Goal: Task Accomplishment & Management: Complete application form

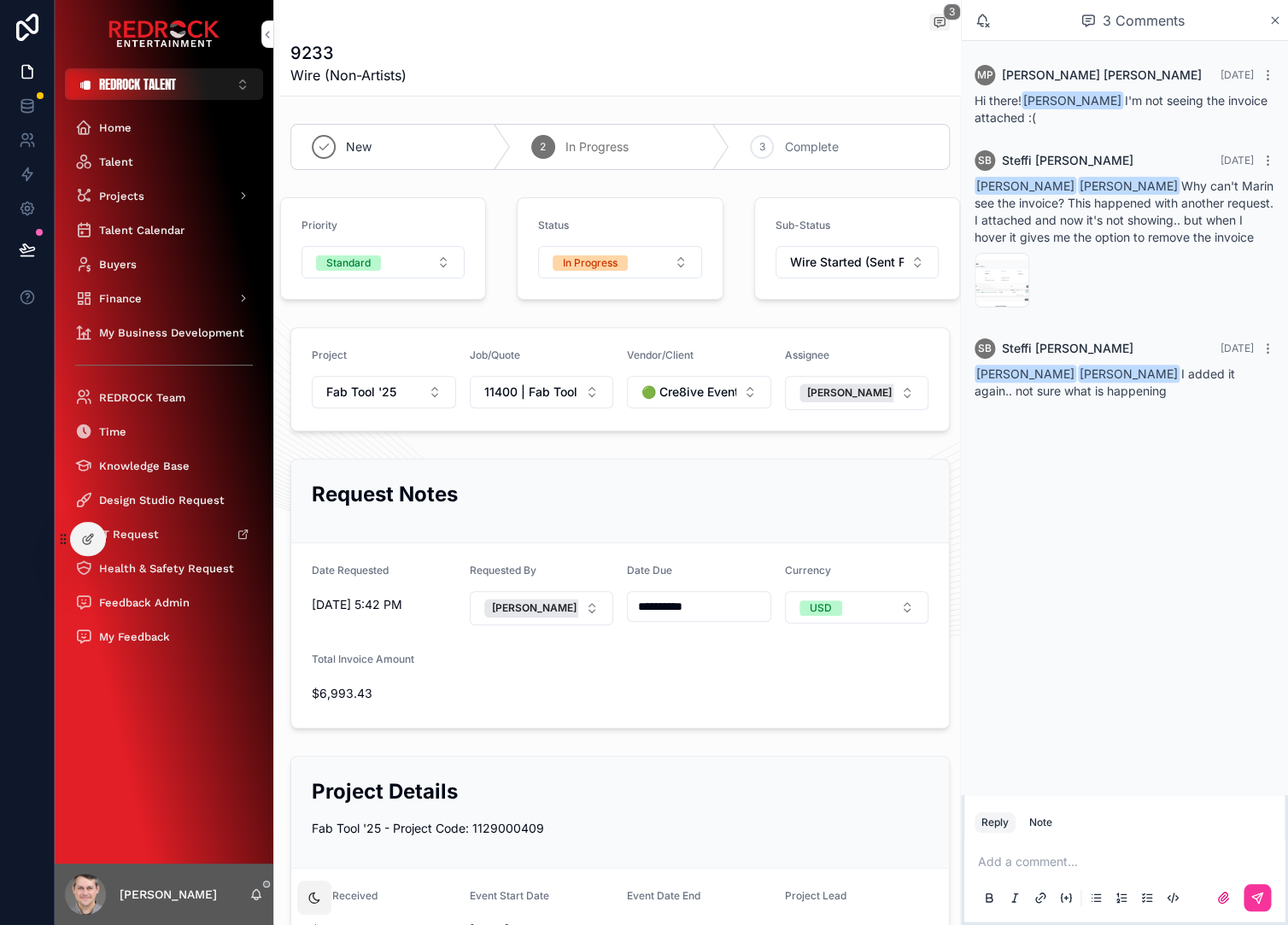
scroll to position [824, 0]
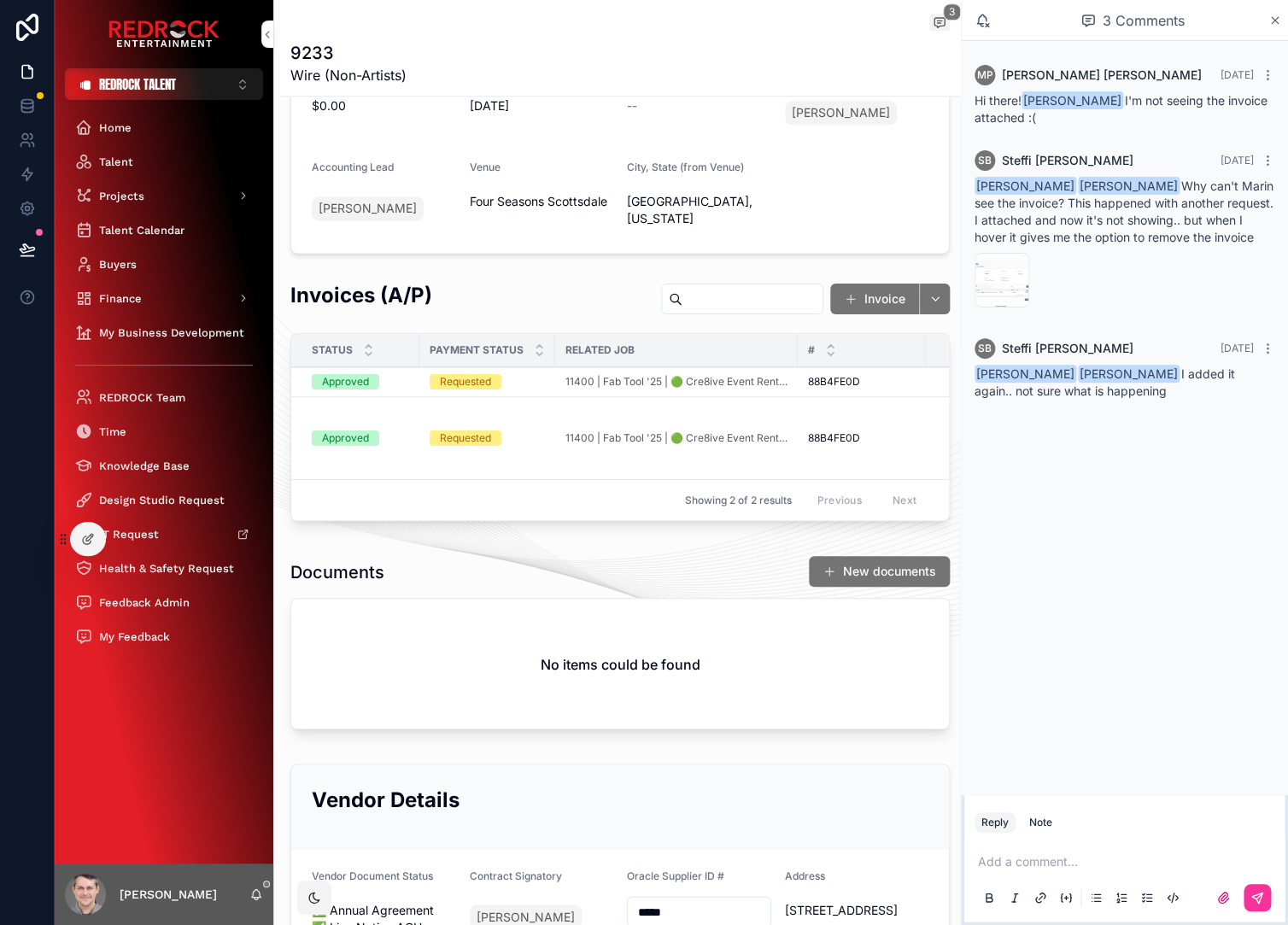
click at [494, 549] on div "Documents New documents No items could be found" at bounding box center [619, 646] width 680 height 195
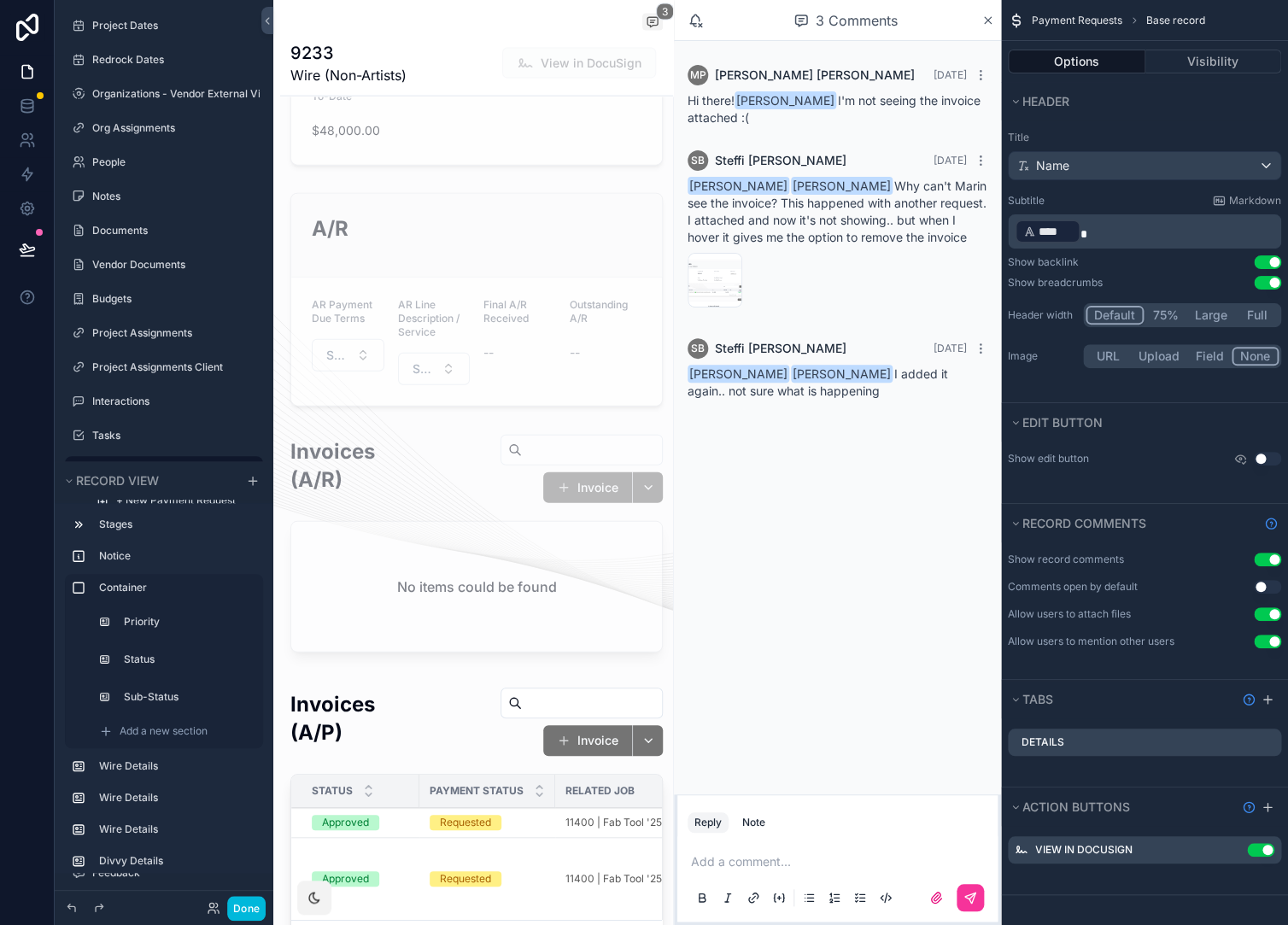
scroll to position [1527, 0]
click at [444, 747] on div "scrollable content" at bounding box center [476, 826] width 392 height 295
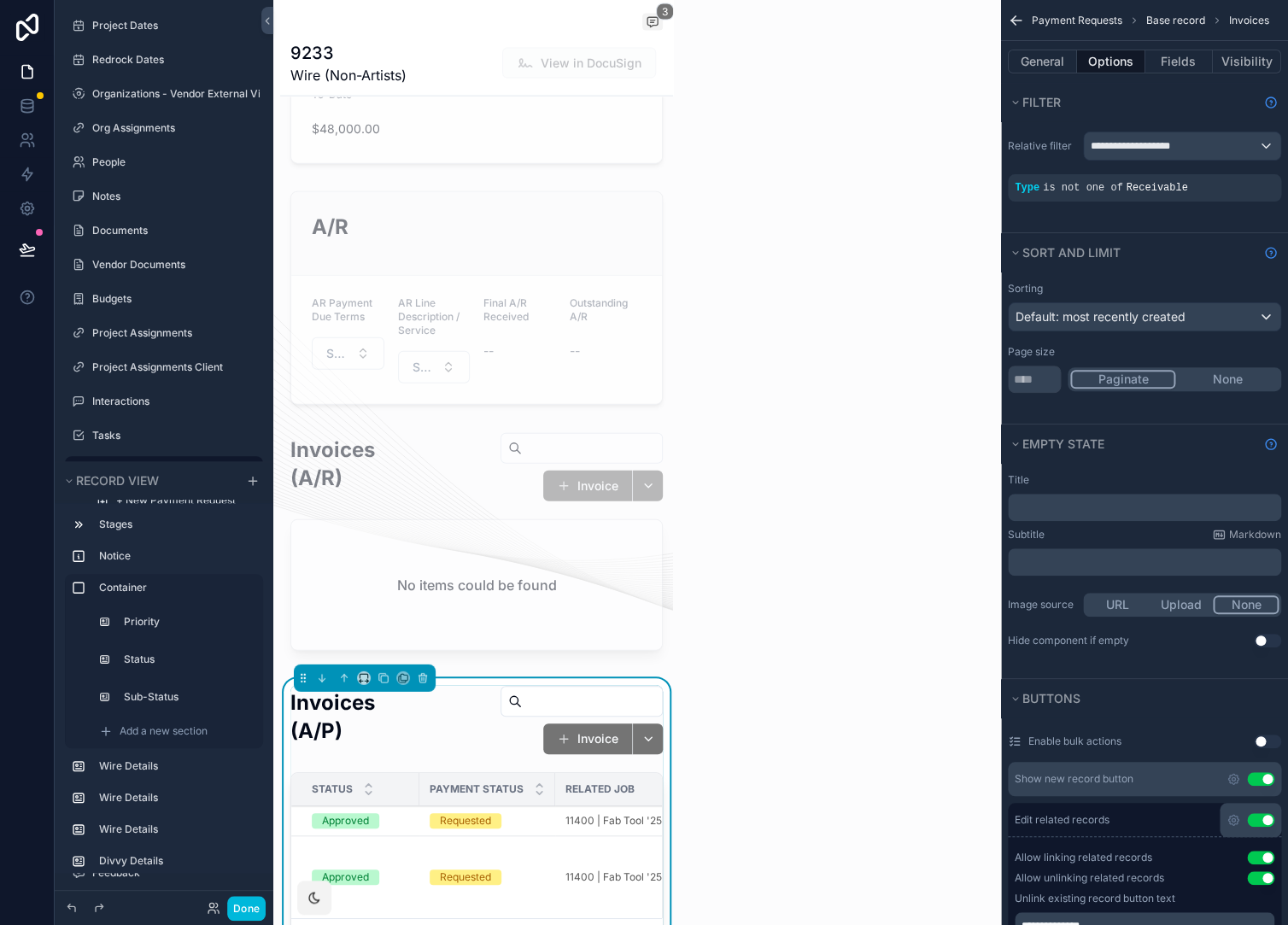
scroll to position [1779, 0]
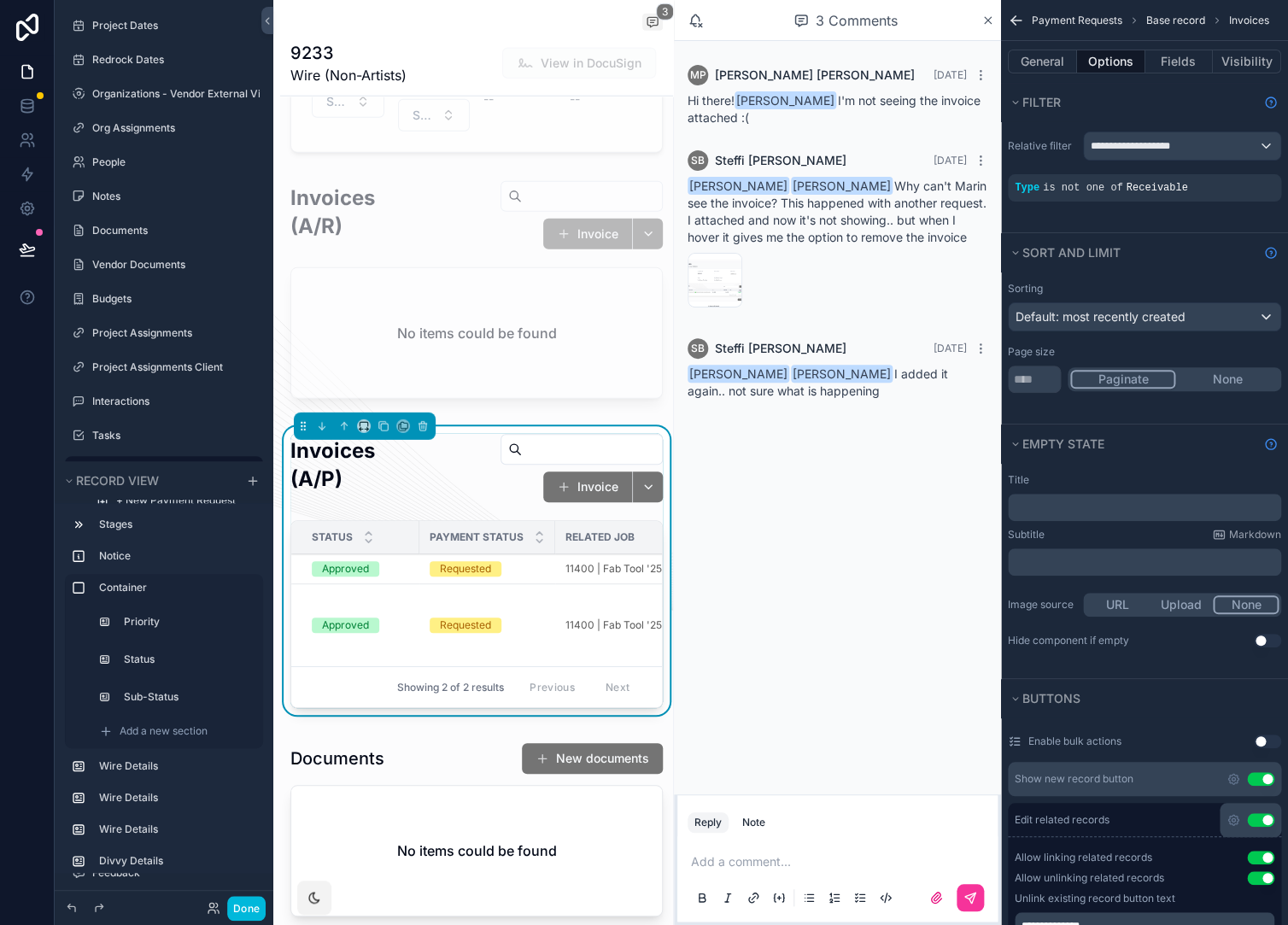
click at [0, 0] on icon "scrollable content" at bounding box center [0, 0] width 0 height 0
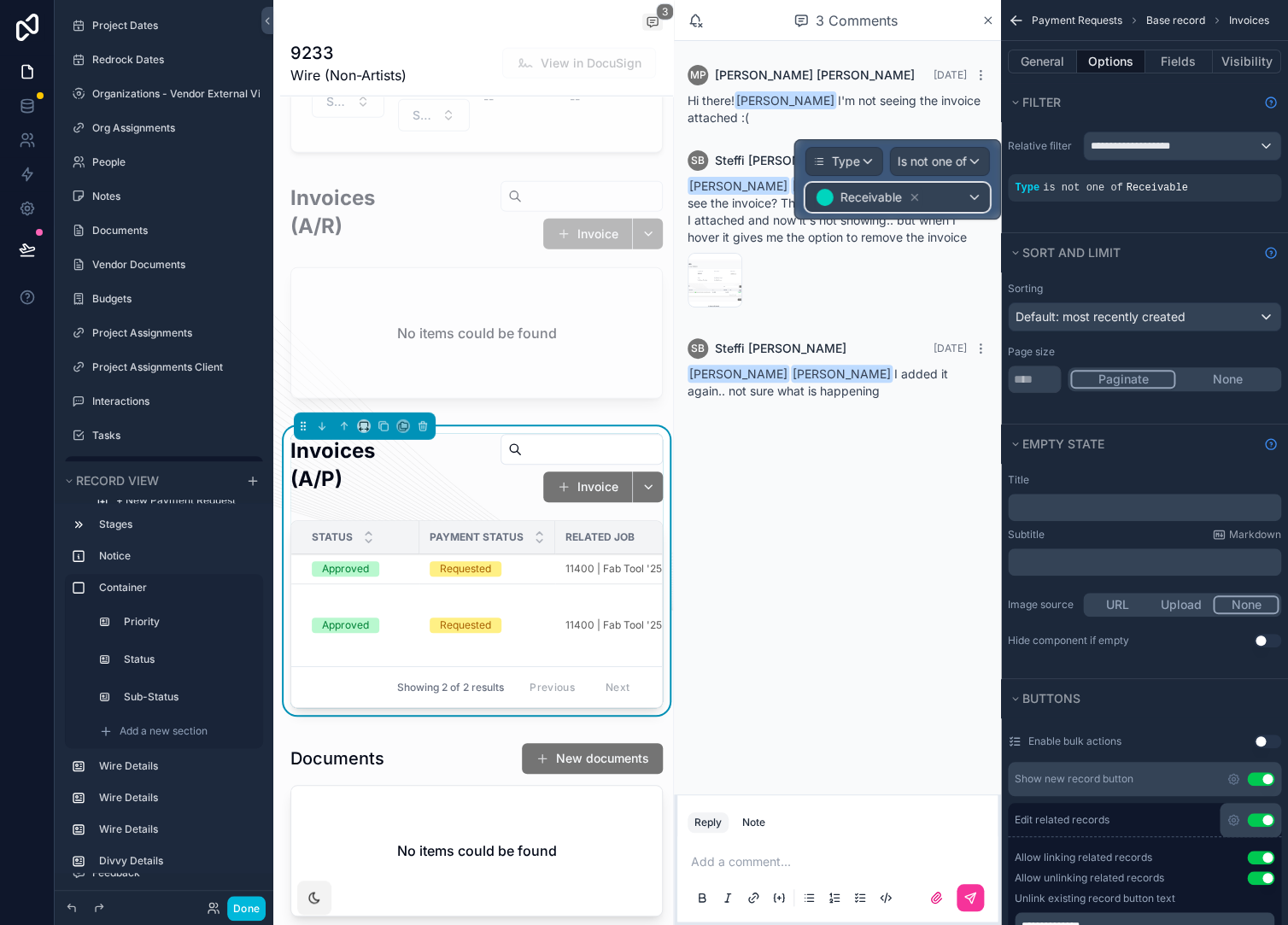
click at [983, 207] on div "Receivable" at bounding box center [896, 197] width 183 height 27
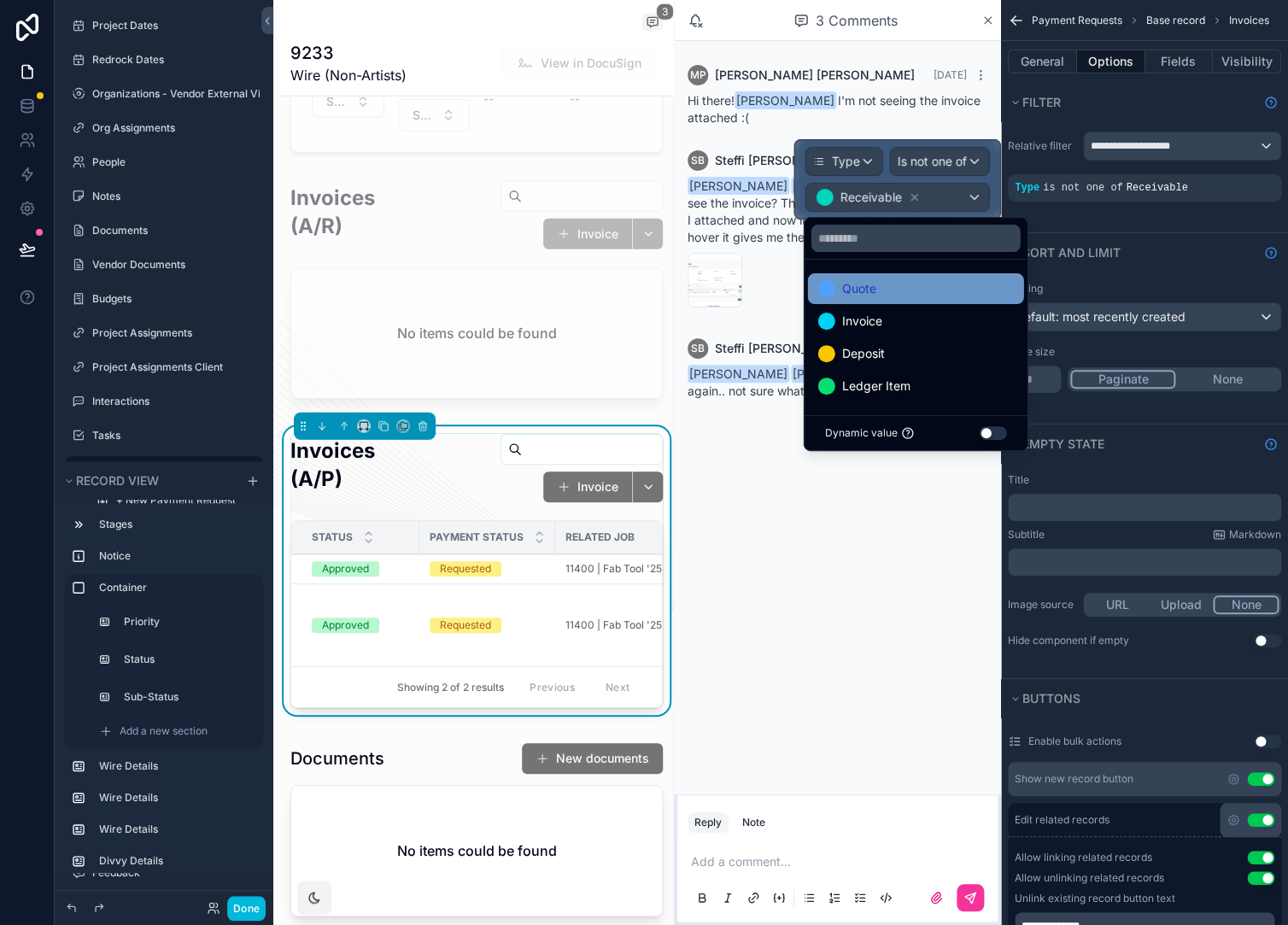
click at [927, 300] on div "Quote" at bounding box center [915, 288] width 216 height 31
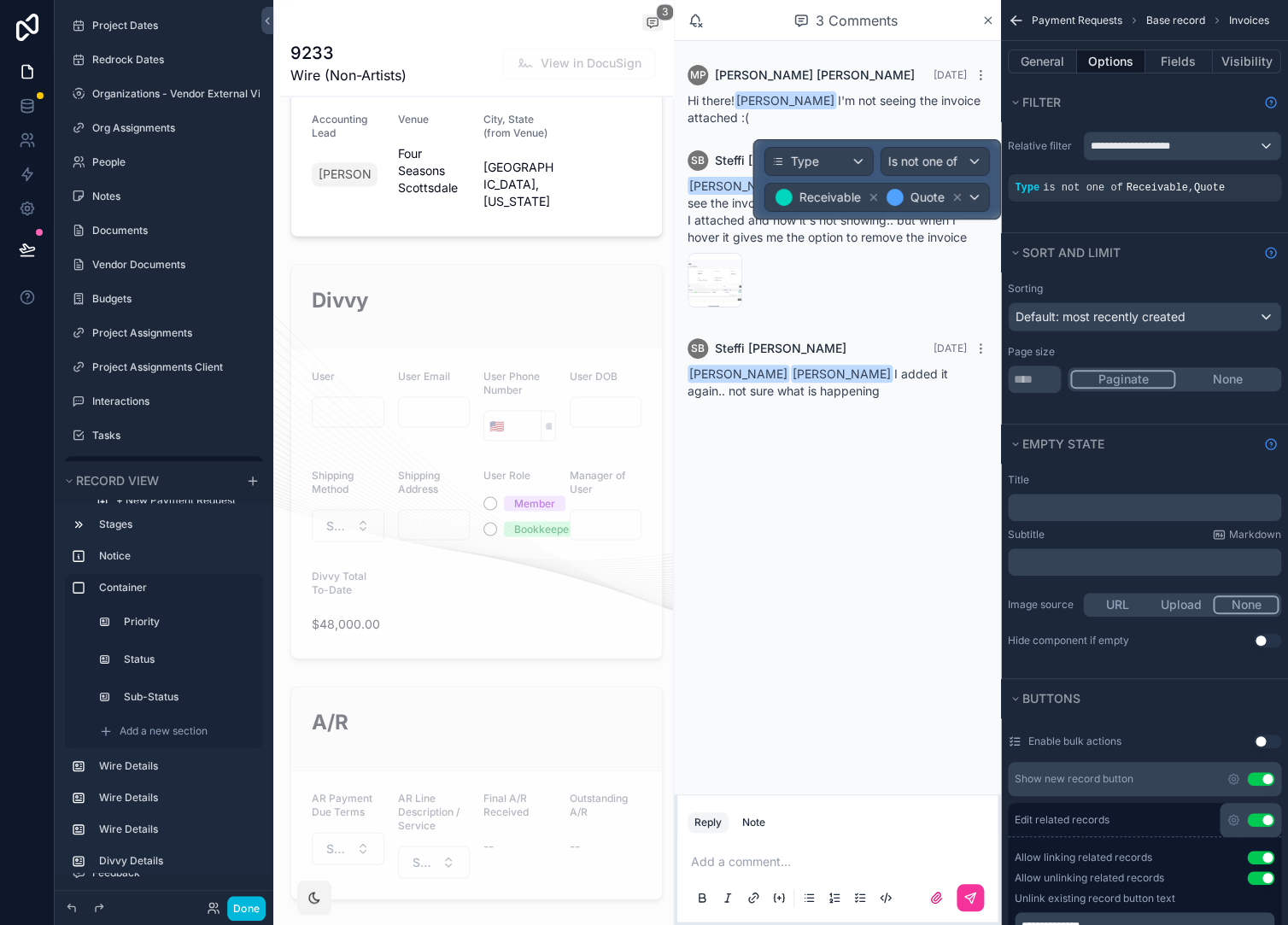
scroll to position [1028, 0]
click at [256, 904] on button "Done" at bounding box center [246, 908] width 39 height 25
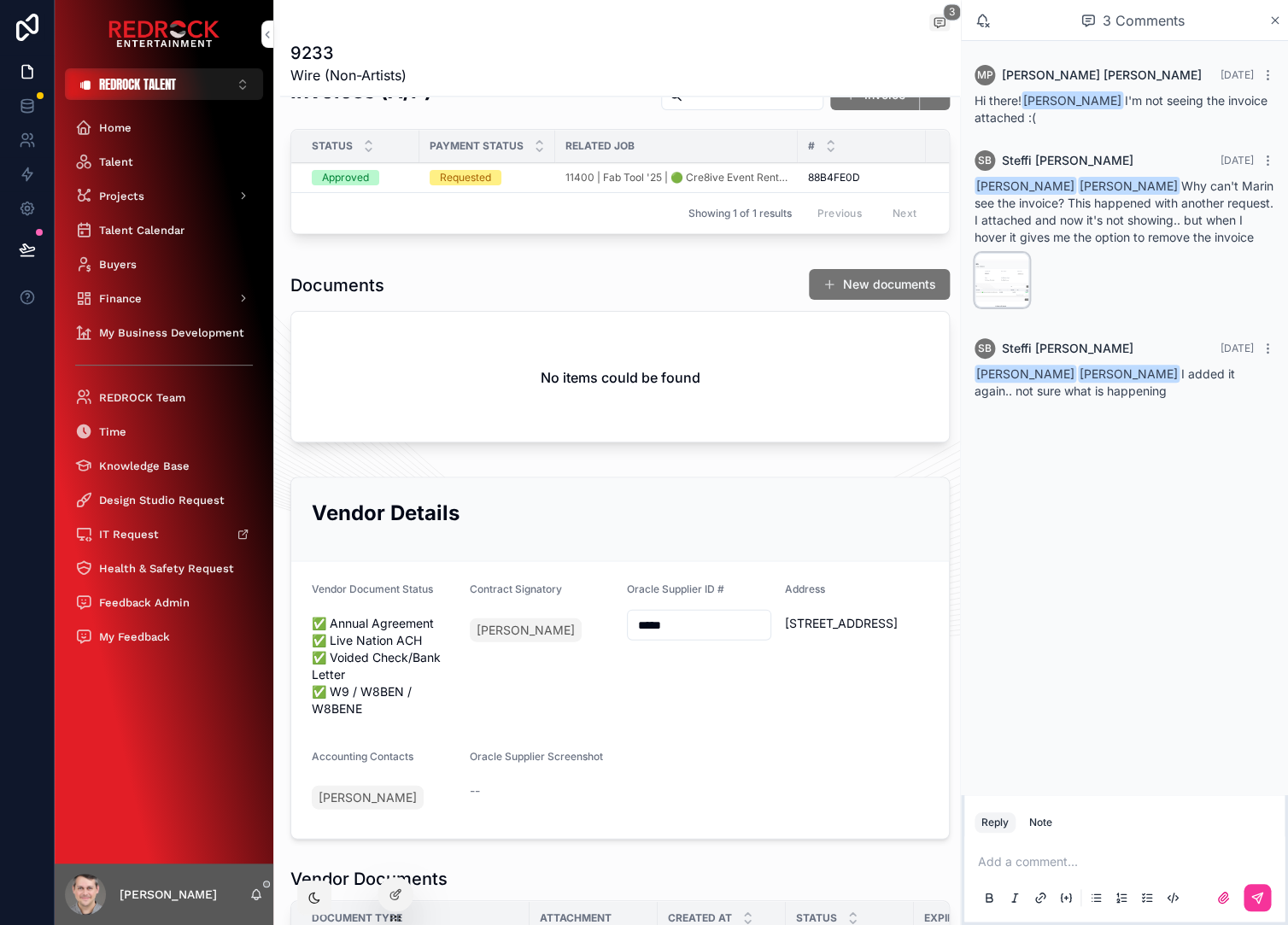
click at [0, 0] on div "Screenshot-2025-10-08-at-4.35.24-PM .png" at bounding box center [0, 0] width 0 height 0
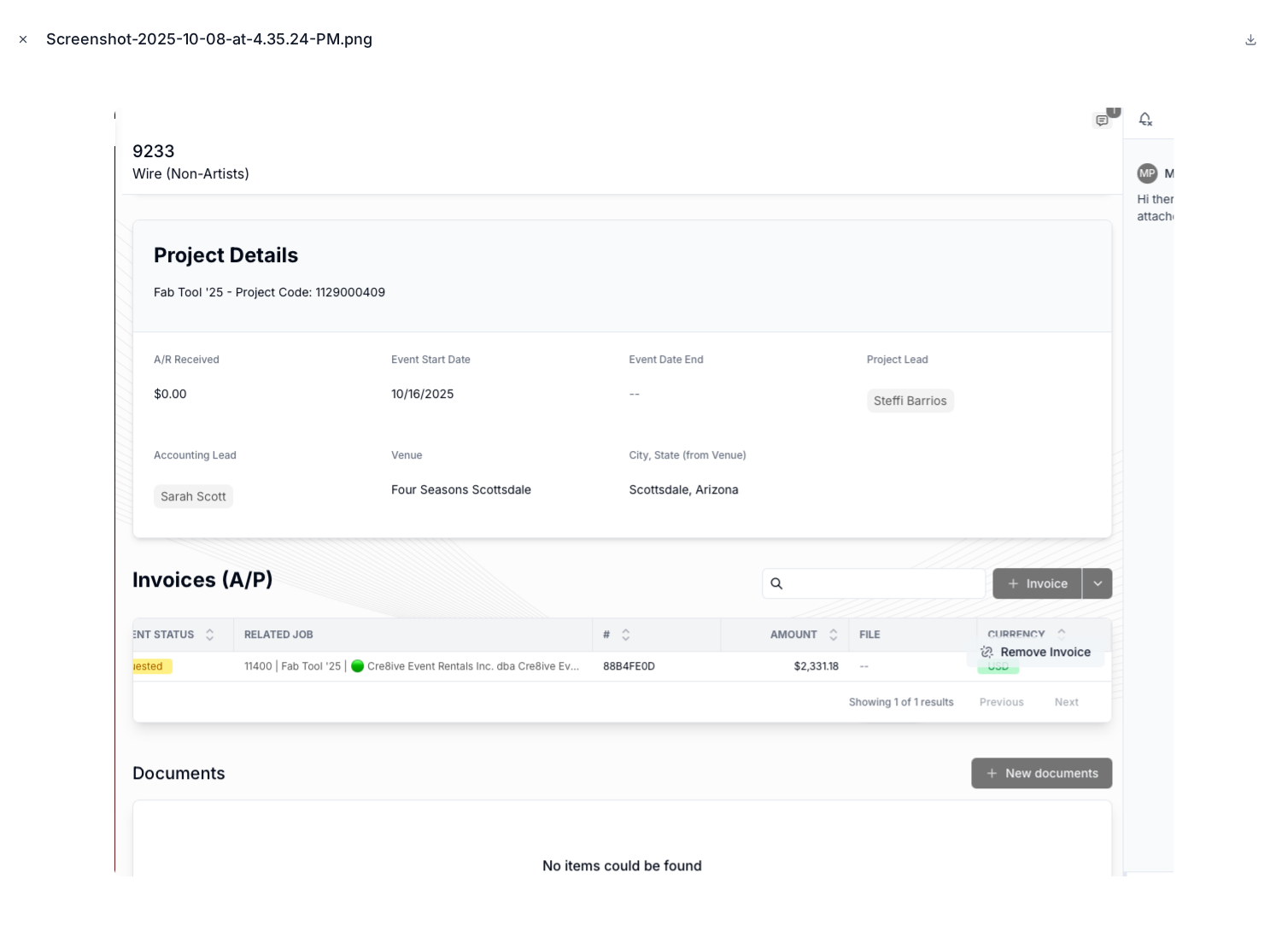
click at [22, 44] on icon "Close modal" at bounding box center [23, 39] width 12 height 12
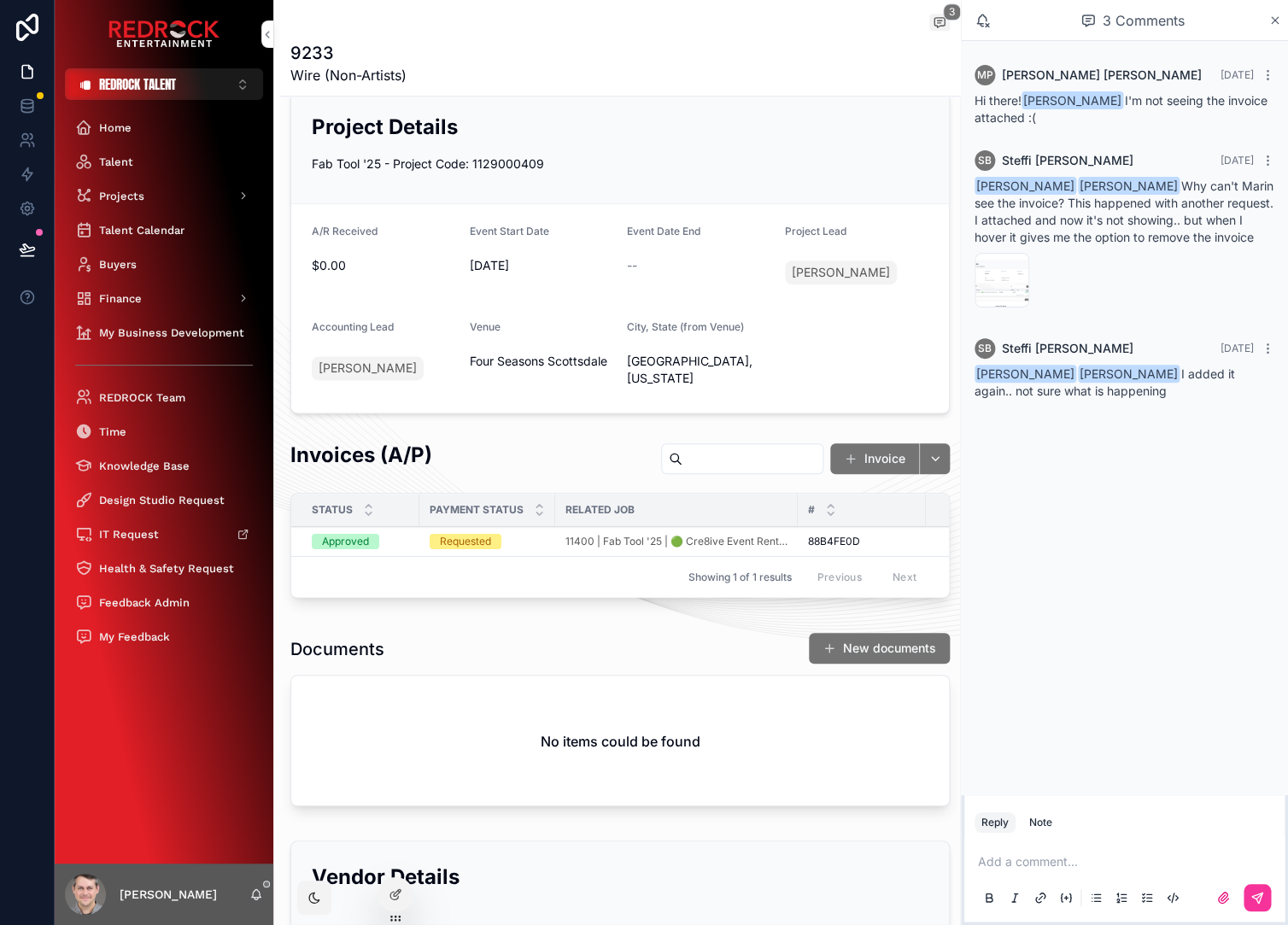
scroll to position [594, 0]
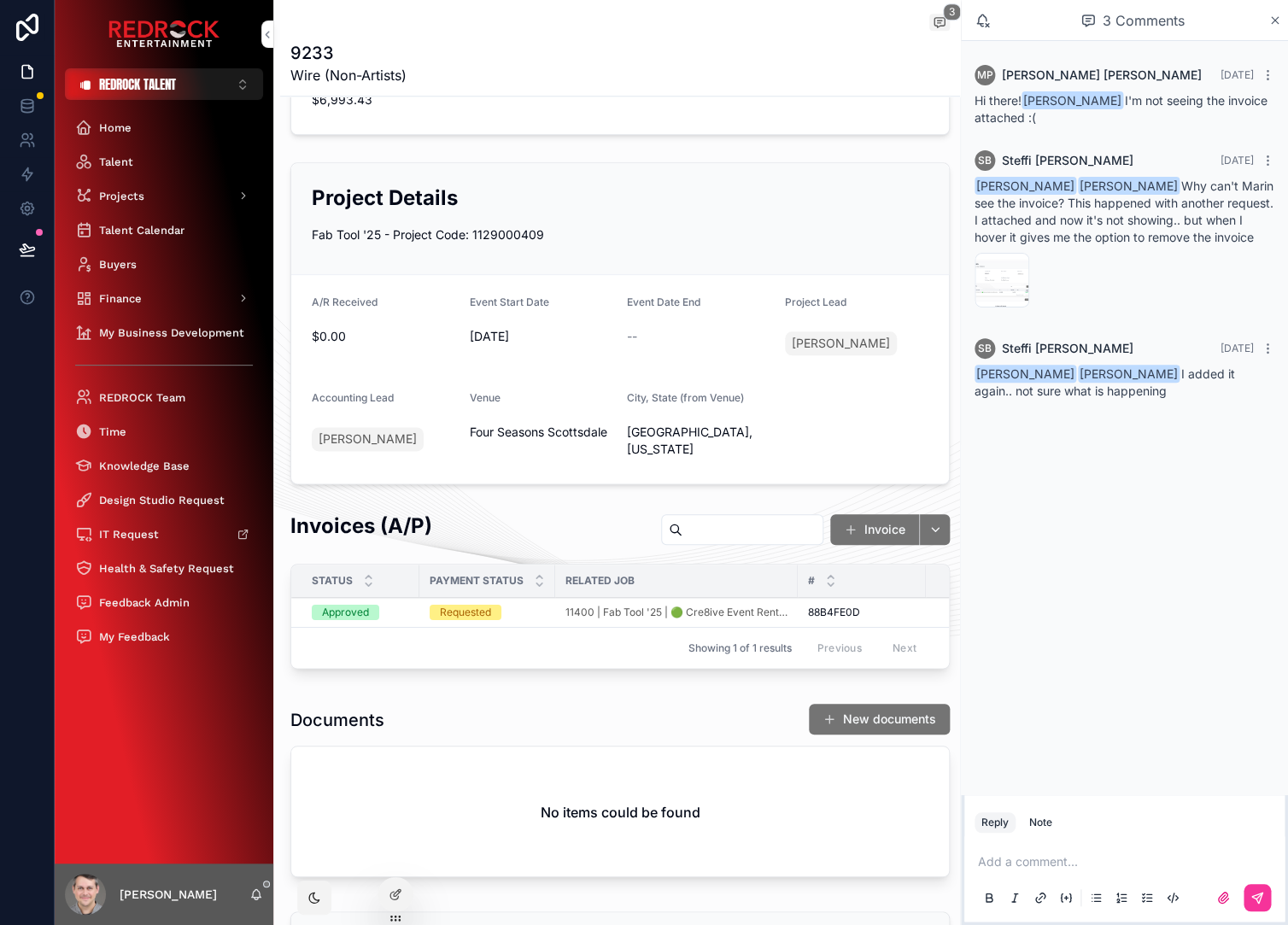
click at [520, 522] on div "Invoices (A/P) Invoice" at bounding box center [619, 532] width 659 height 42
click at [520, 515] on div "Invoices (A/P) Invoice" at bounding box center [619, 532] width 659 height 42
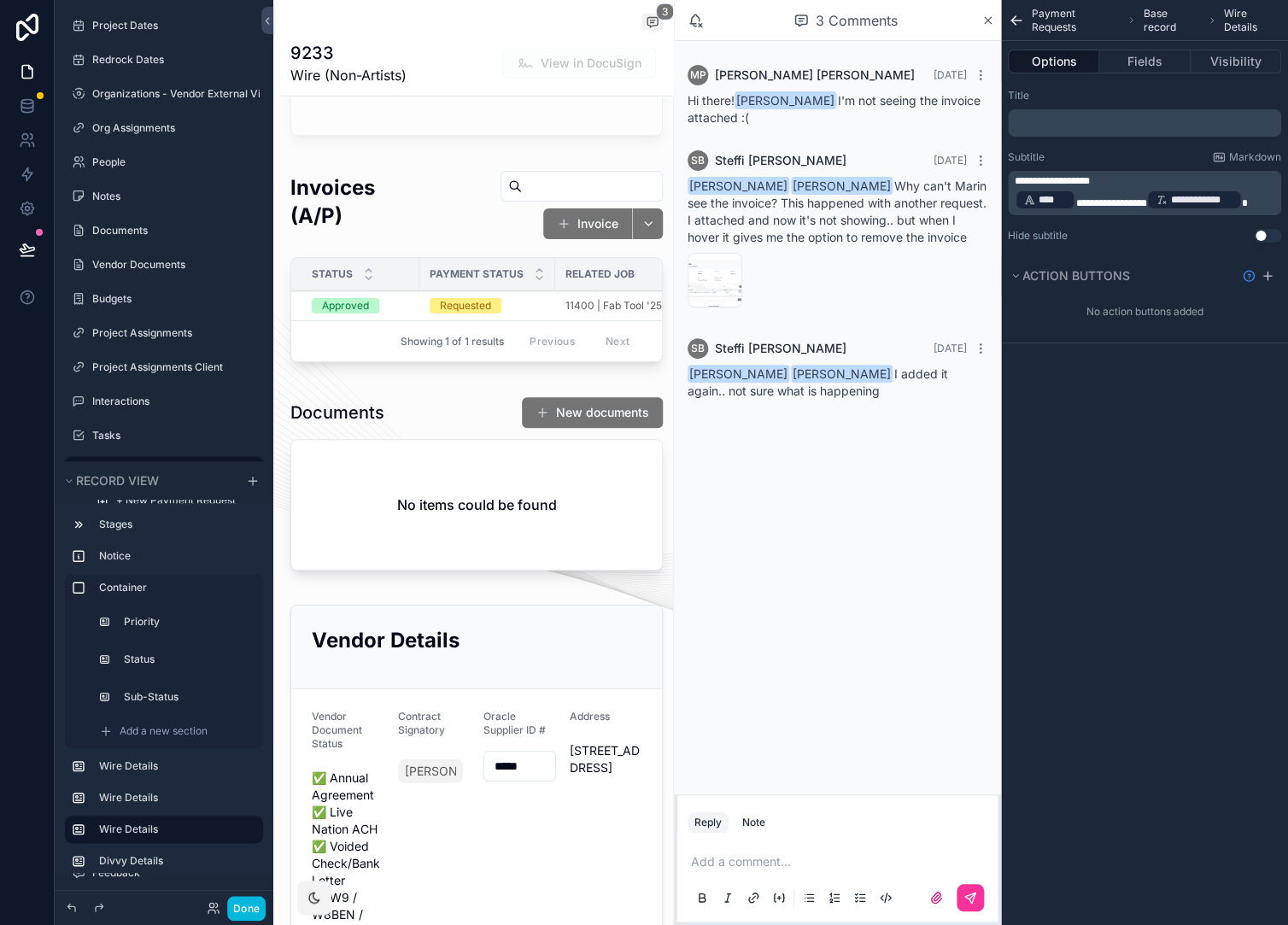
scroll to position [2043, 0]
click at [421, 233] on div "scrollable content" at bounding box center [476, 269] width 392 height 213
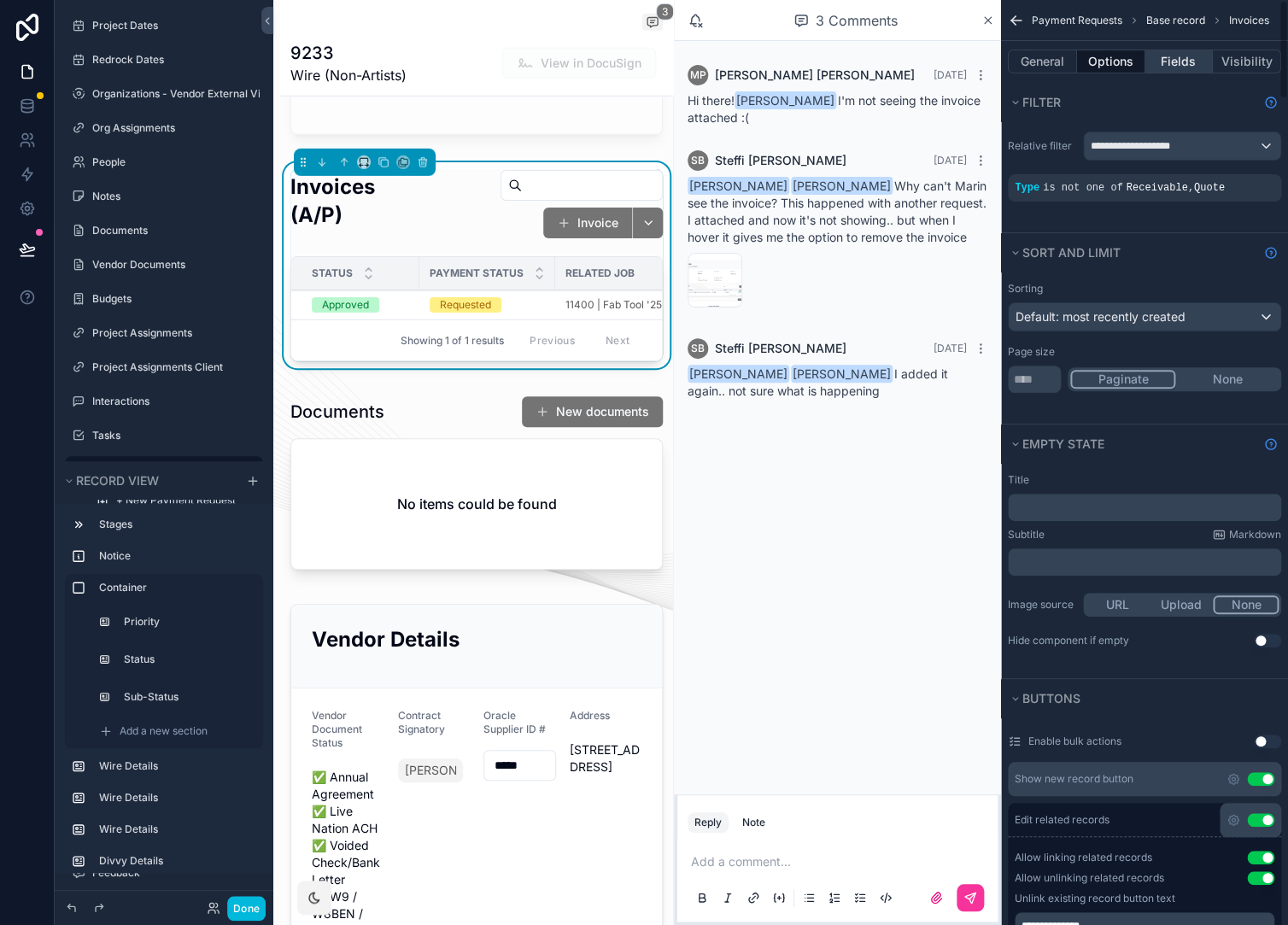
click at [1164, 65] on button "Fields" at bounding box center [1179, 61] width 68 height 24
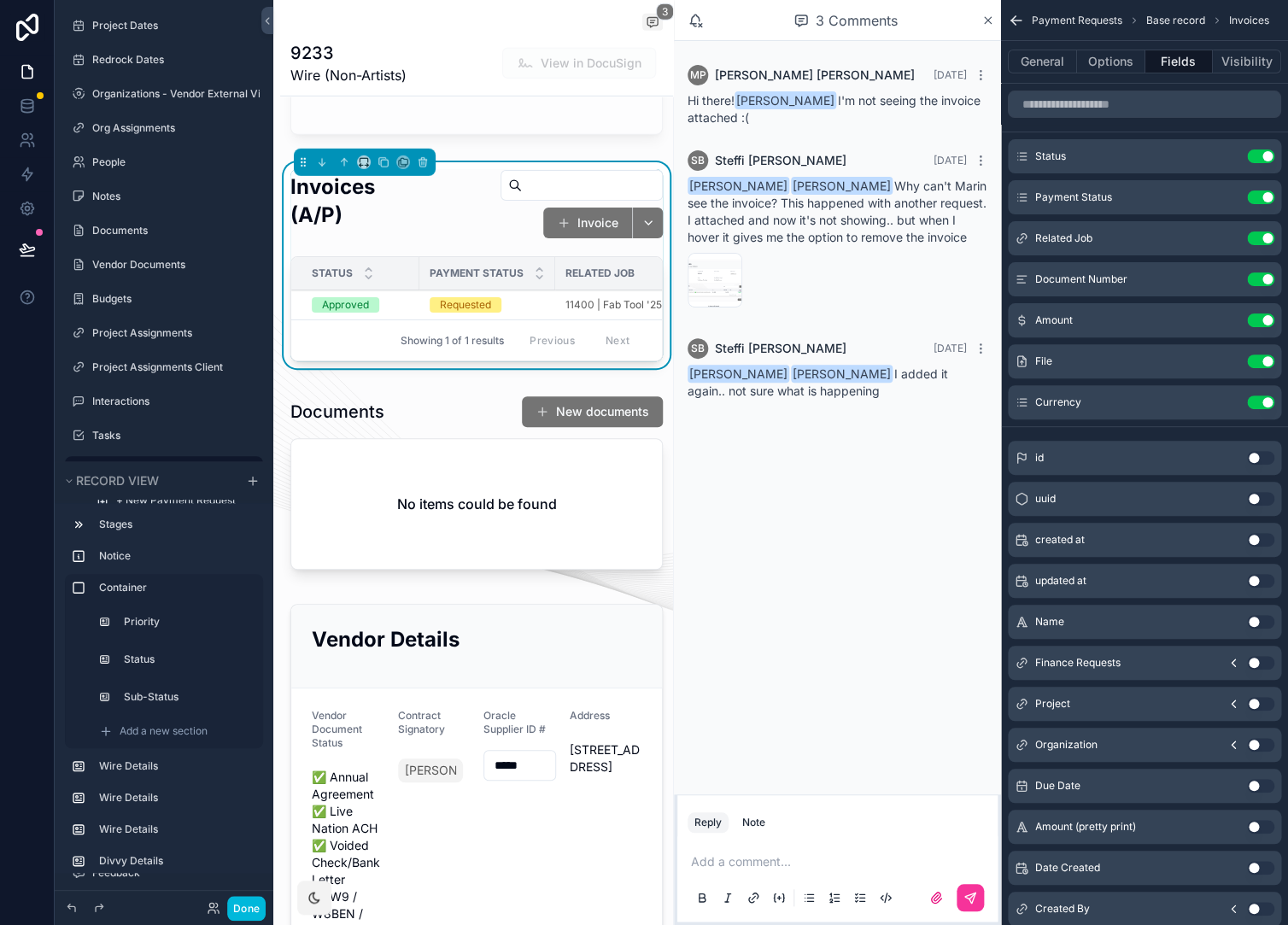
click at [0, 0] on button "scrollable content" at bounding box center [0, 0] width 0 height 0
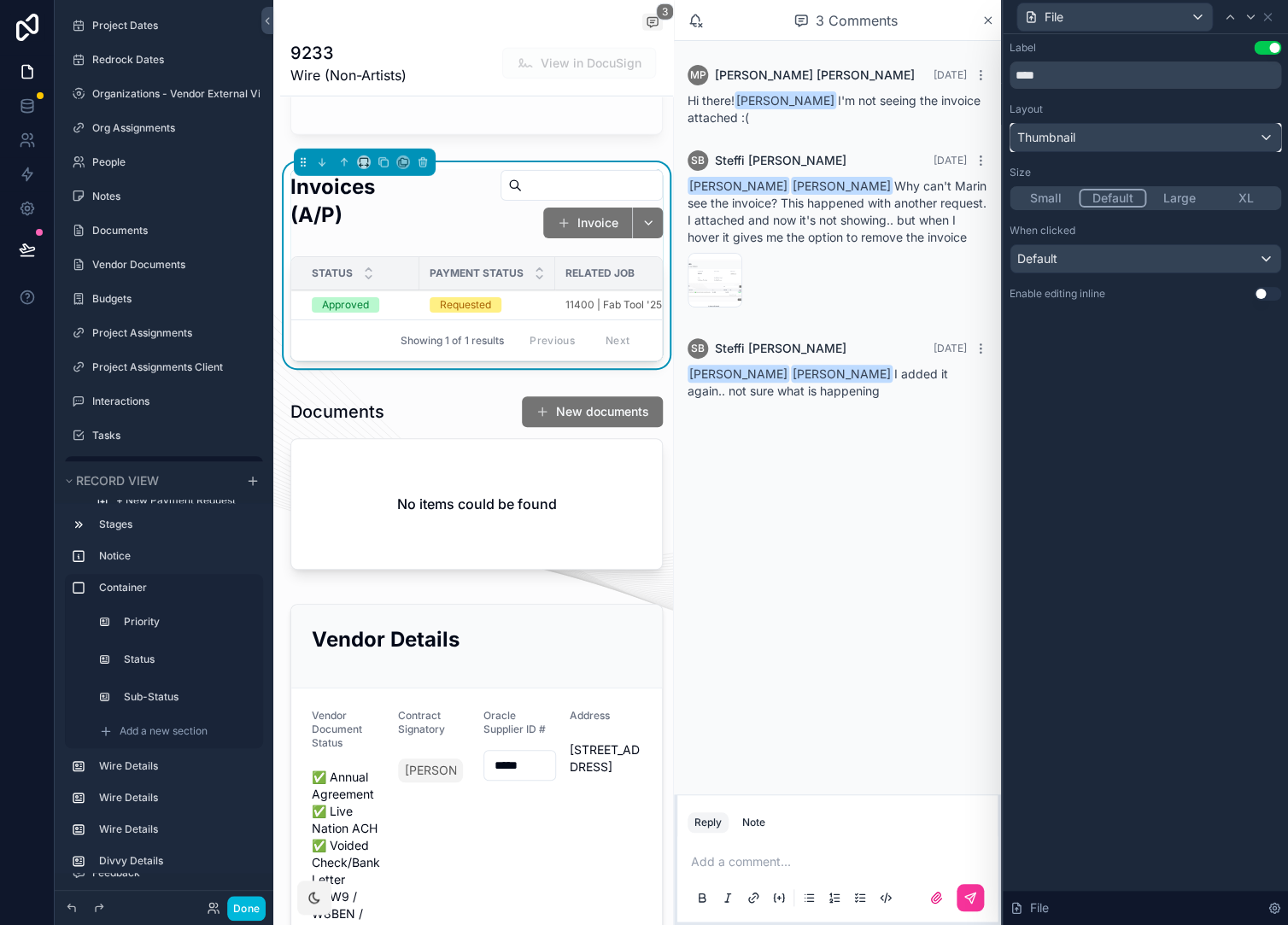
click at [1167, 134] on div "Thumbnail" at bounding box center [1144, 137] width 270 height 27
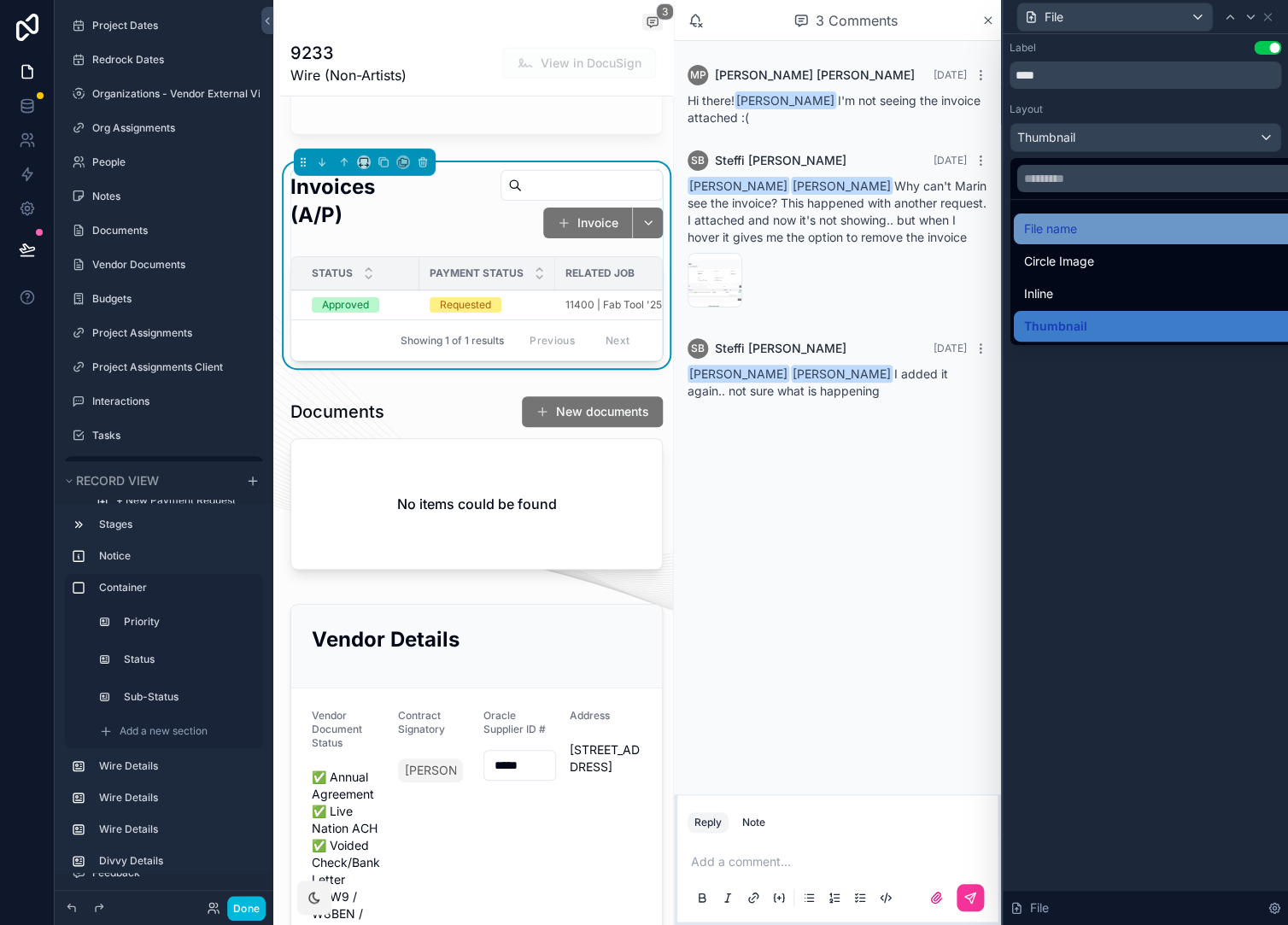
click at [1136, 232] on div "File name" at bounding box center [1165, 229] width 282 height 21
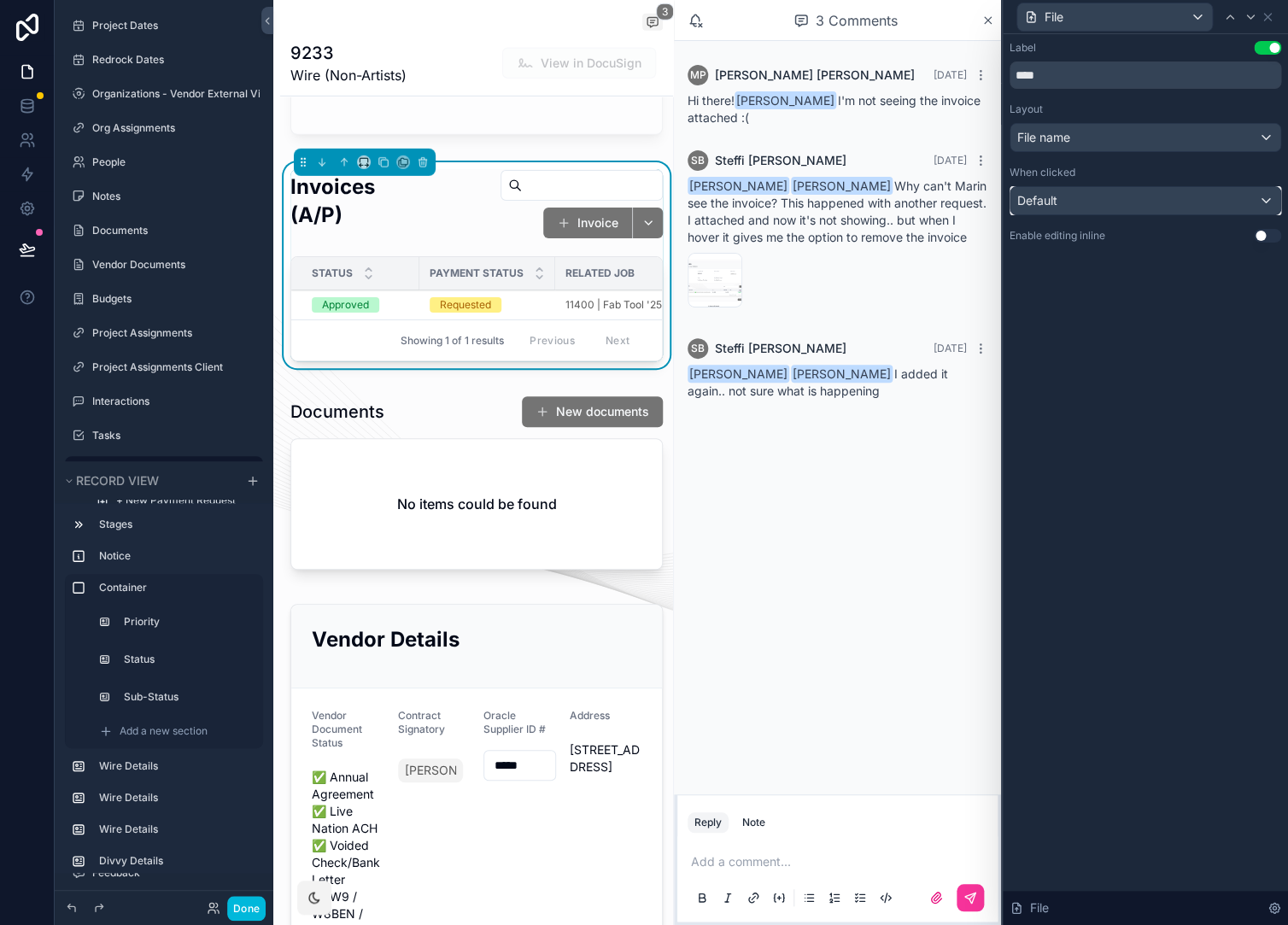
click at [1240, 208] on div "Default" at bounding box center [1144, 201] width 270 height 27
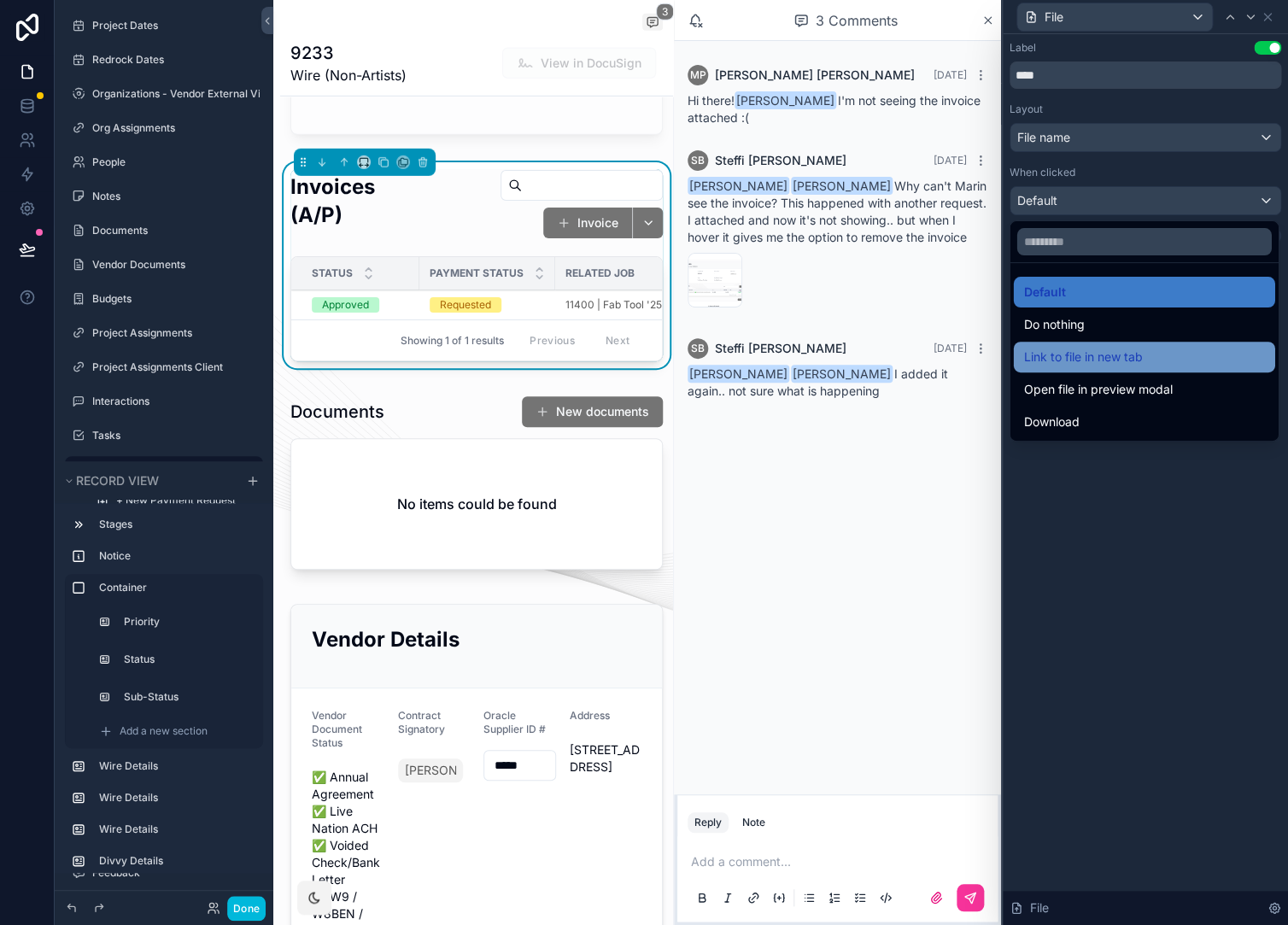
click at [1155, 354] on div "Link to file in new tab" at bounding box center [1144, 358] width 241 height 21
click at [1155, 354] on div "Label Use setting **** Layout File name When clicked Default Enable editing inl…" at bounding box center [1145, 480] width 286 height 891
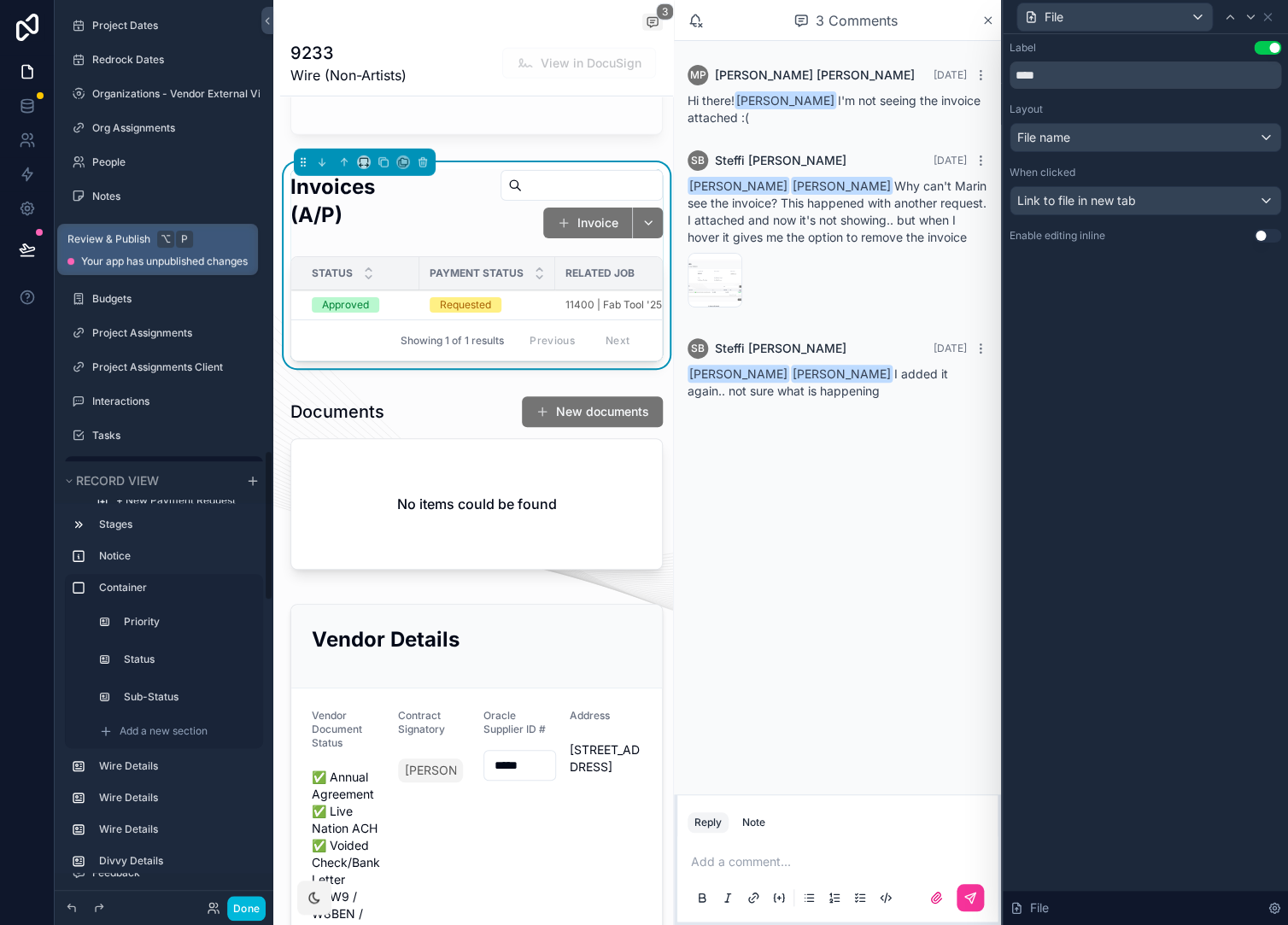
click at [34, 252] on icon at bounding box center [27, 250] width 17 height 17
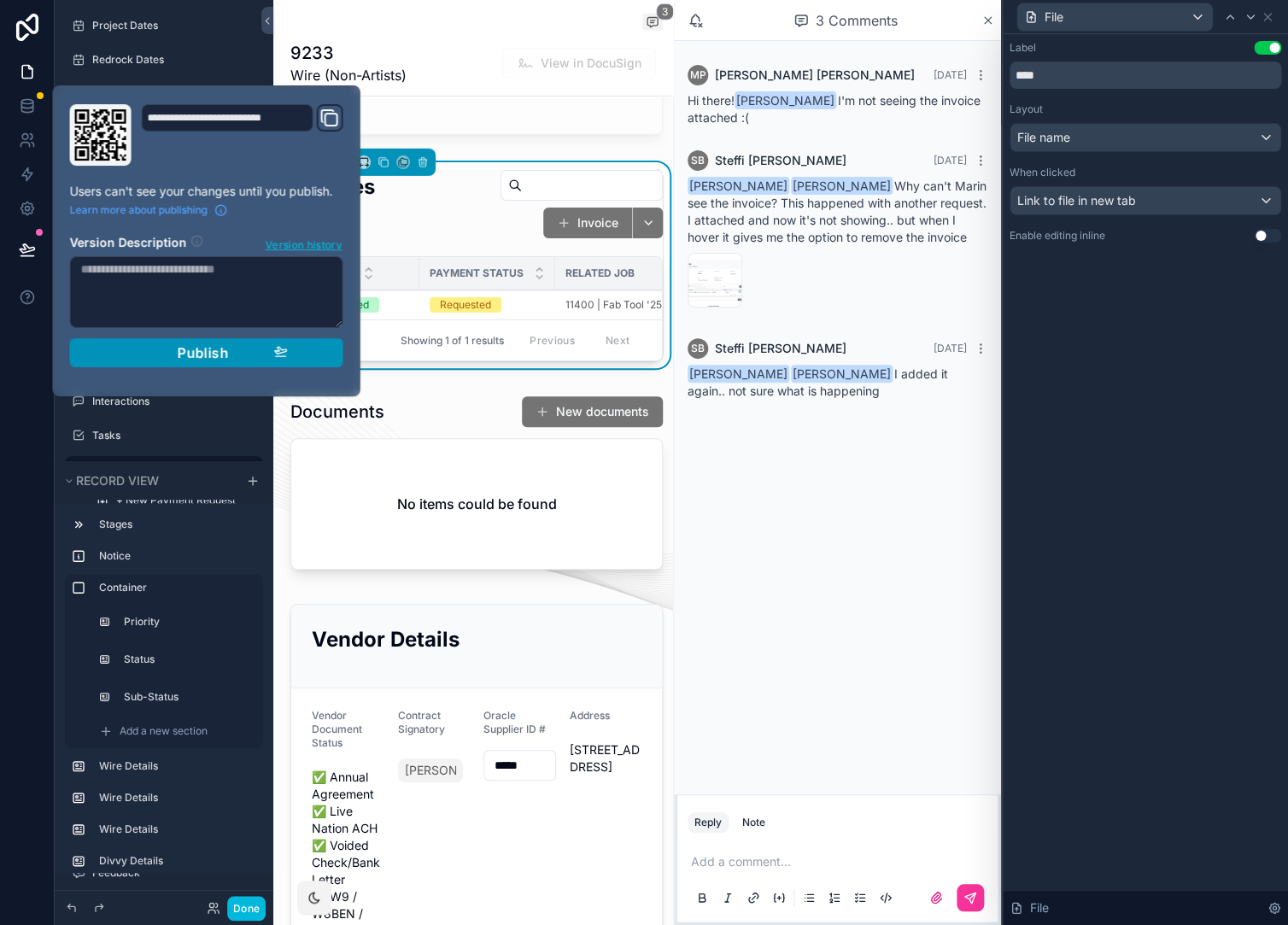
click at [292, 362] on button "Publish" at bounding box center [206, 353] width 273 height 29
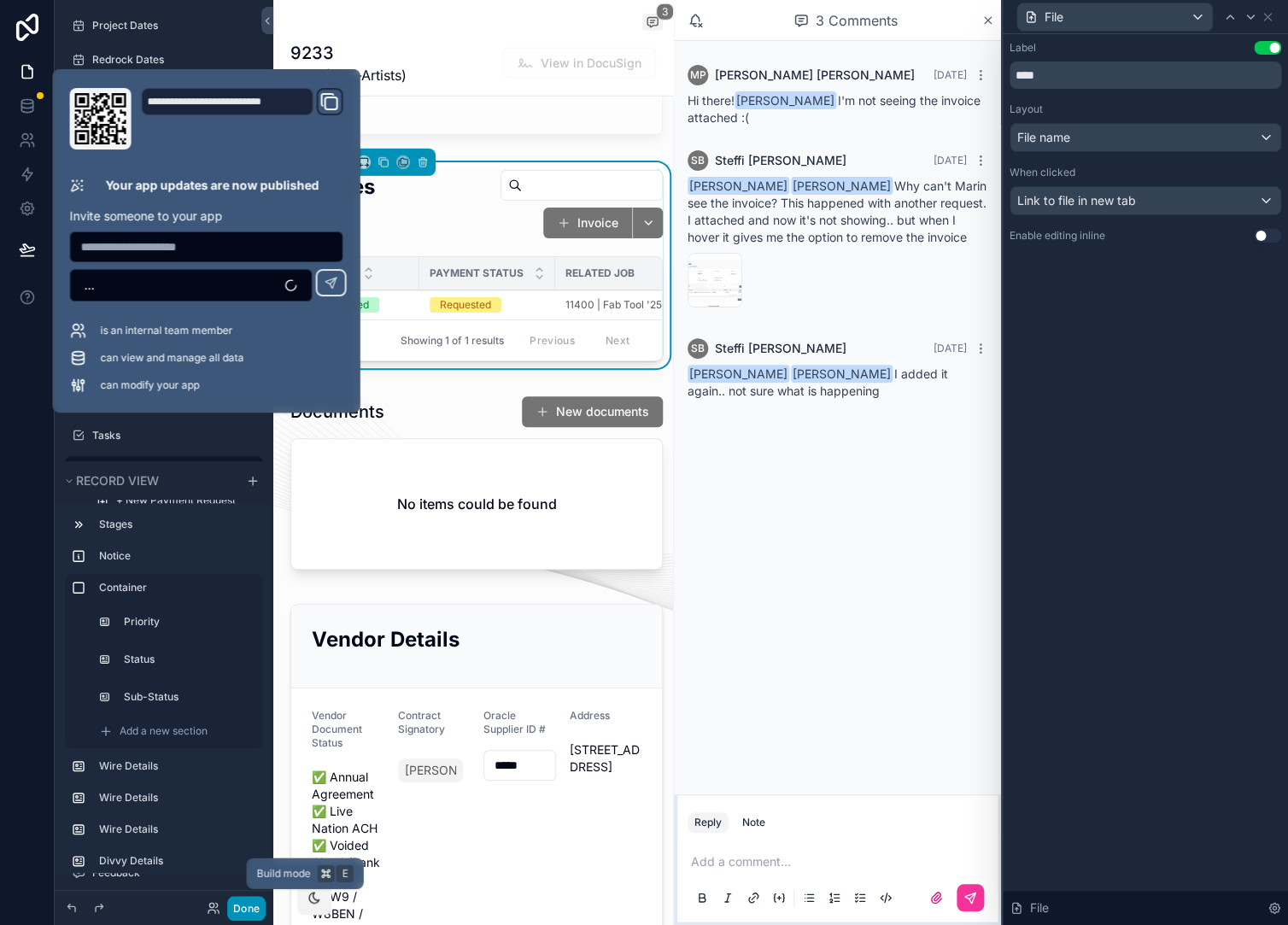
click at [237, 912] on button "Done" at bounding box center [246, 908] width 39 height 25
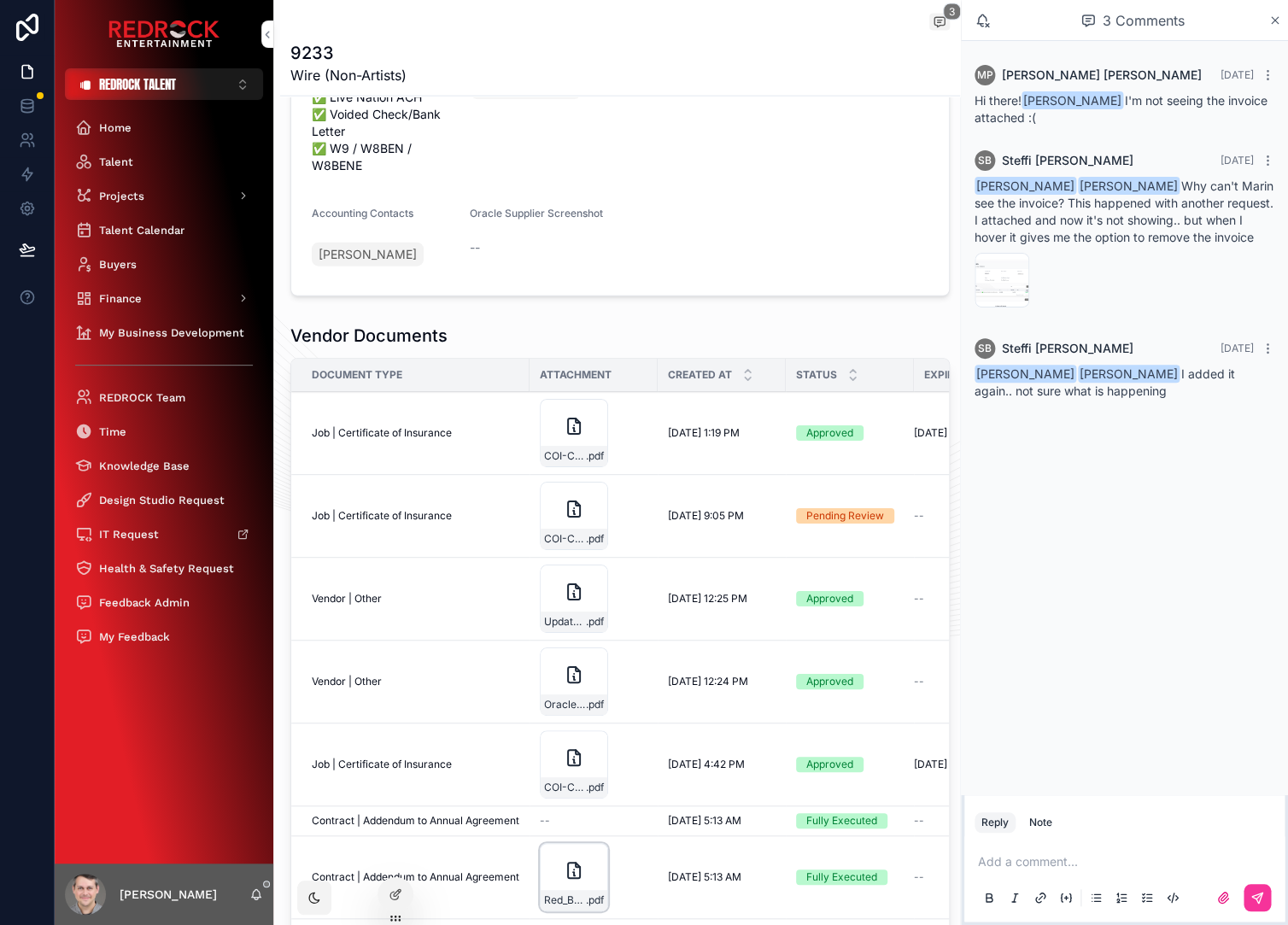
scroll to position [1551, 0]
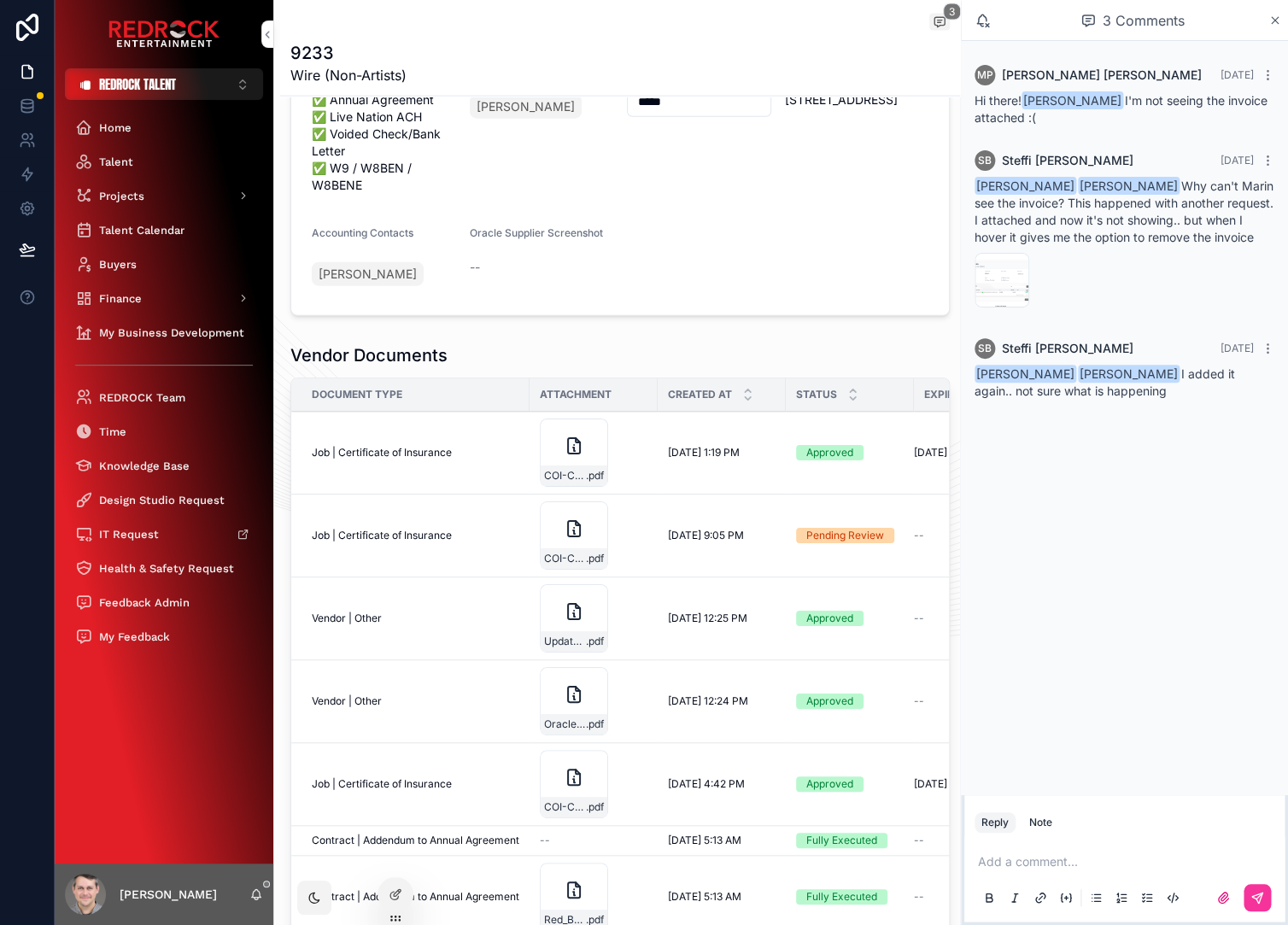
click at [539, 363] on div "Vendor Documents" at bounding box center [619, 355] width 659 height 24
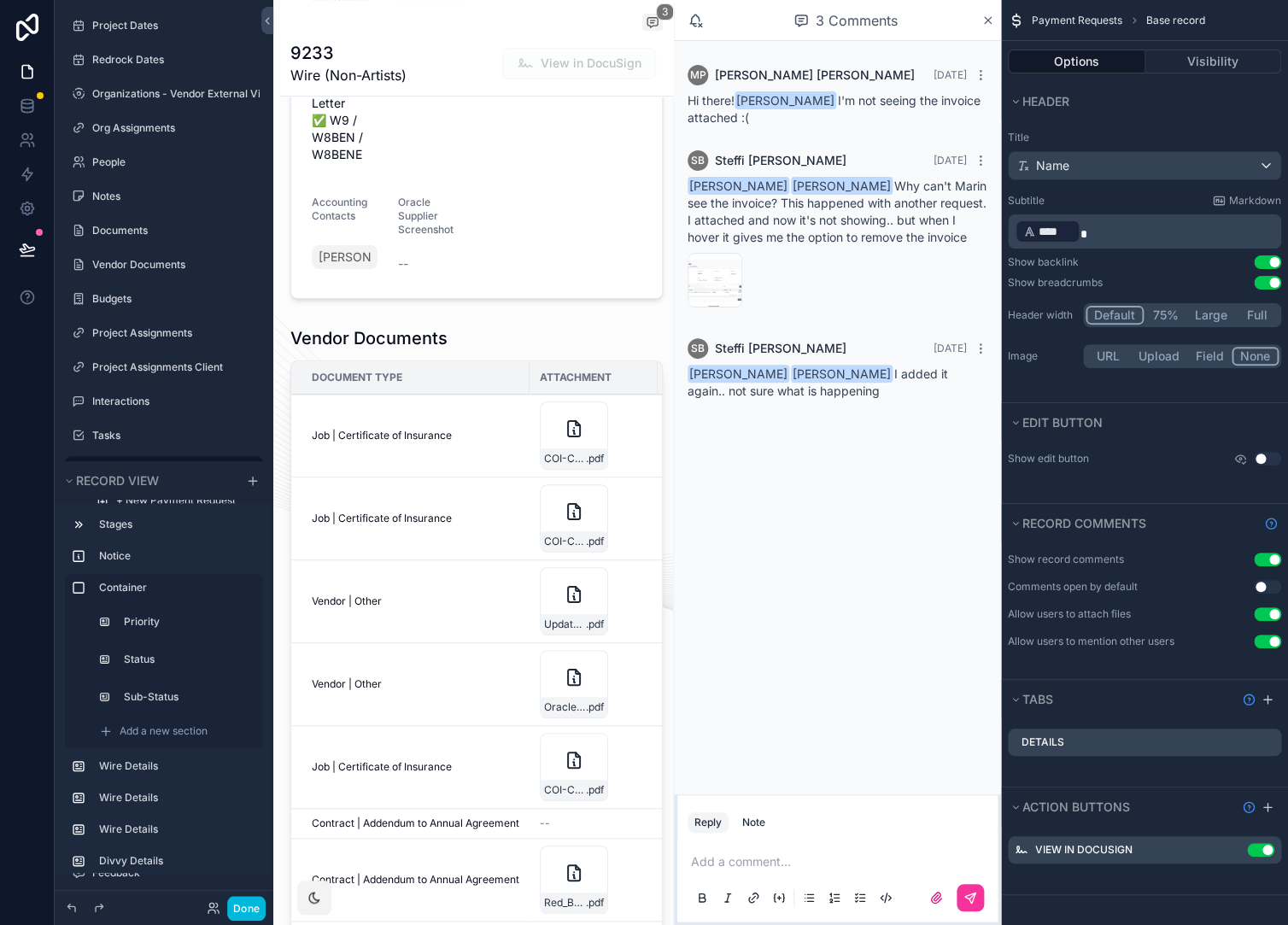
scroll to position [2821, 0]
click at [440, 382] on div "scrollable content" at bounding box center [476, 692] width 392 height 750
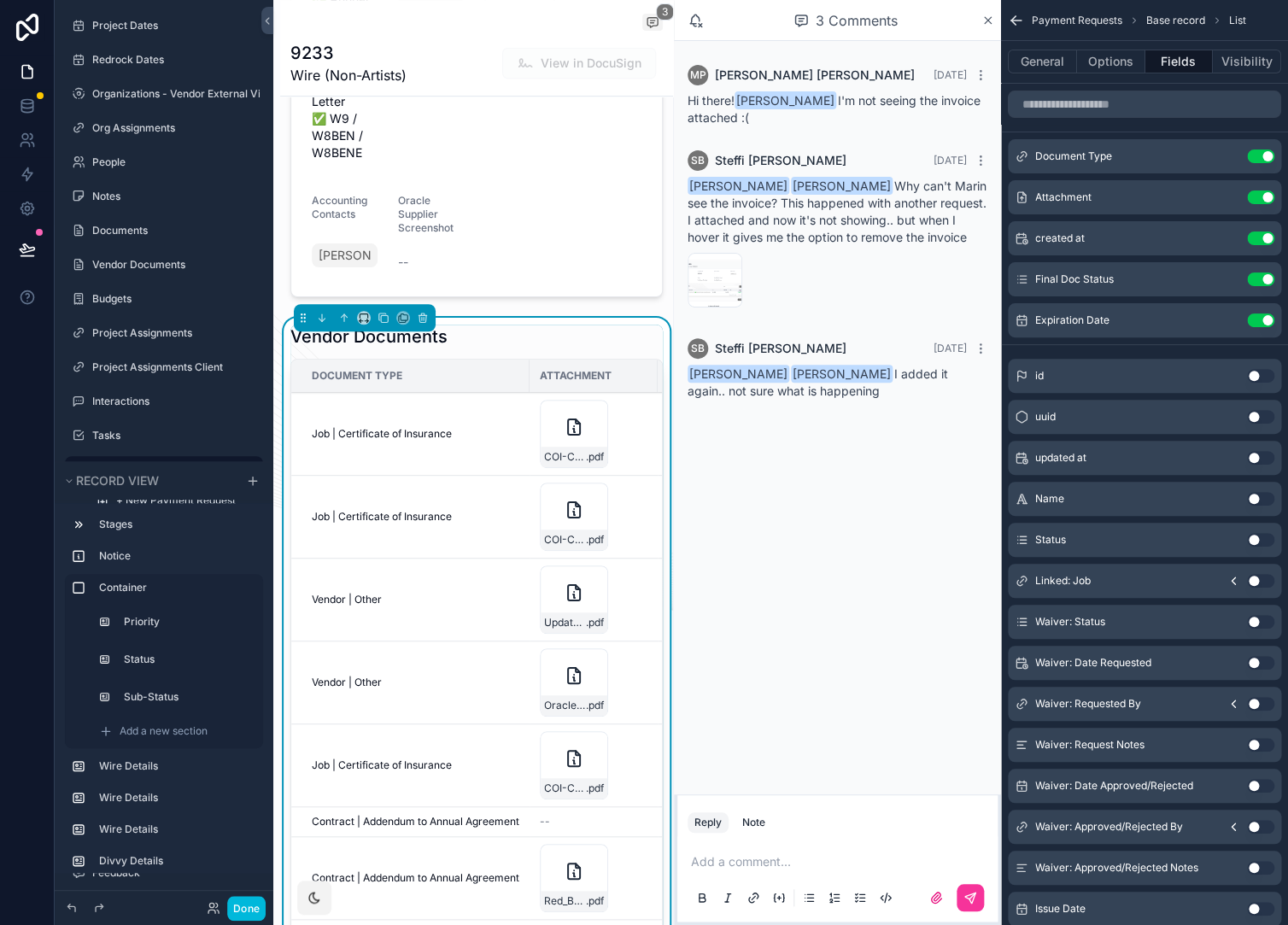
click at [0, 0] on icon "scrollable content" at bounding box center [0, 0] width 0 height 0
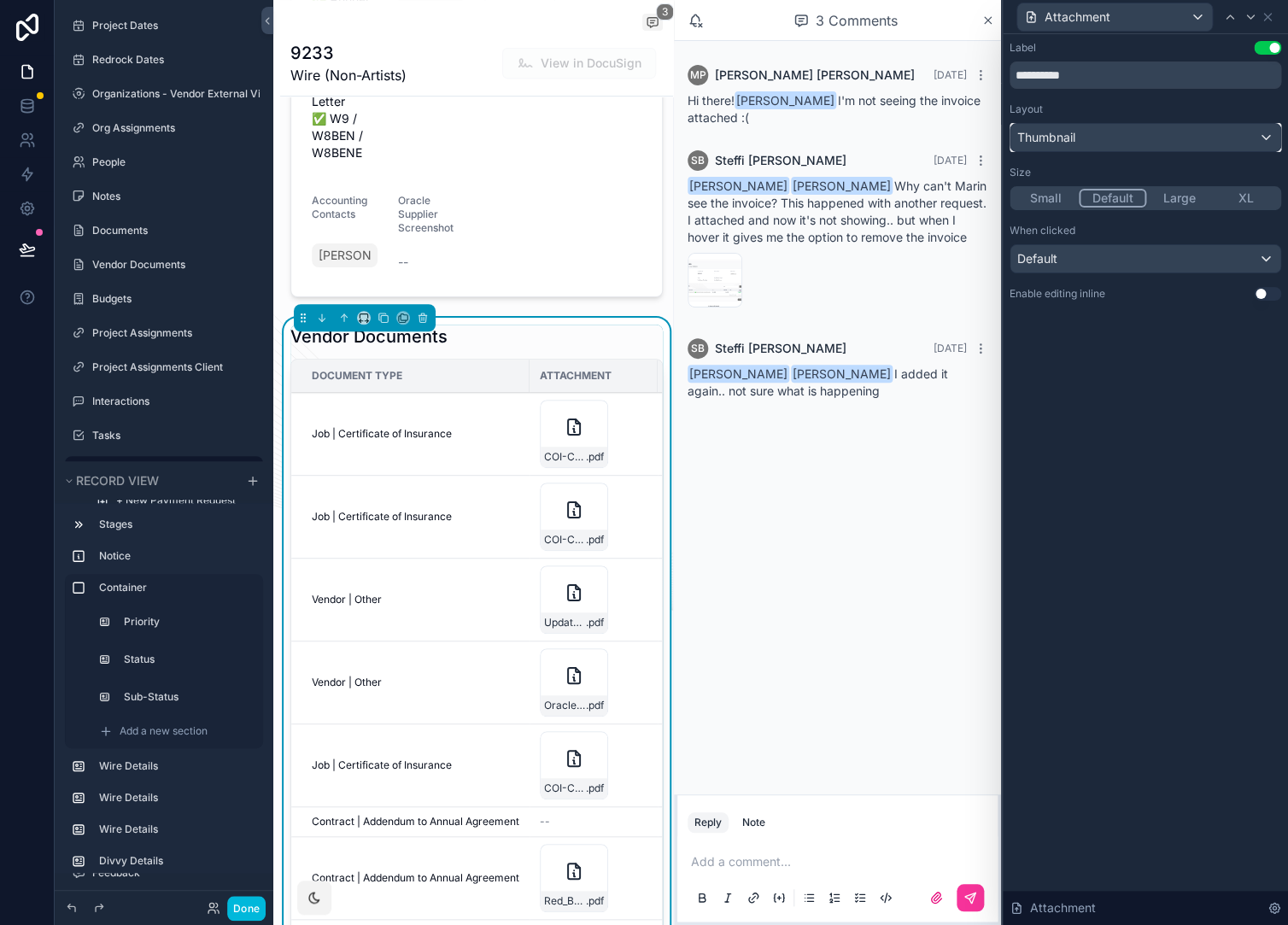
click at [1141, 131] on div "Thumbnail" at bounding box center [1144, 137] width 270 height 27
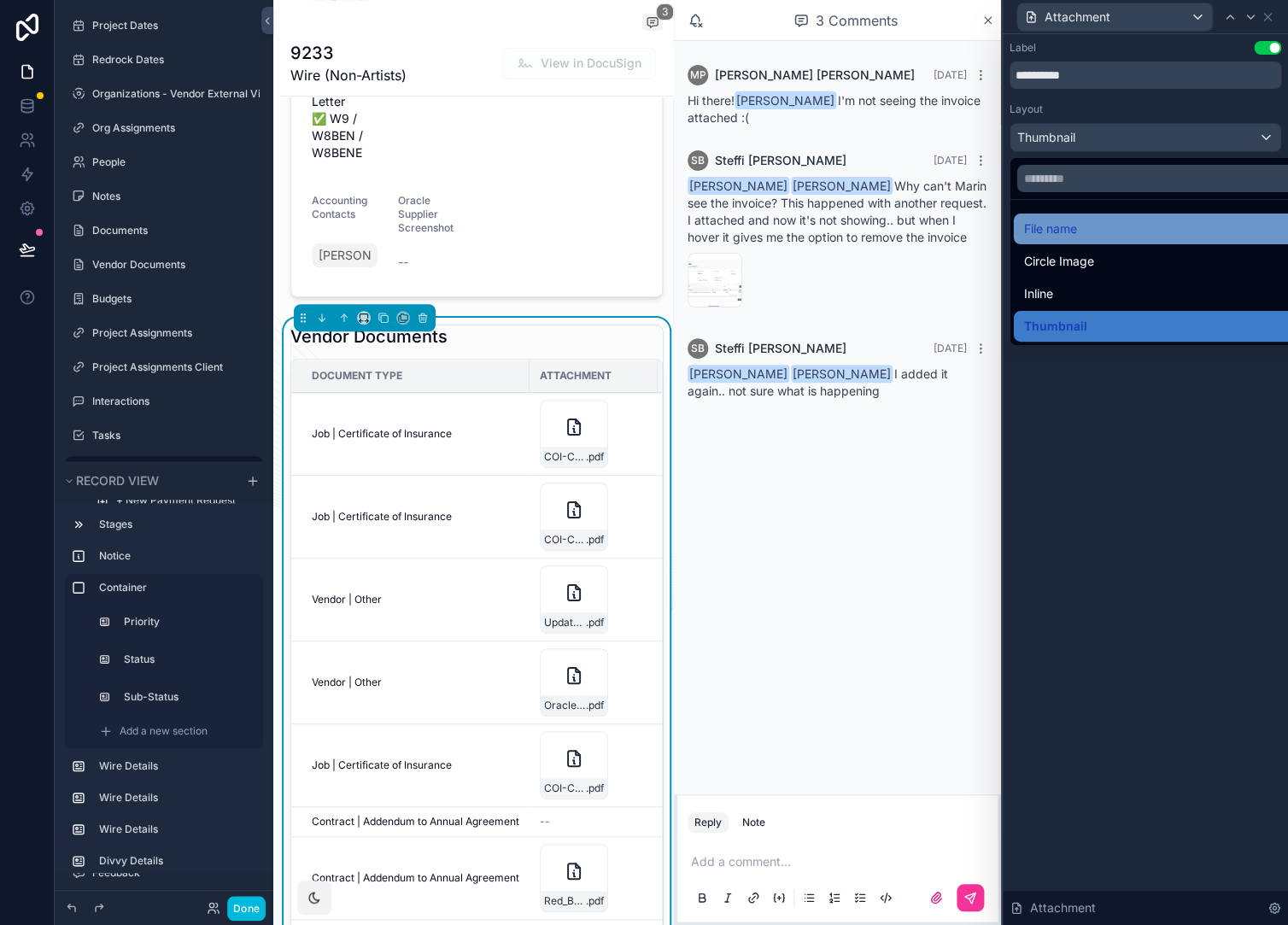
click at [1090, 230] on div "File name" at bounding box center [1165, 229] width 282 height 21
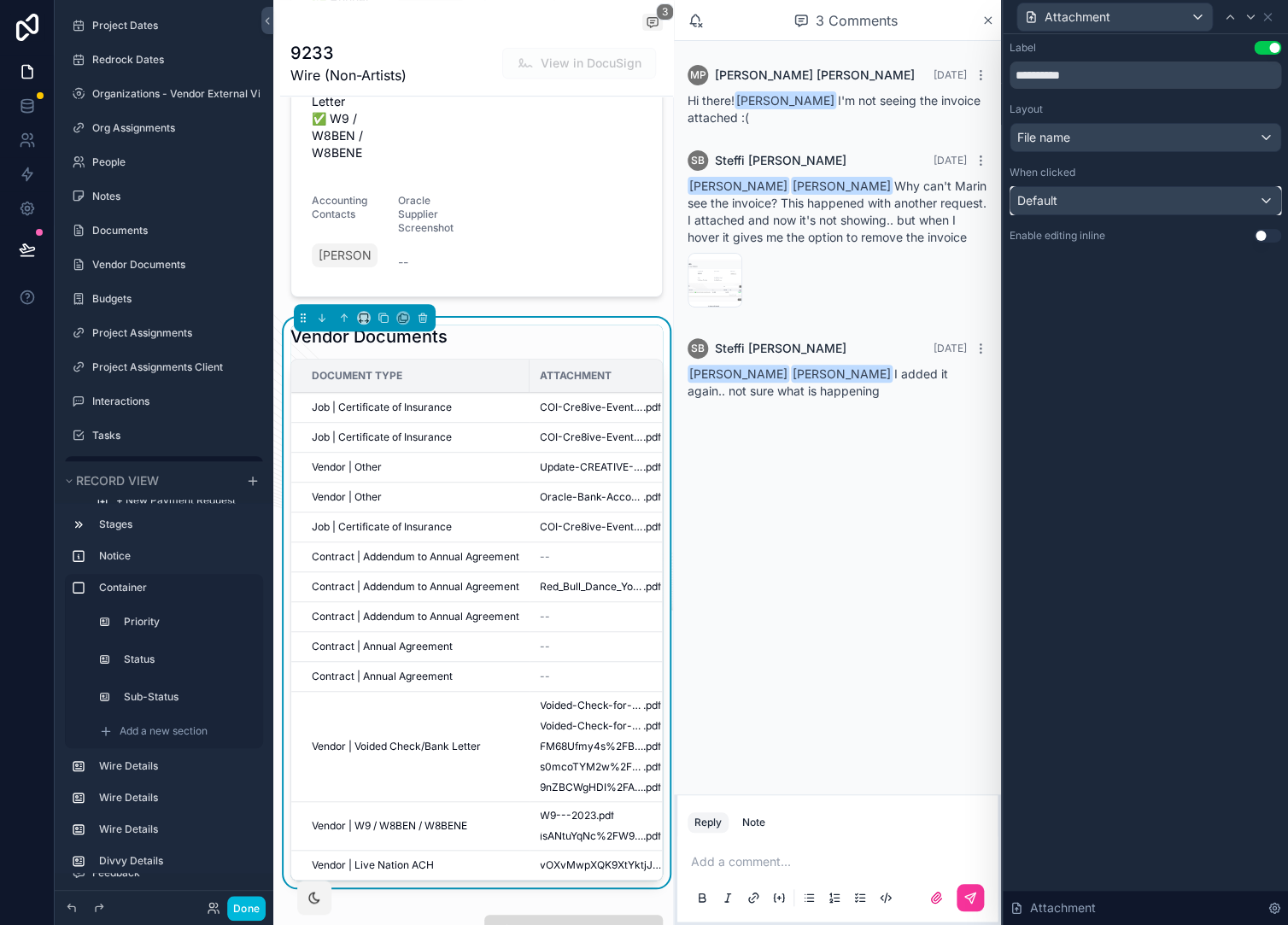
click at [1189, 201] on div "Default" at bounding box center [1144, 201] width 270 height 27
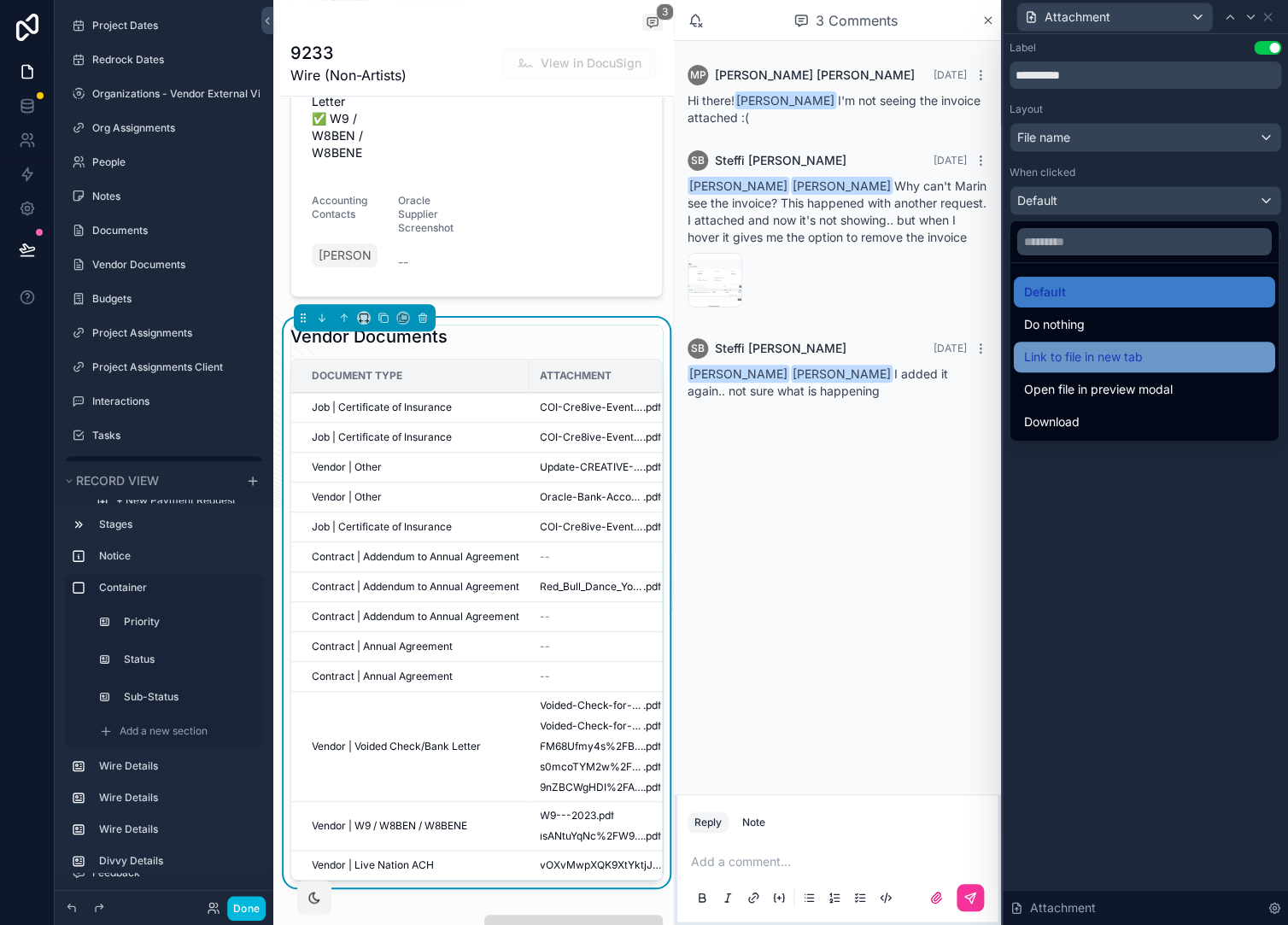
click at [1142, 362] on span "Link to file in new tab" at bounding box center [1084, 358] width 119 height 21
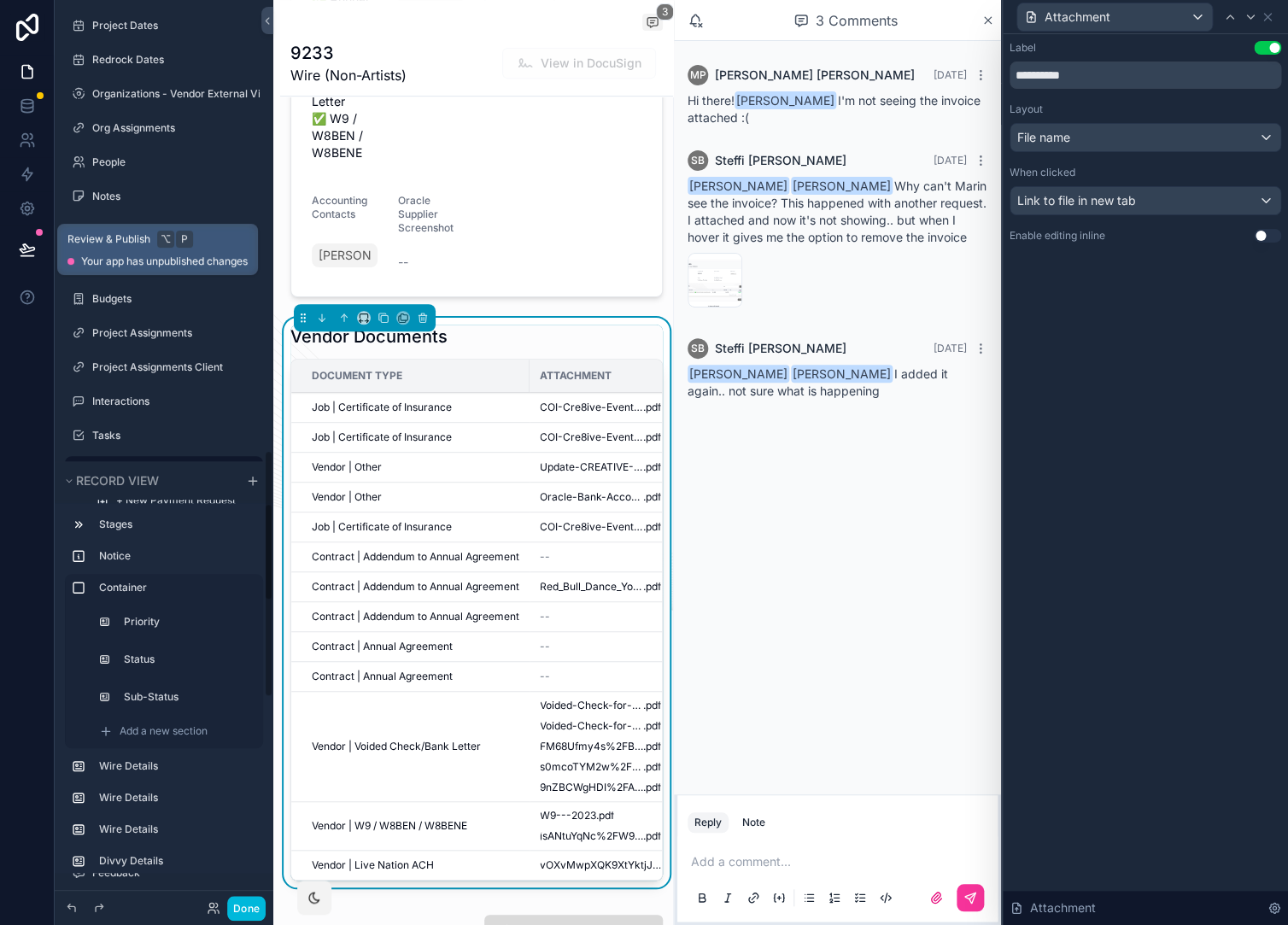
click at [29, 250] on icon at bounding box center [27, 250] width 17 height 17
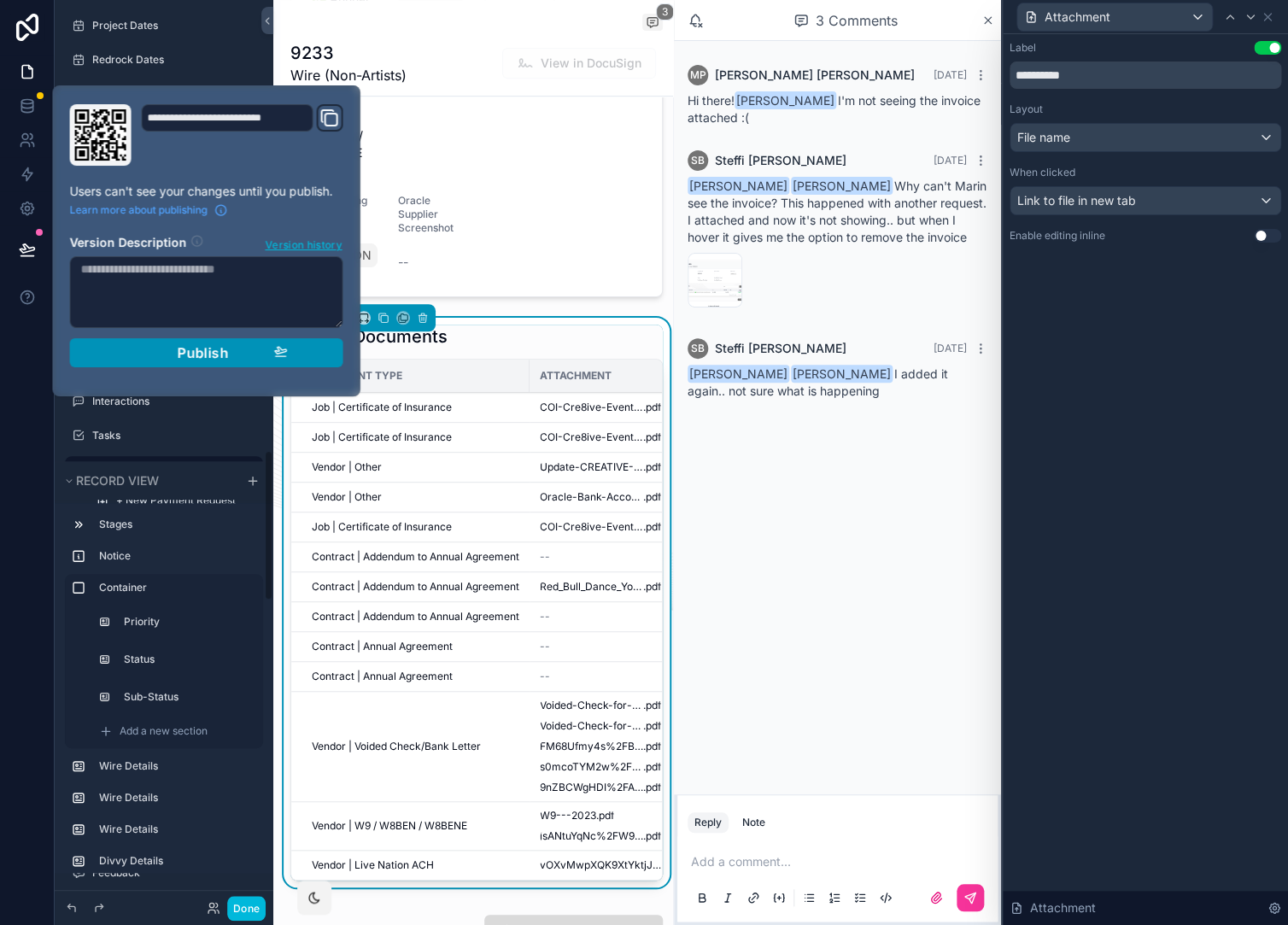
click at [242, 363] on button "Publish" at bounding box center [206, 353] width 273 height 29
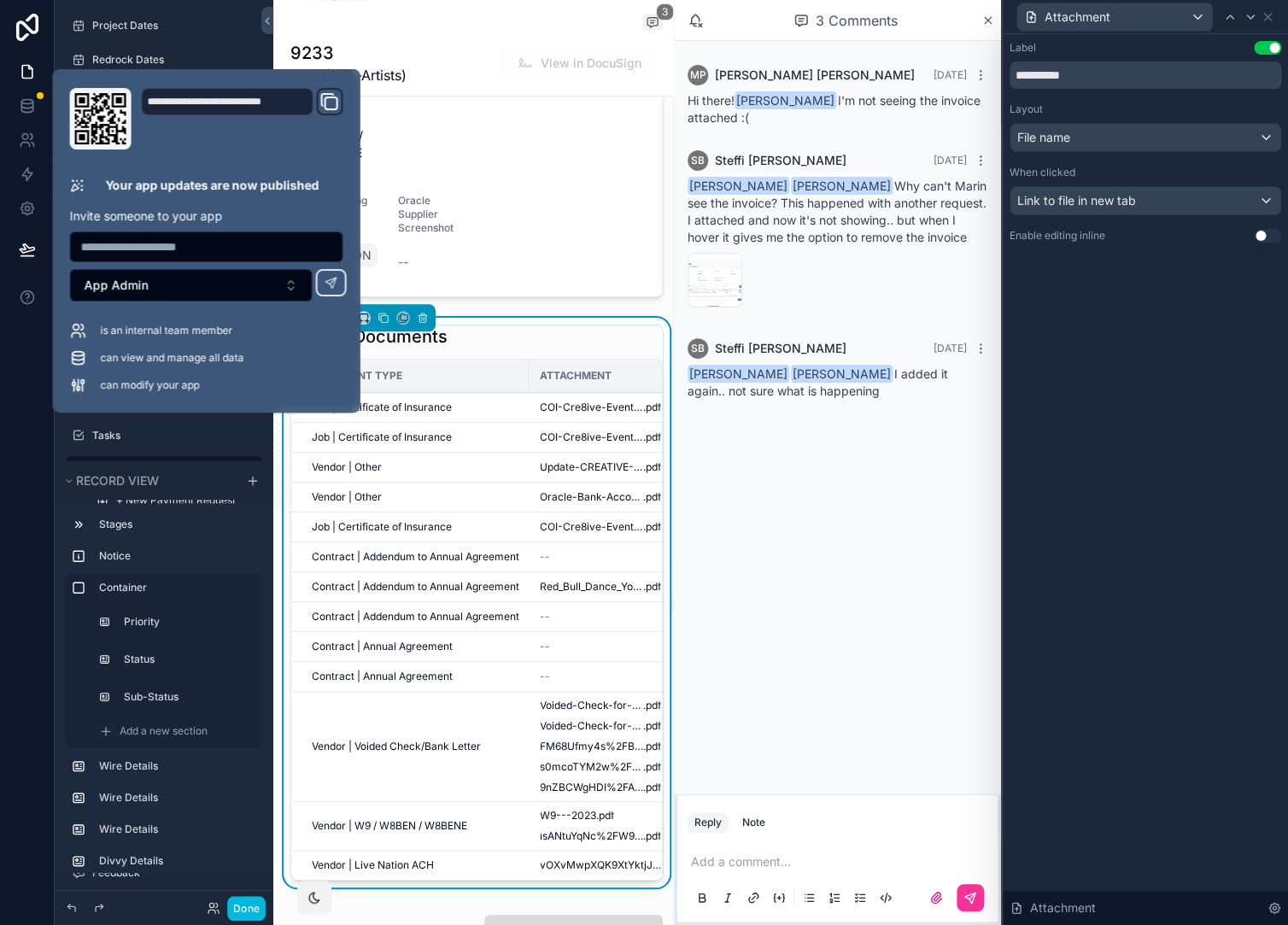
click at [1180, 396] on div "**********" at bounding box center [1145, 480] width 286 height 891
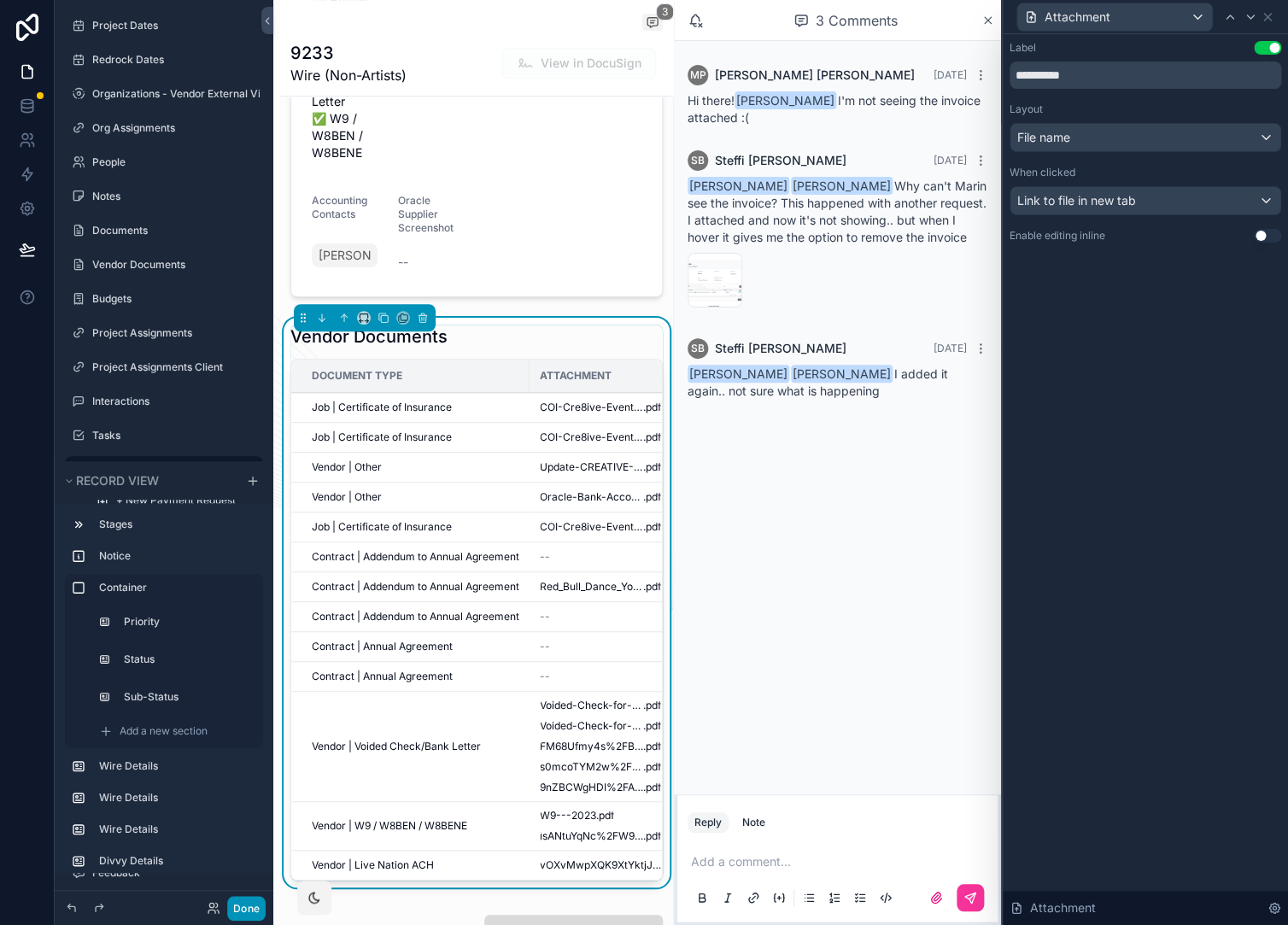
click at [249, 913] on button "Done" at bounding box center [246, 908] width 39 height 25
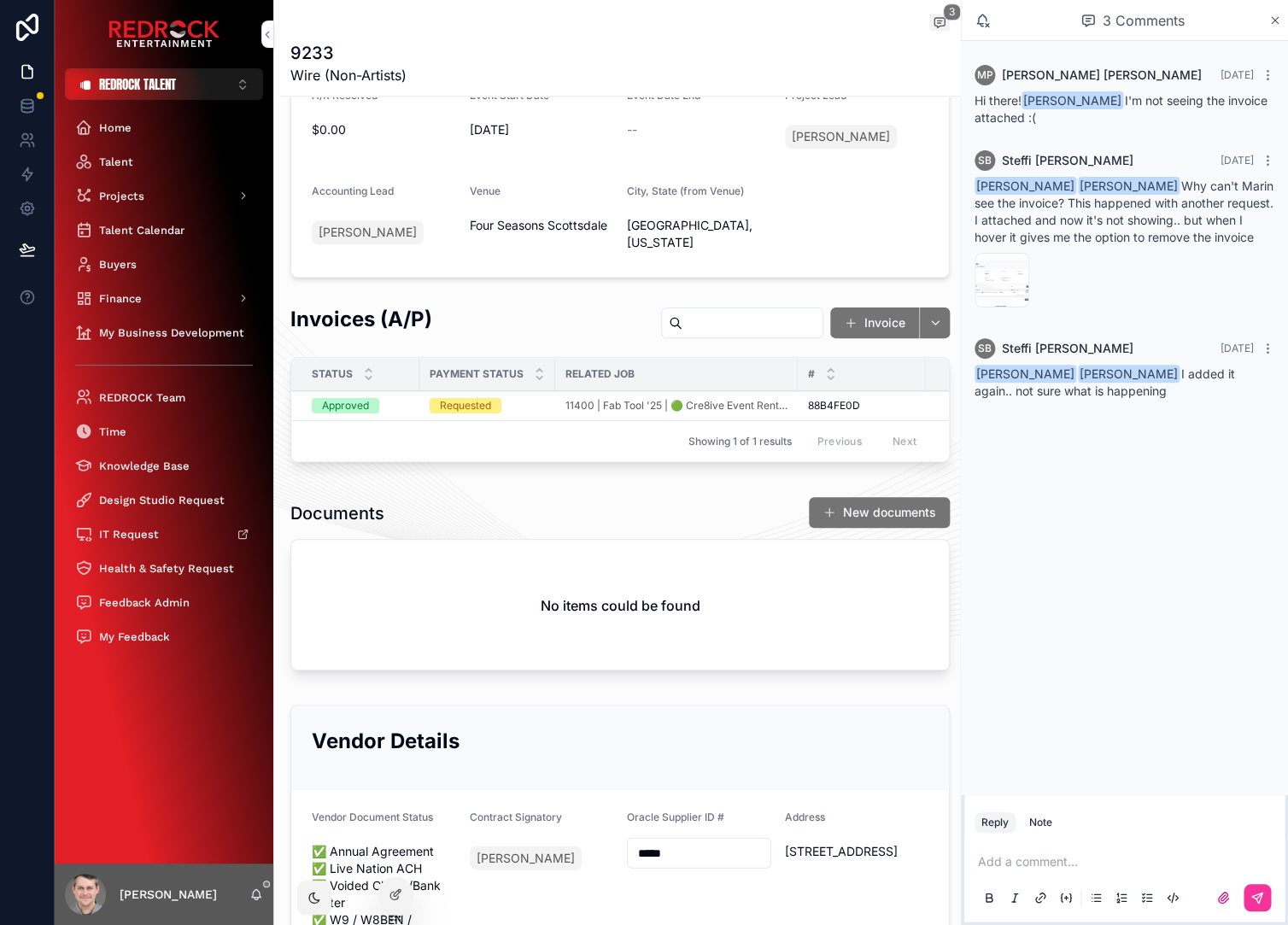
scroll to position [782, 0]
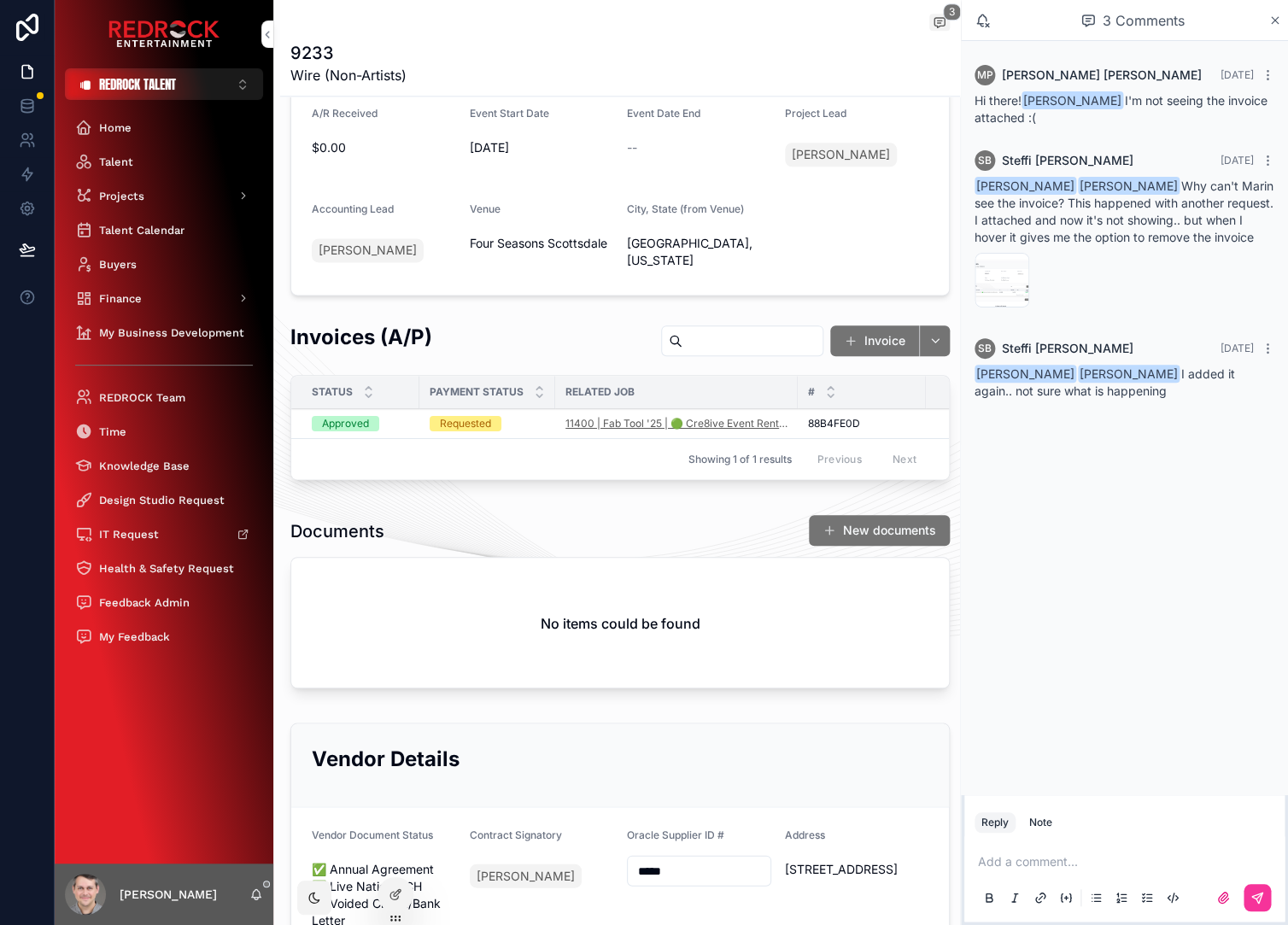
click at [588, 418] on span "11400 | Fab Tool '25 | 🟢 Cre8ive Event Rentals Inc. dba Cre8ive Events / Cre8iv…" at bounding box center [676, 424] width 222 height 13
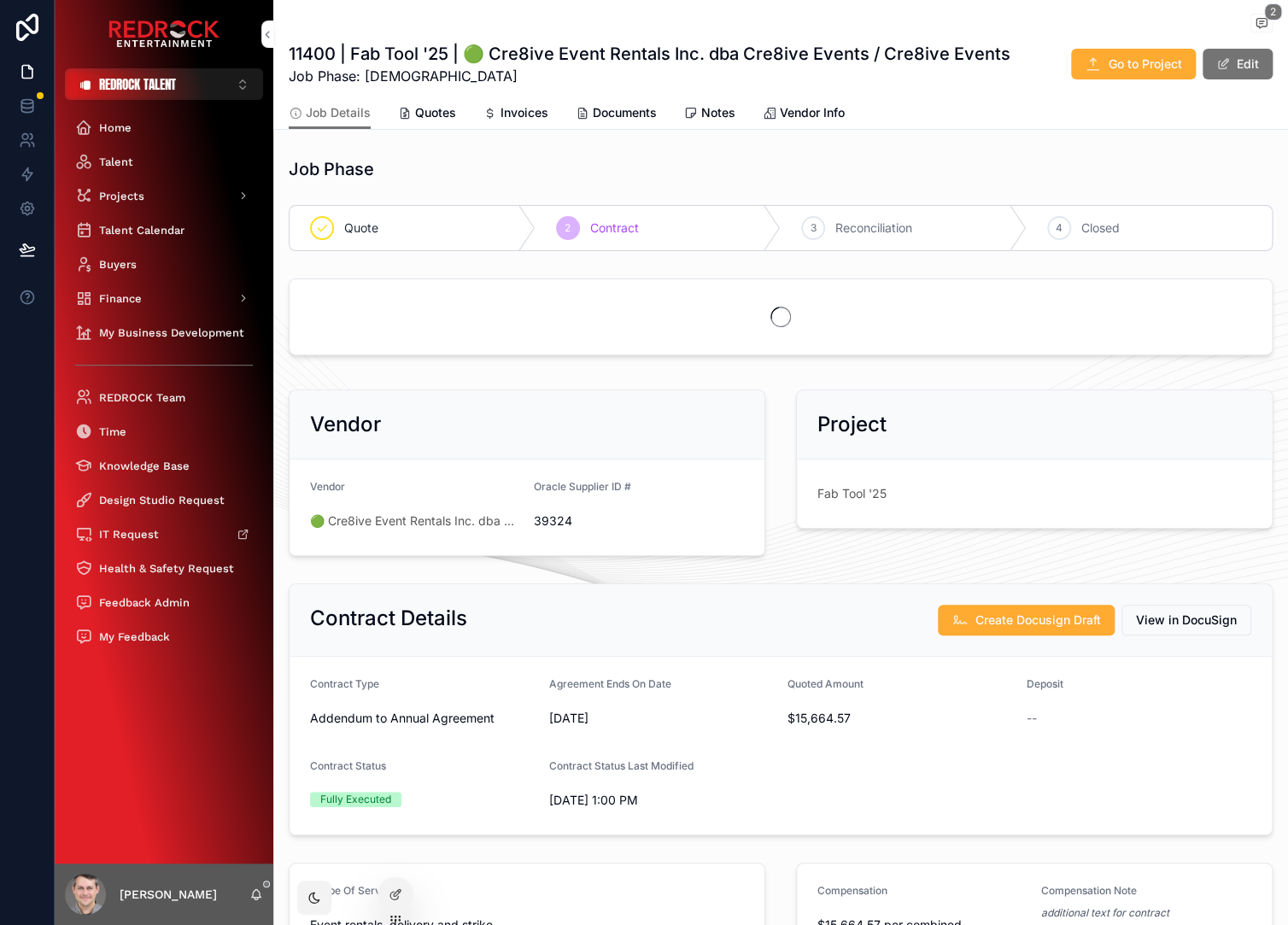
click at [526, 115] on span "Invoices" at bounding box center [524, 113] width 48 height 17
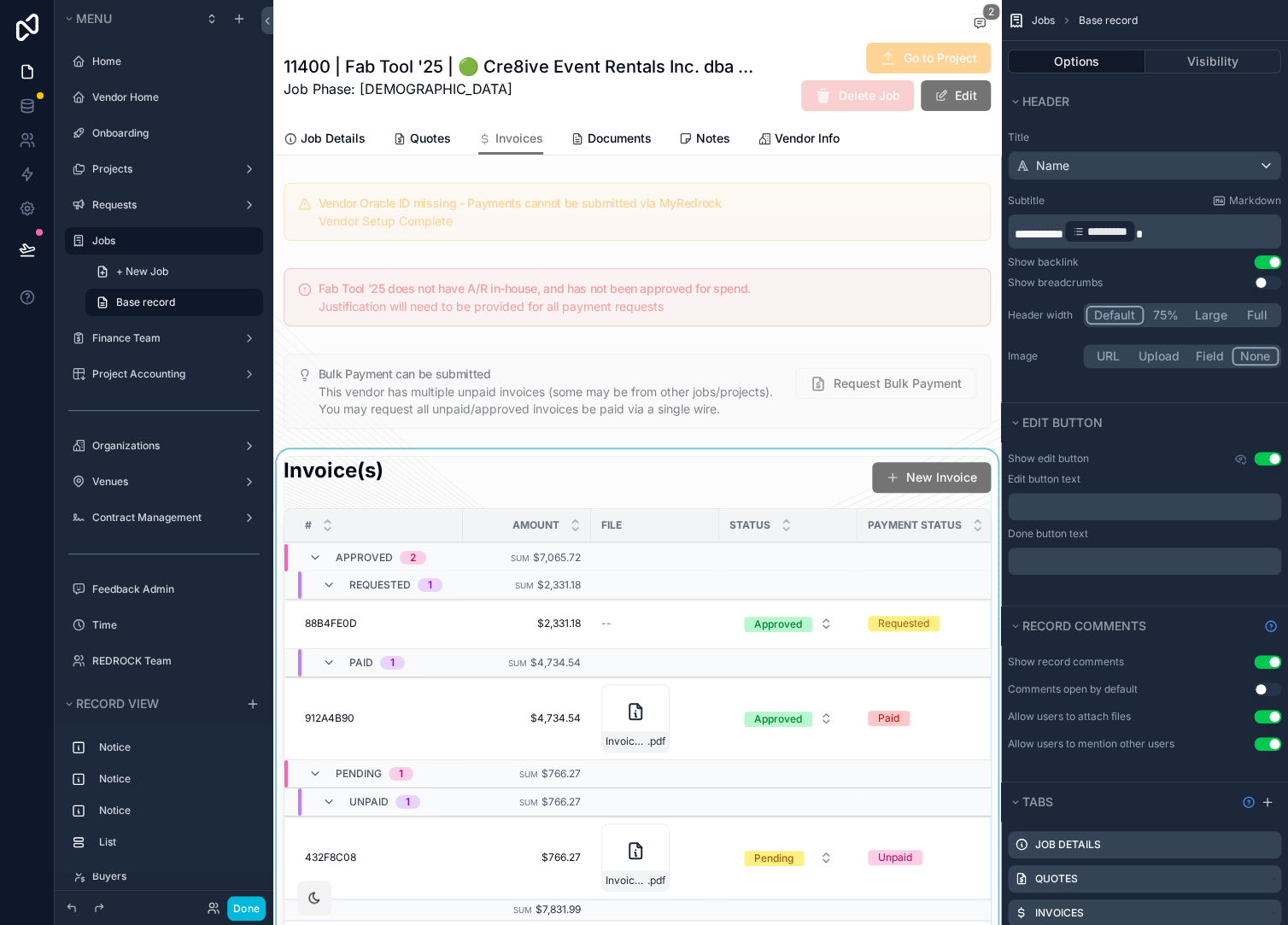
click at [507, 480] on div "scrollable content" at bounding box center [636, 712] width 727 height 527
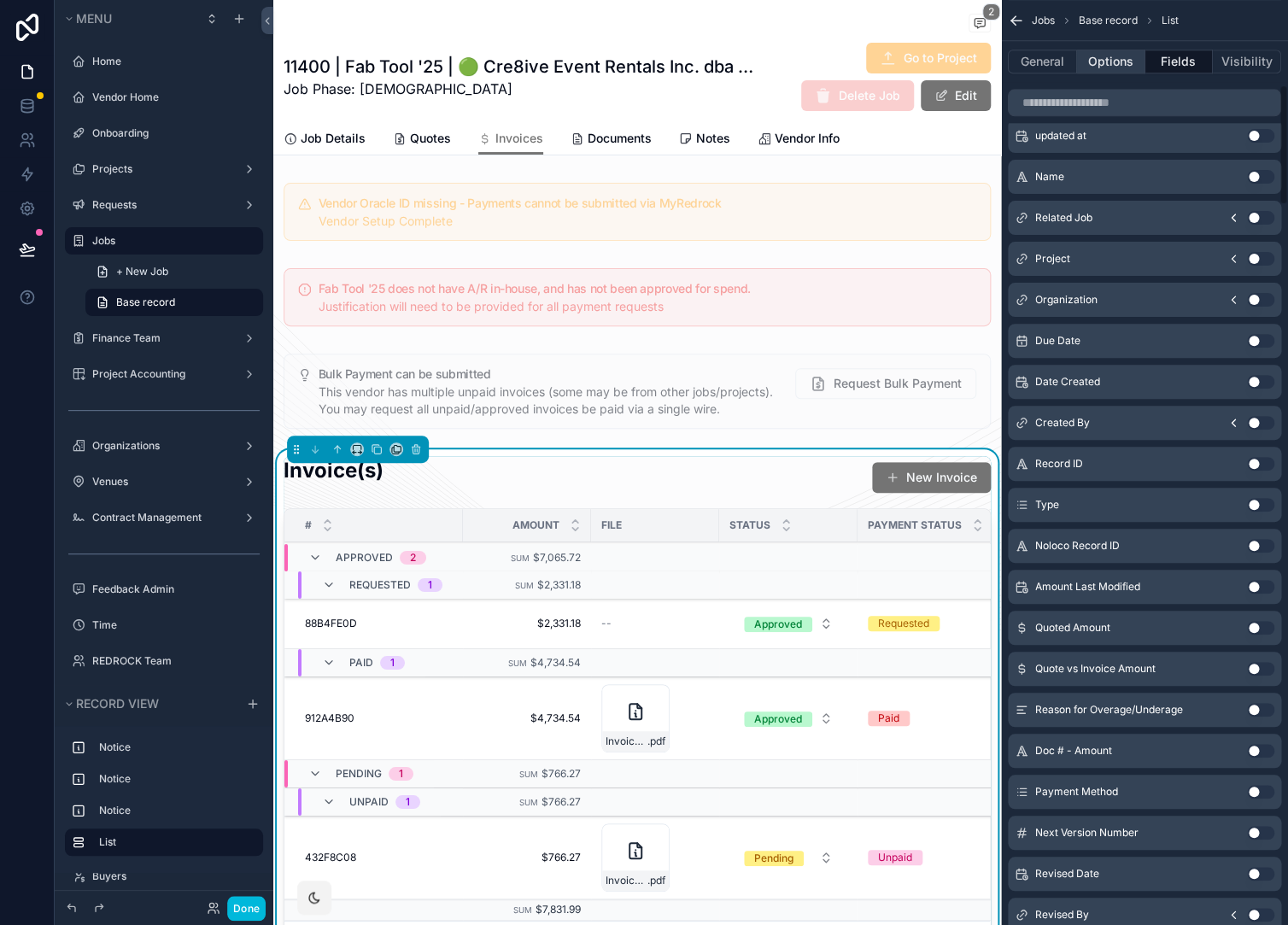
click at [1097, 59] on button "Options" at bounding box center [1111, 61] width 68 height 24
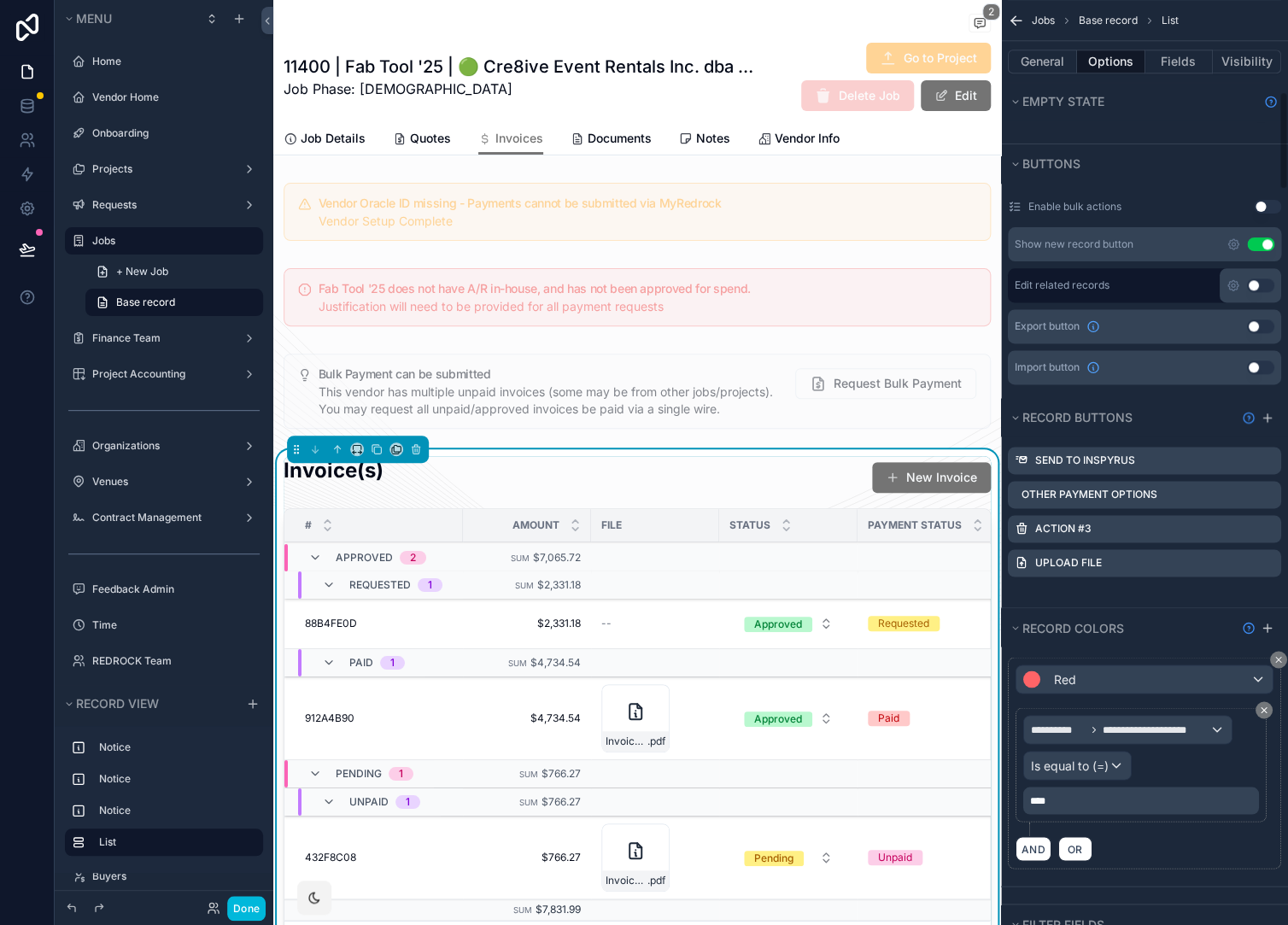
scroll to position [251, 0]
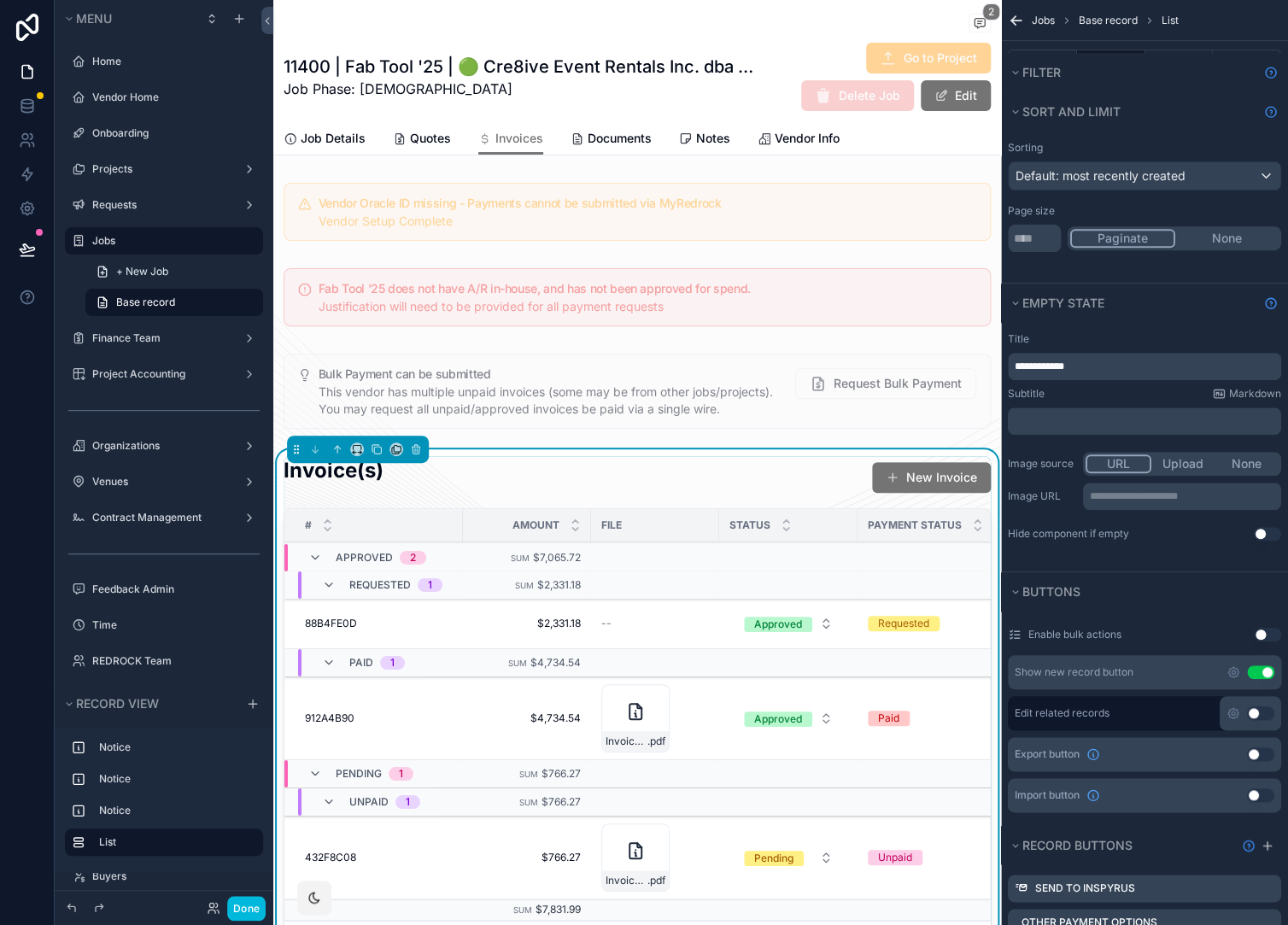
click at [1151, 619] on div "Enable bulk actions Use setting Show new record button Use setting Edit related…" at bounding box center [1143, 716] width 287 height 205
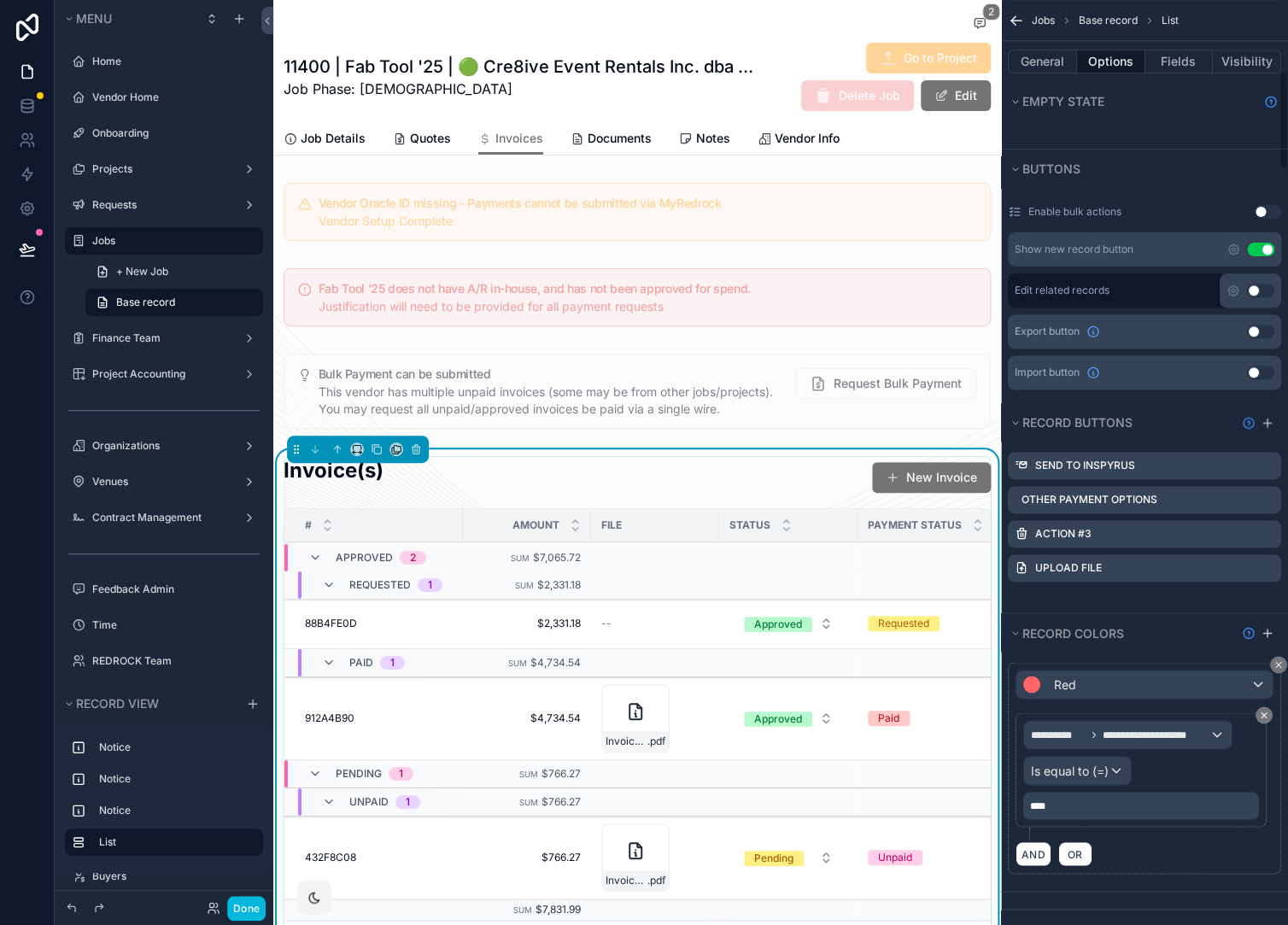
scroll to position [0, 0]
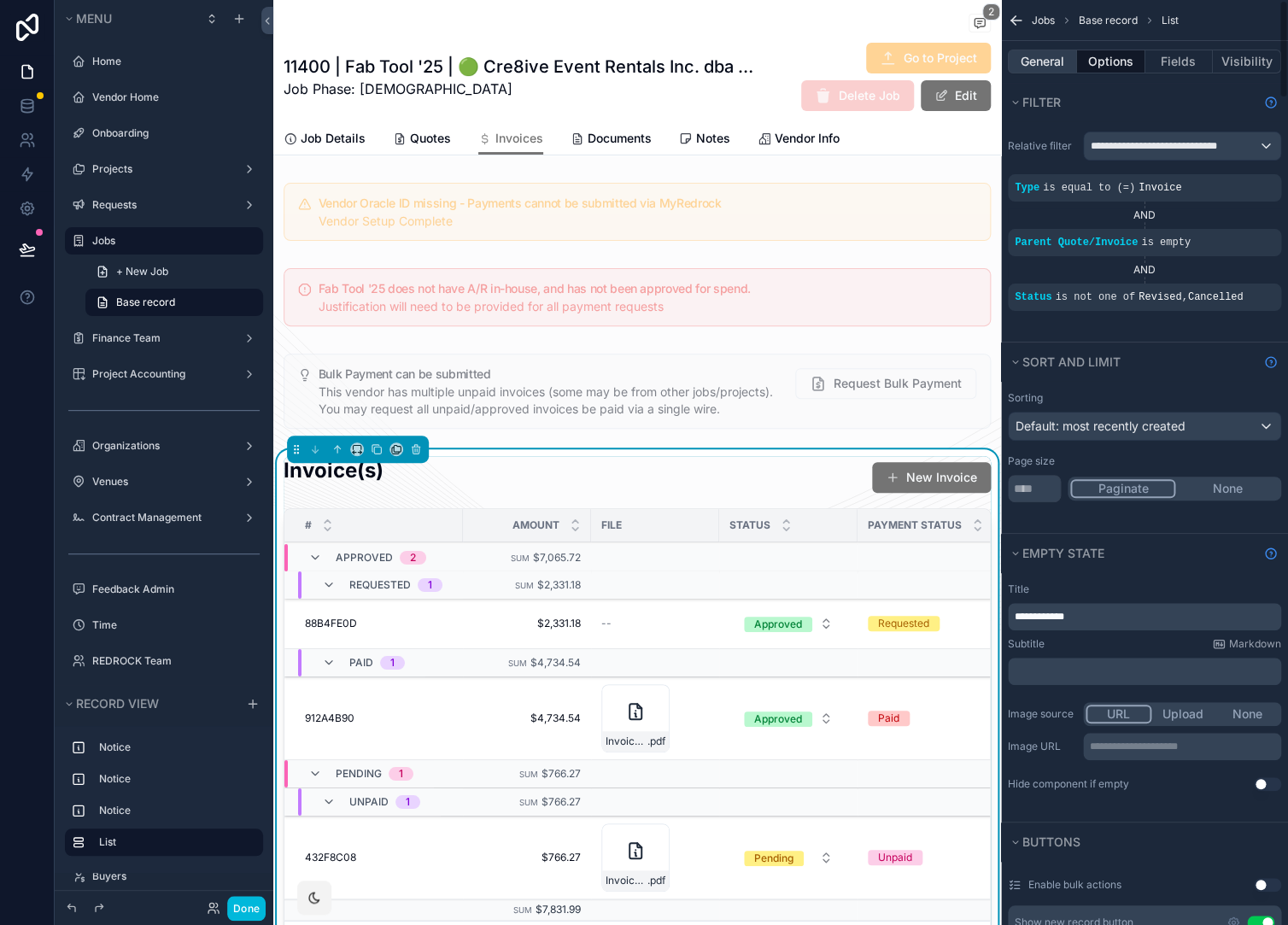
click at [1054, 66] on button "General" at bounding box center [1042, 61] width 69 height 24
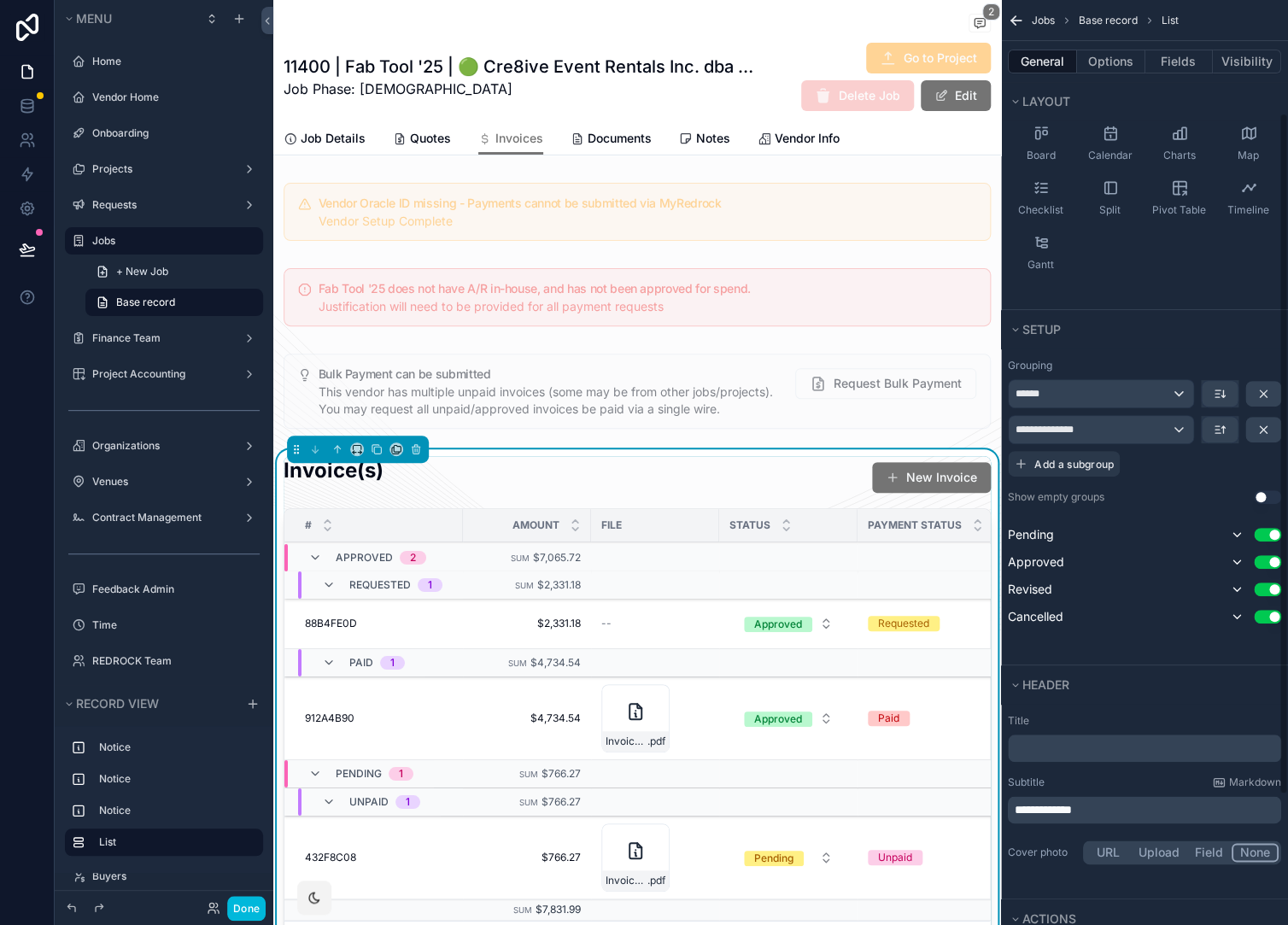
scroll to position [330, 0]
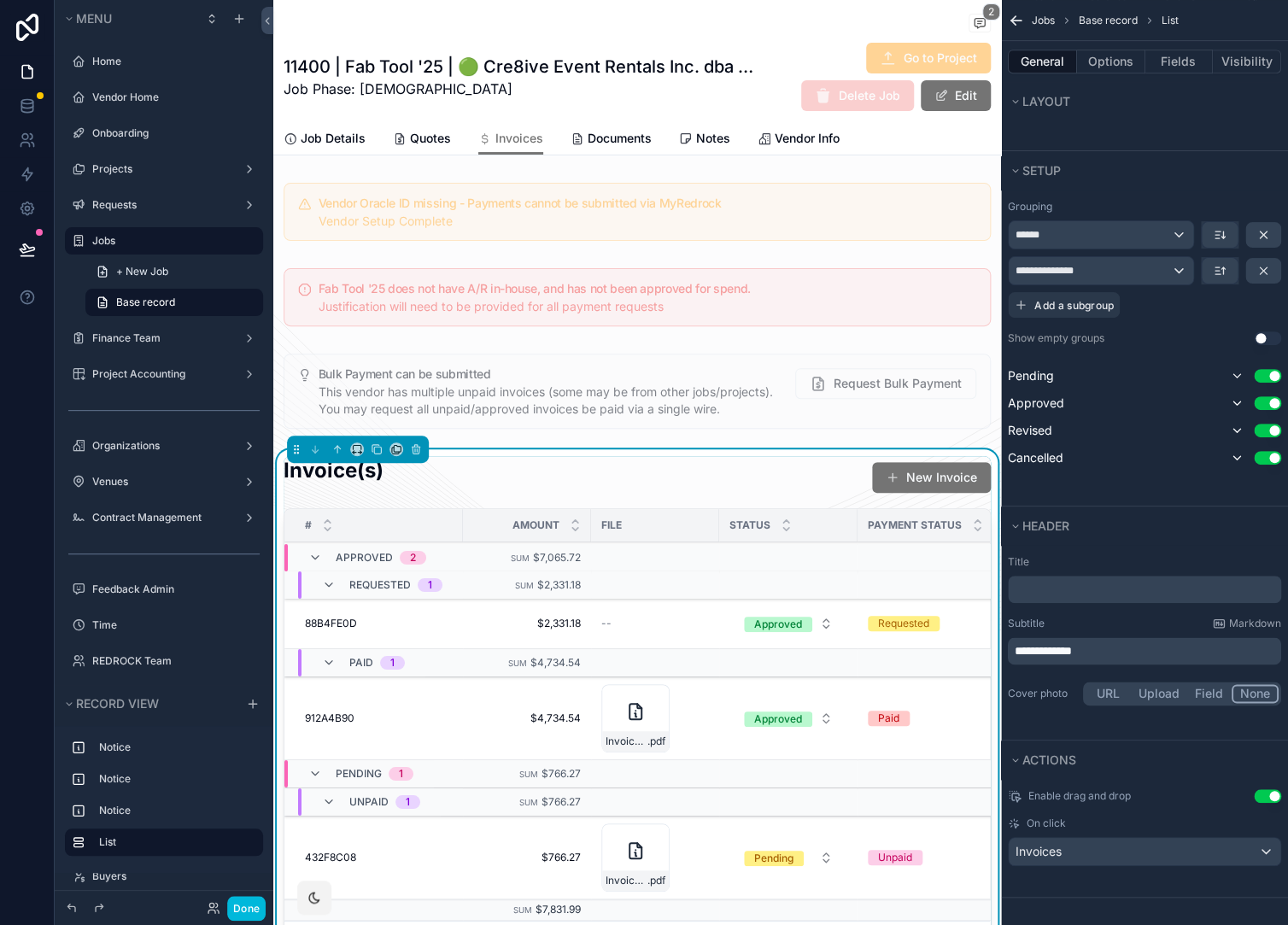
click at [1263, 803] on button "Use setting" at bounding box center [1267, 795] width 27 height 13
click at [243, 904] on button "Done" at bounding box center [246, 908] width 39 height 25
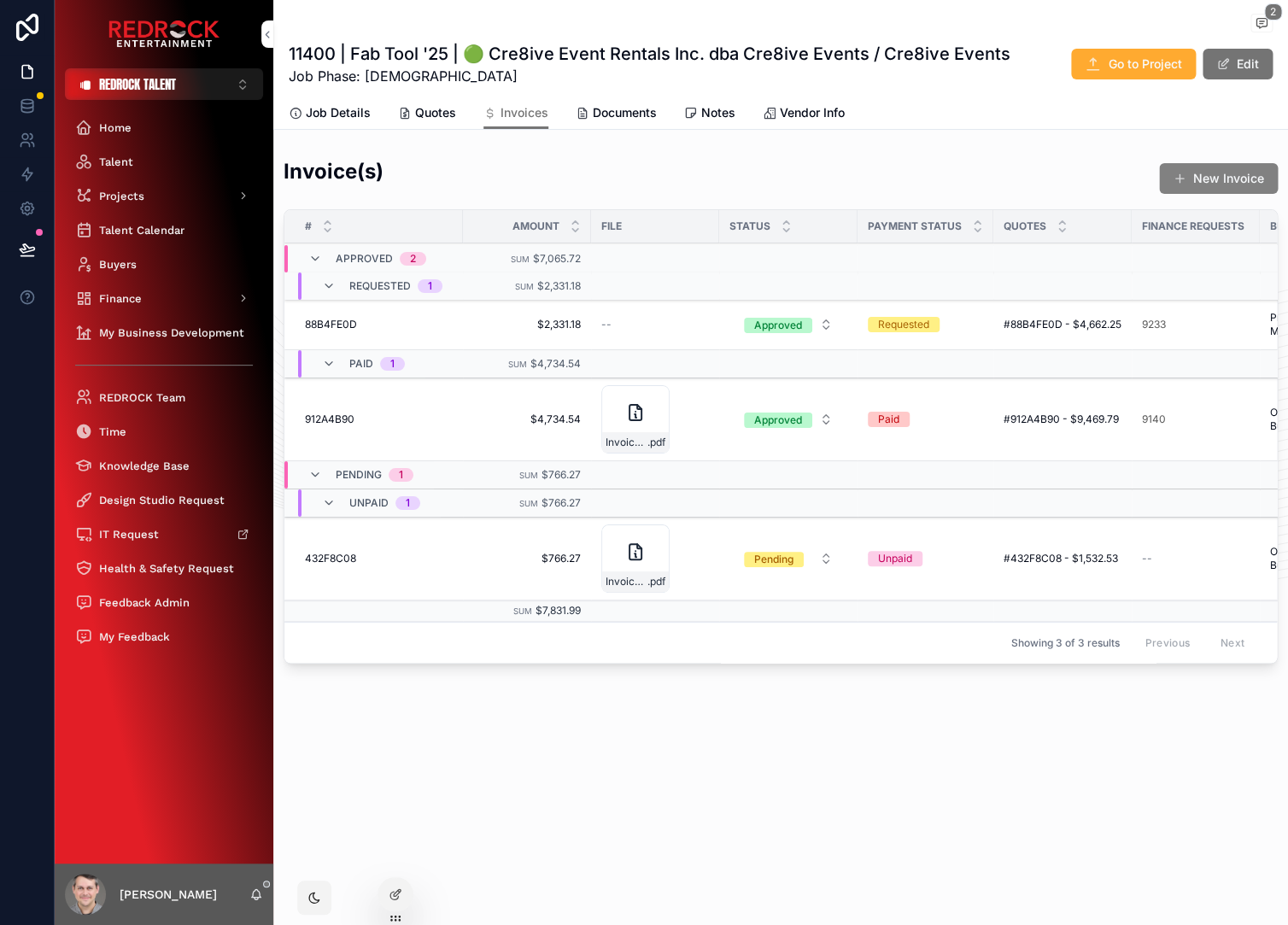
click at [1190, 165] on button "New Invoice" at bounding box center [1218, 178] width 119 height 31
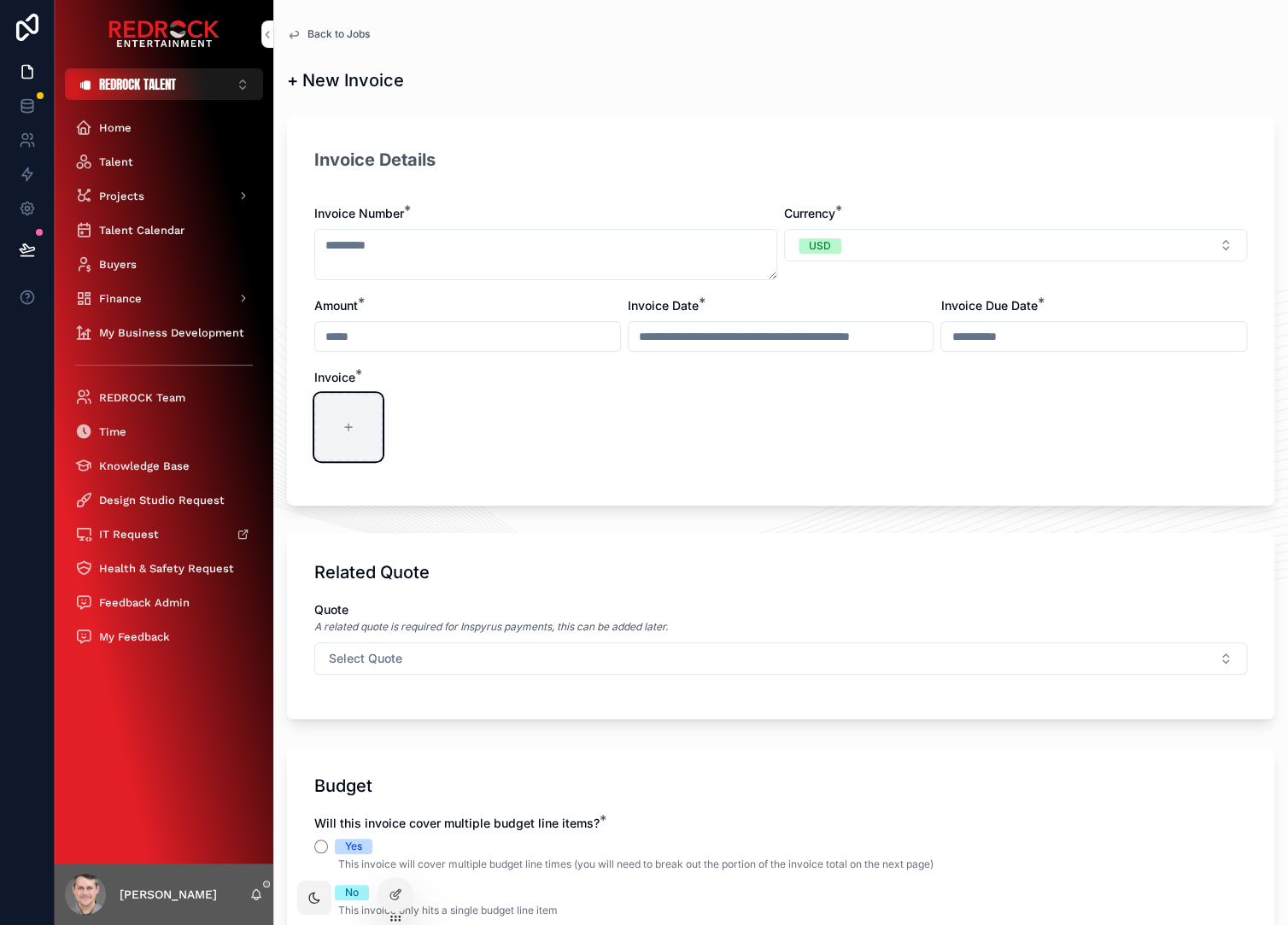
click at [347, 434] on div "scrollable content" at bounding box center [348, 427] width 68 height 68
type input "**********"
click at [342, 434] on div "Screenshot [DATE] 10.57.49 AM .png" at bounding box center [348, 427] width 68 height 68
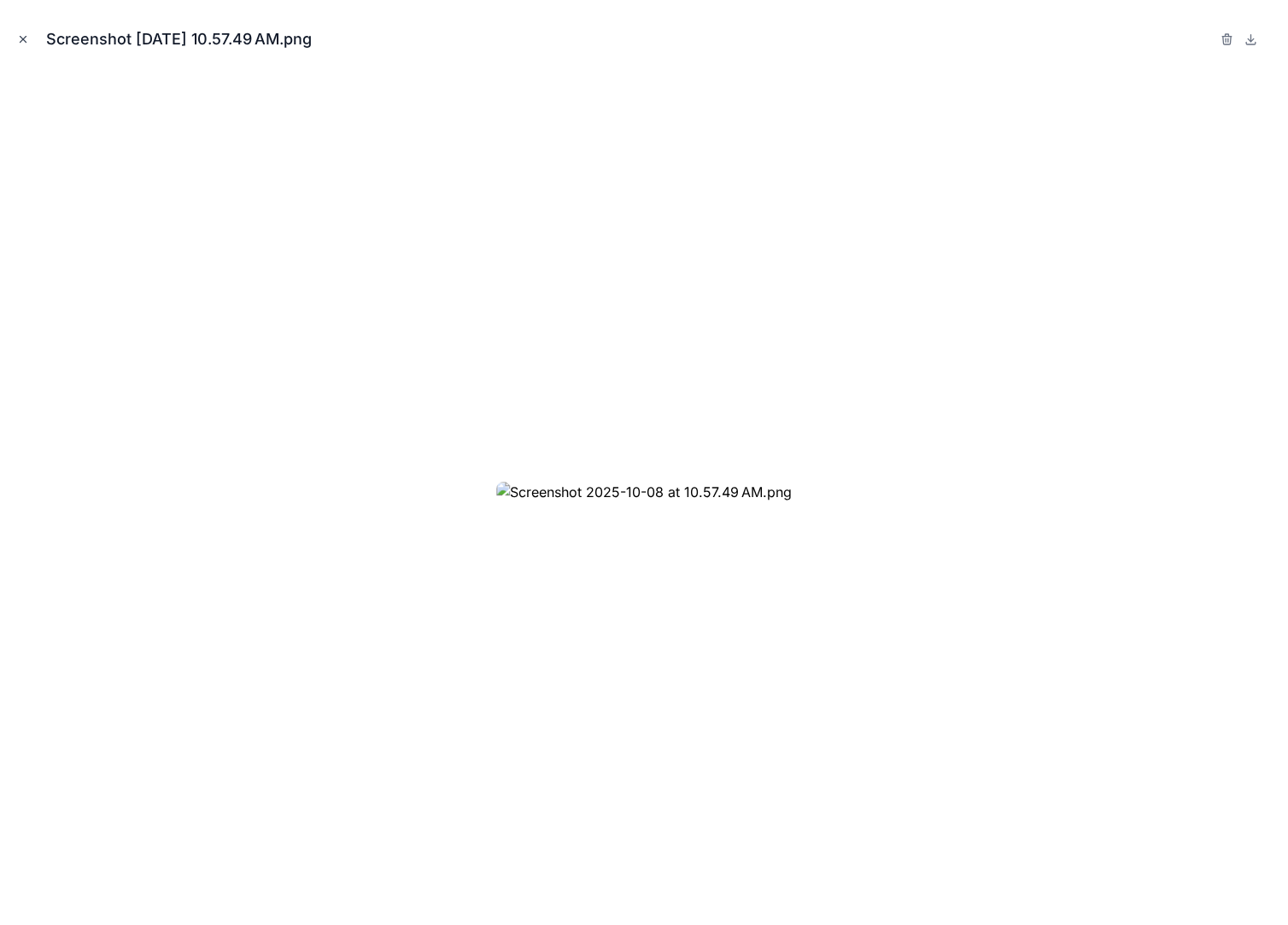
click at [23, 39] on icon "Close modal" at bounding box center [23, 39] width 12 height 12
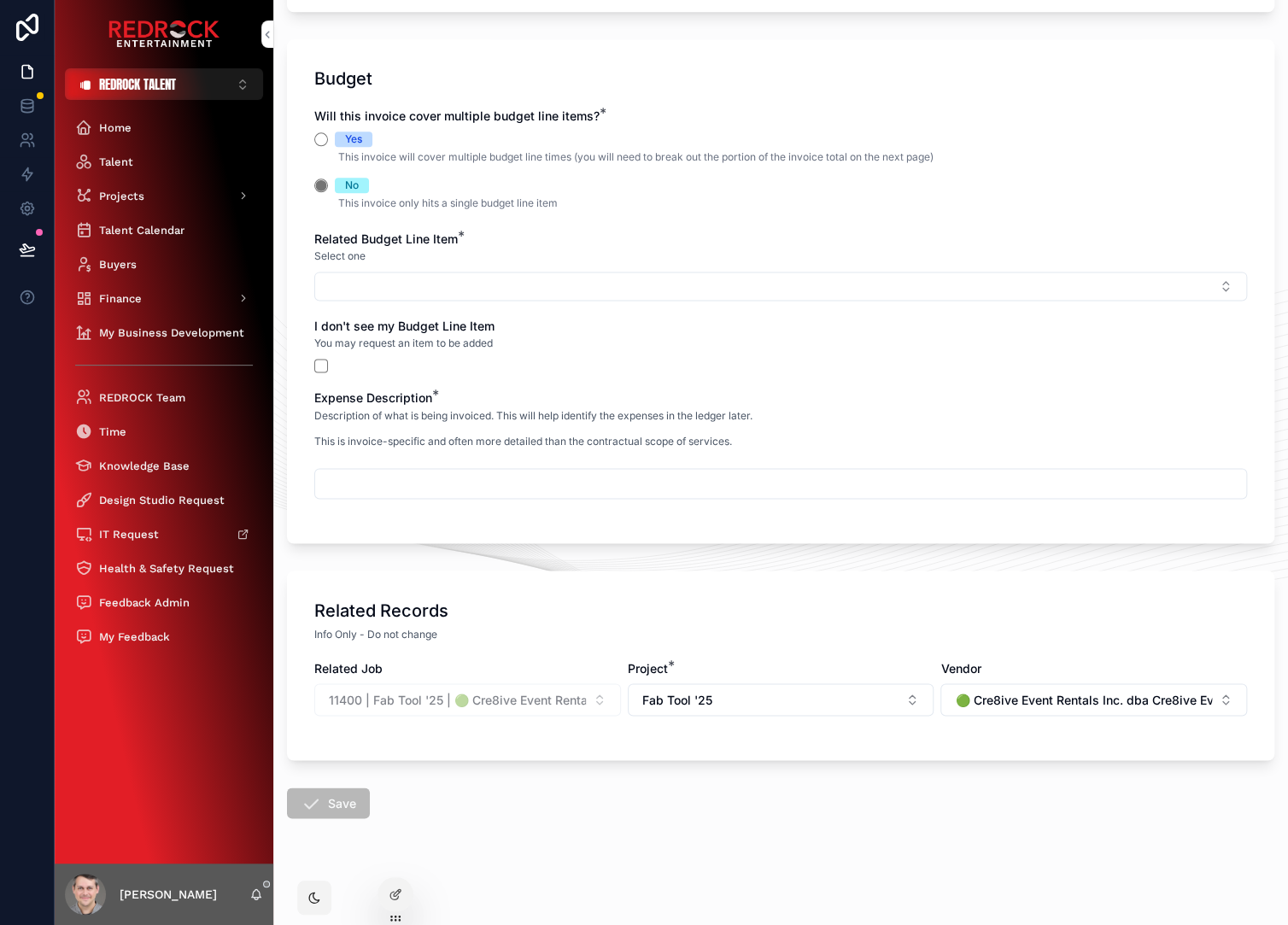
scroll to position [709, 0]
click at [465, 788] on form "Invoice Details Invoice Number * Currency * USD Amount * Invoice Date * Invoice…" at bounding box center [780, 161] width 987 height 1528
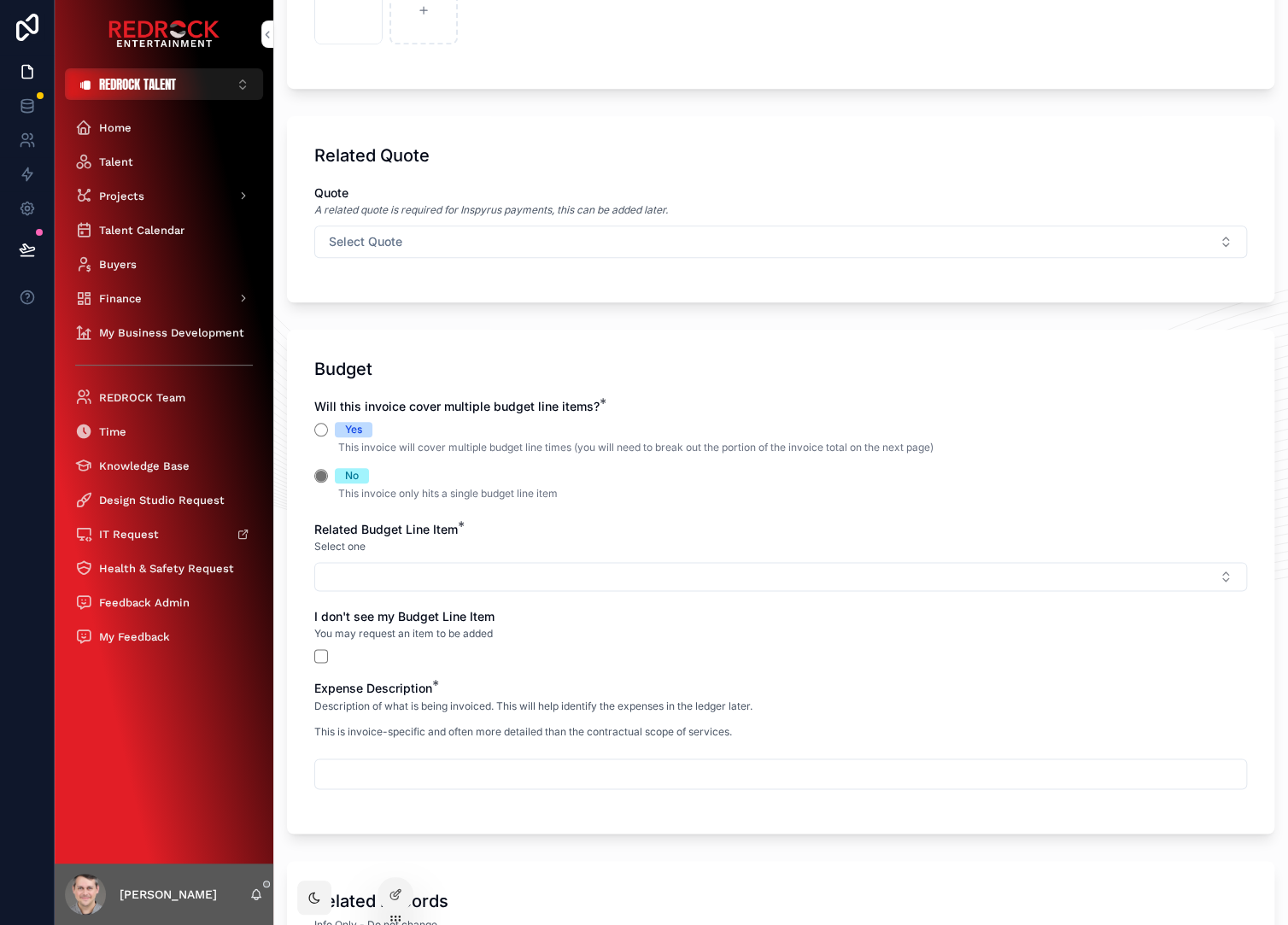
scroll to position [0, 0]
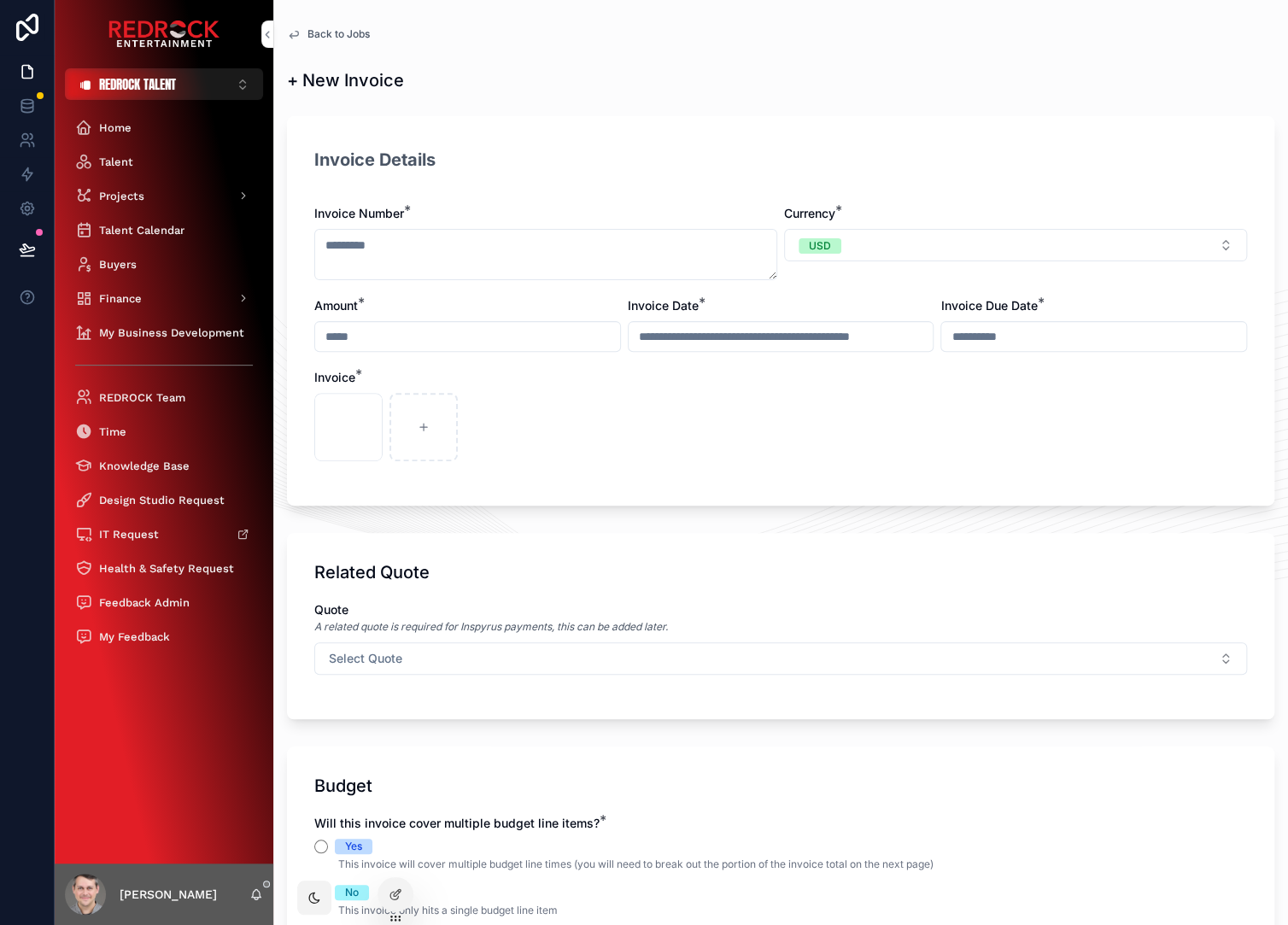
click at [339, 39] on span "Back to Jobs" at bounding box center [339, 34] width 62 height 13
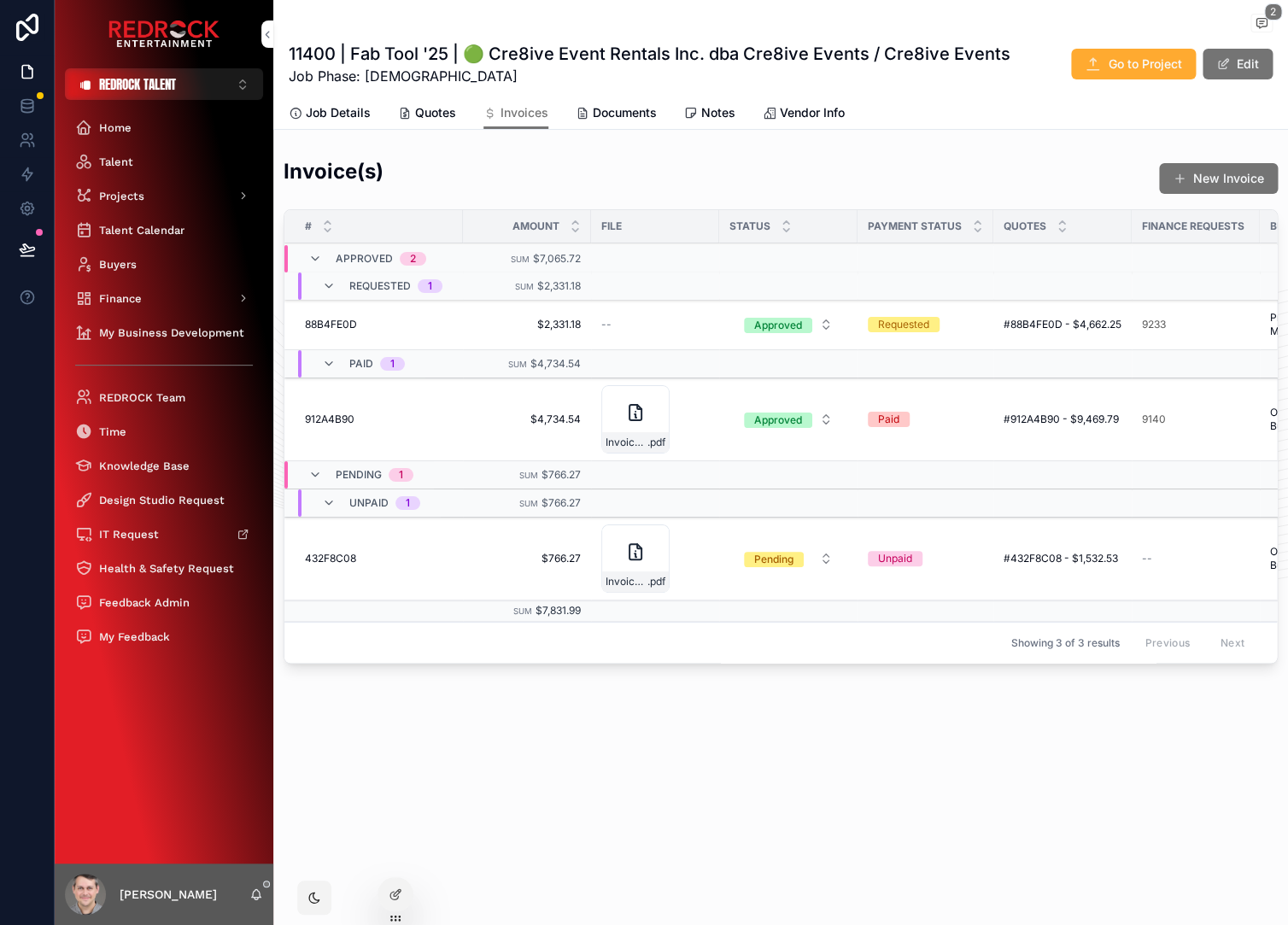
click at [471, 34] on div "2" at bounding box center [780, 24] width 983 height 22
click at [27, 109] on icon at bounding box center [27, 104] width 11 height 7
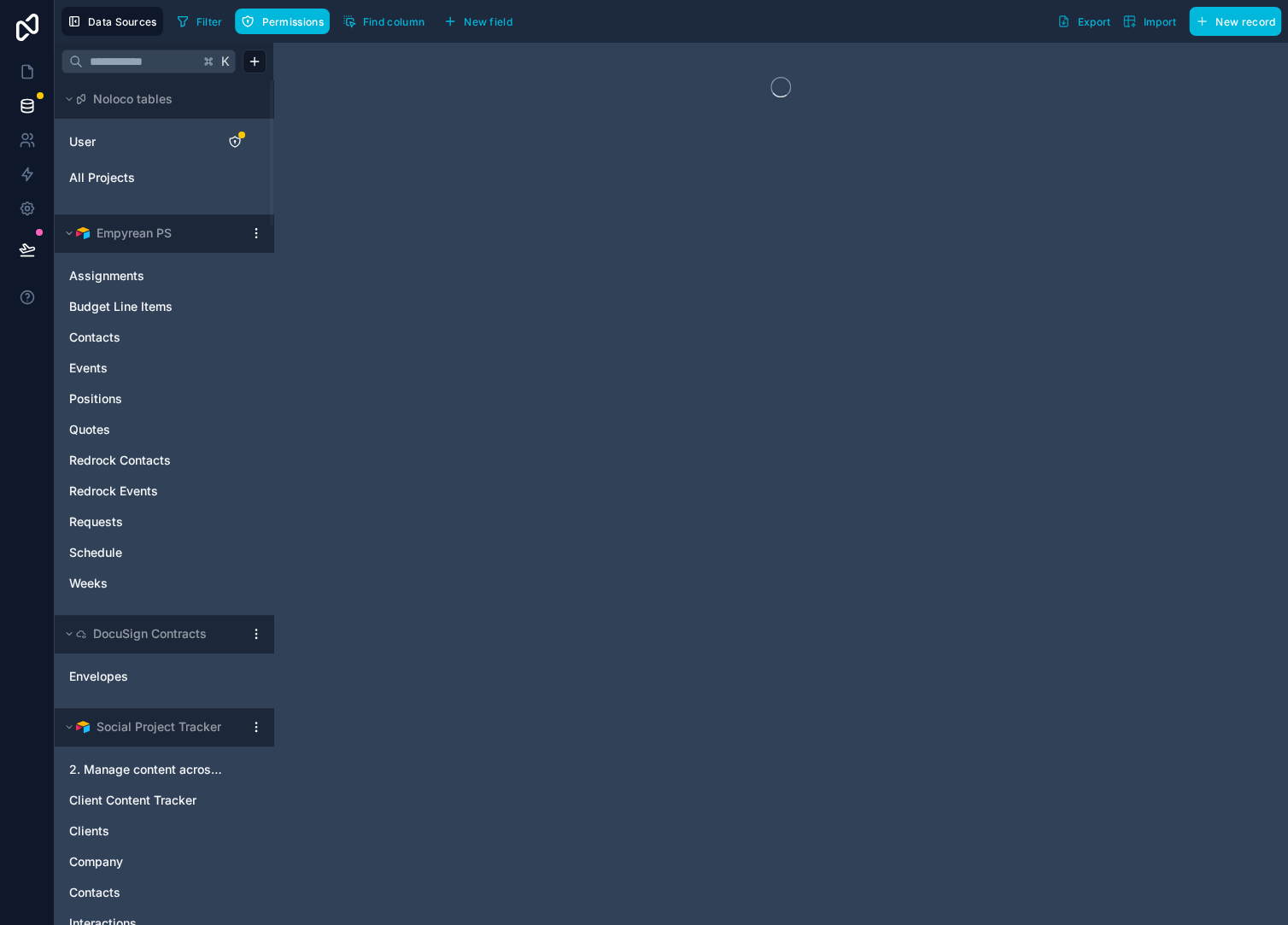
click at [157, 70] on input "text" at bounding box center [141, 61] width 116 height 31
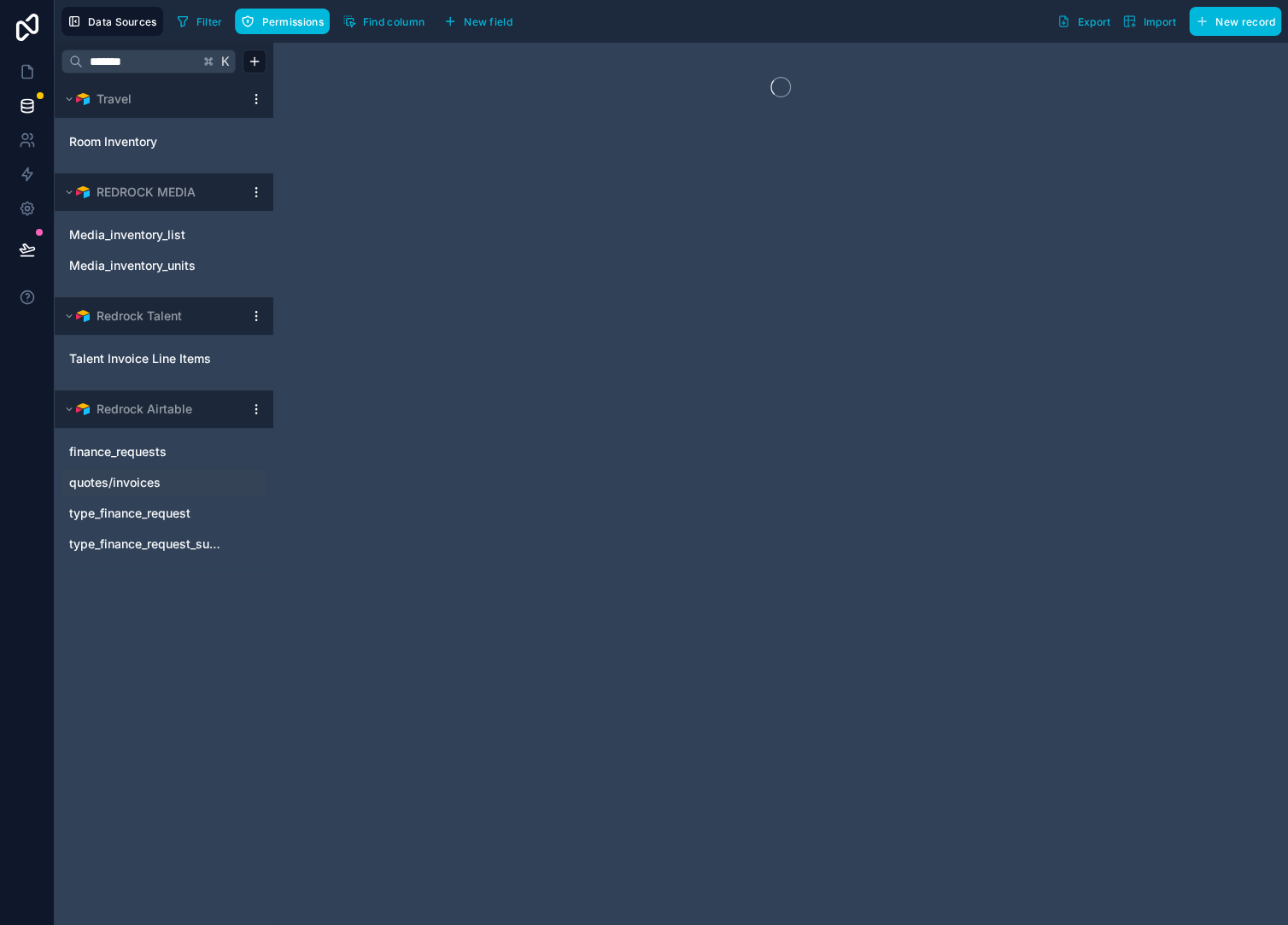
type input "*******"
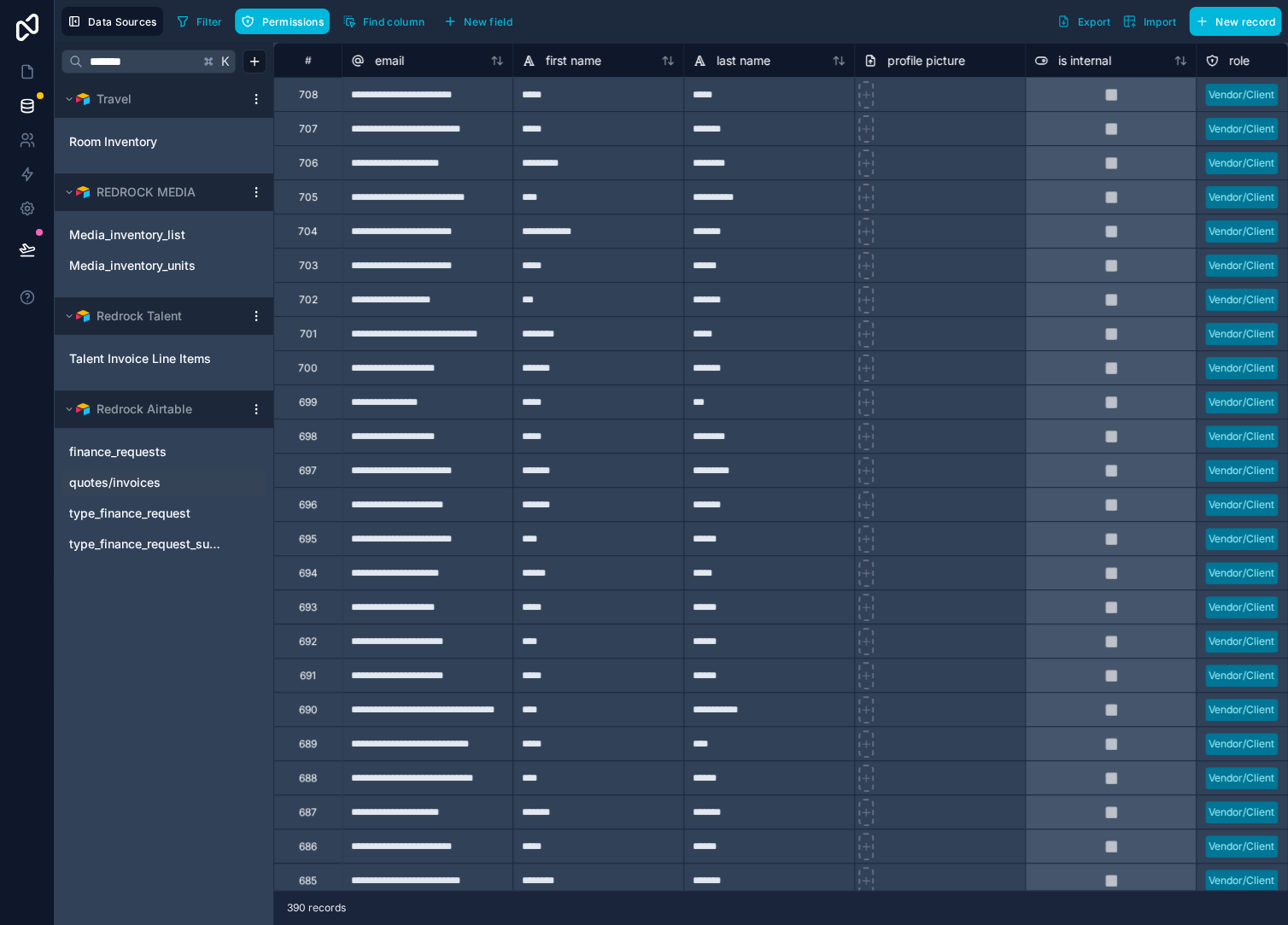
click at [139, 489] on span "quotes/invoices" at bounding box center [114, 482] width 92 height 17
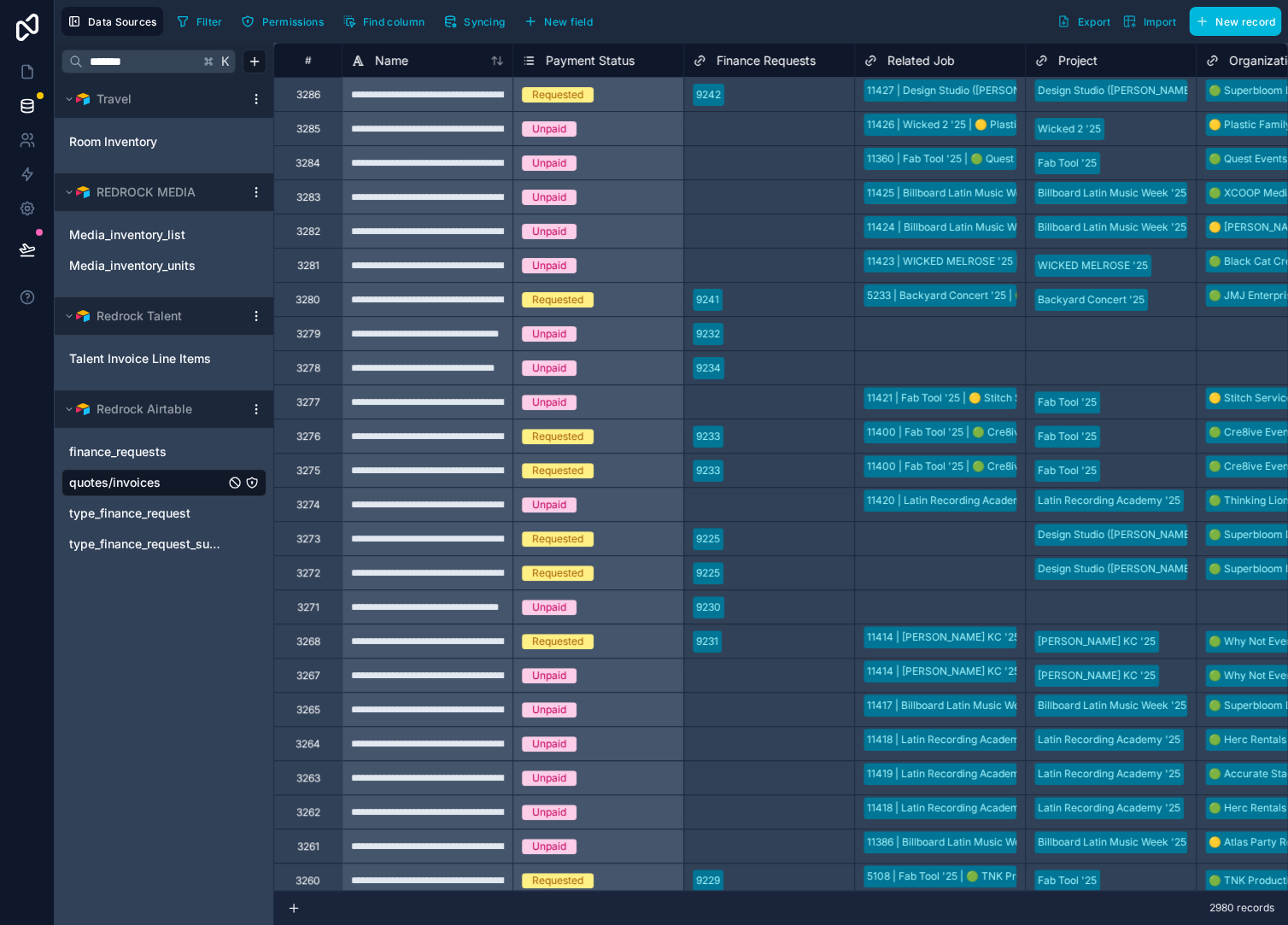
click at [183, 17] on icon "button" at bounding box center [183, 22] width 9 height 9
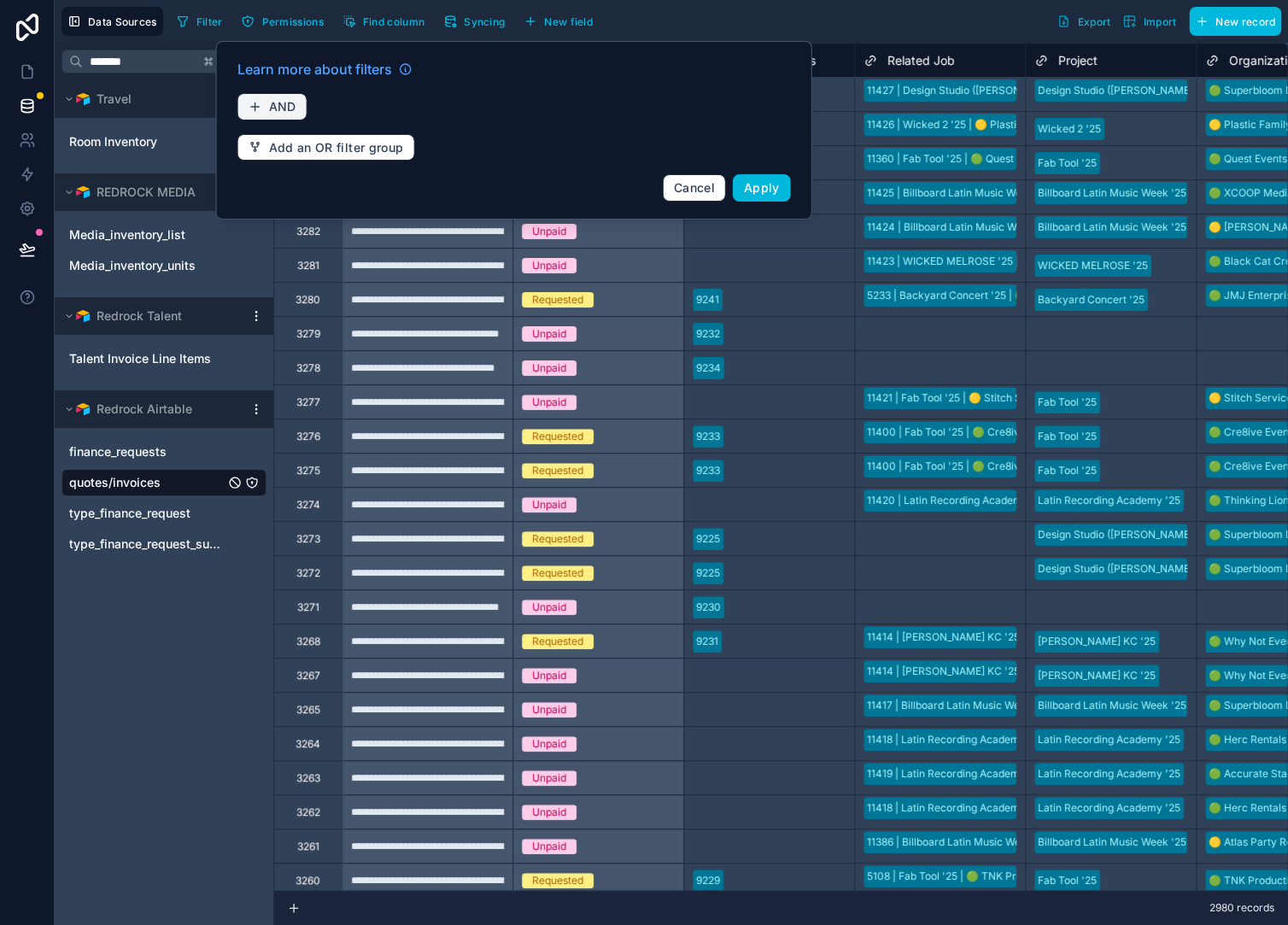
click at [285, 96] on button "AND" at bounding box center [272, 106] width 70 height 27
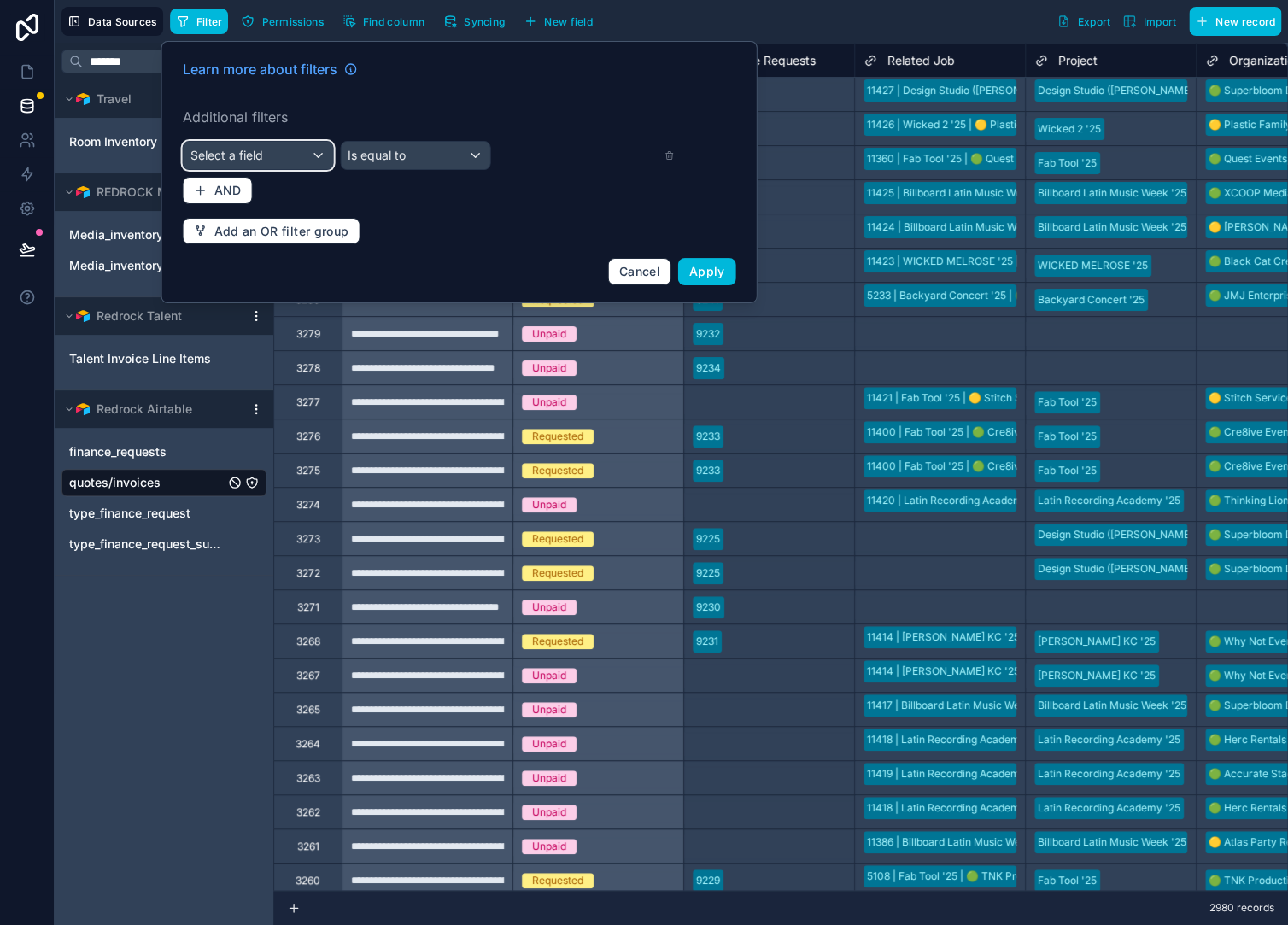
click at [298, 146] on div "Select a field" at bounding box center [258, 155] width 149 height 27
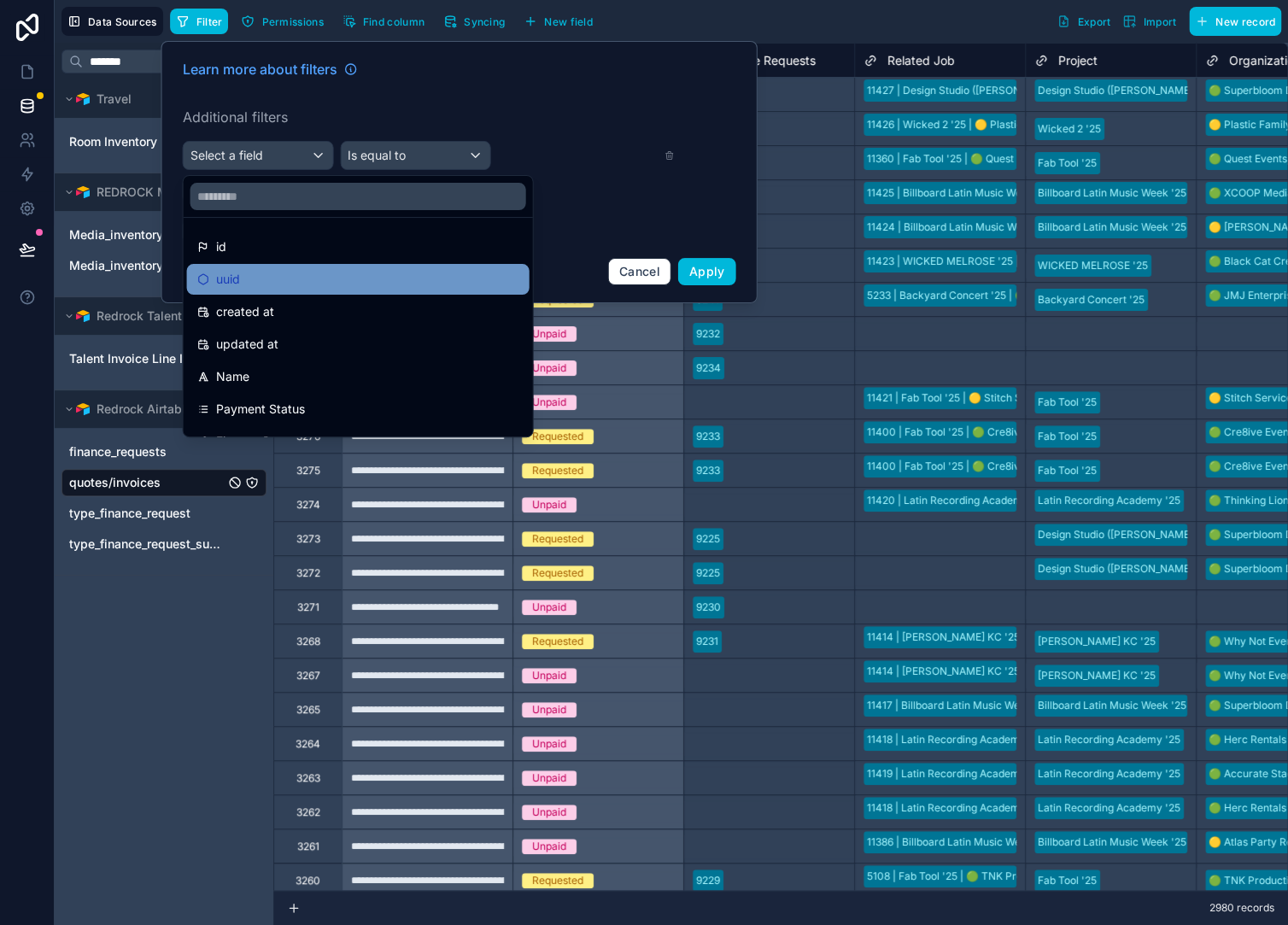
click at [270, 283] on div "uuid" at bounding box center [358, 279] width 322 height 21
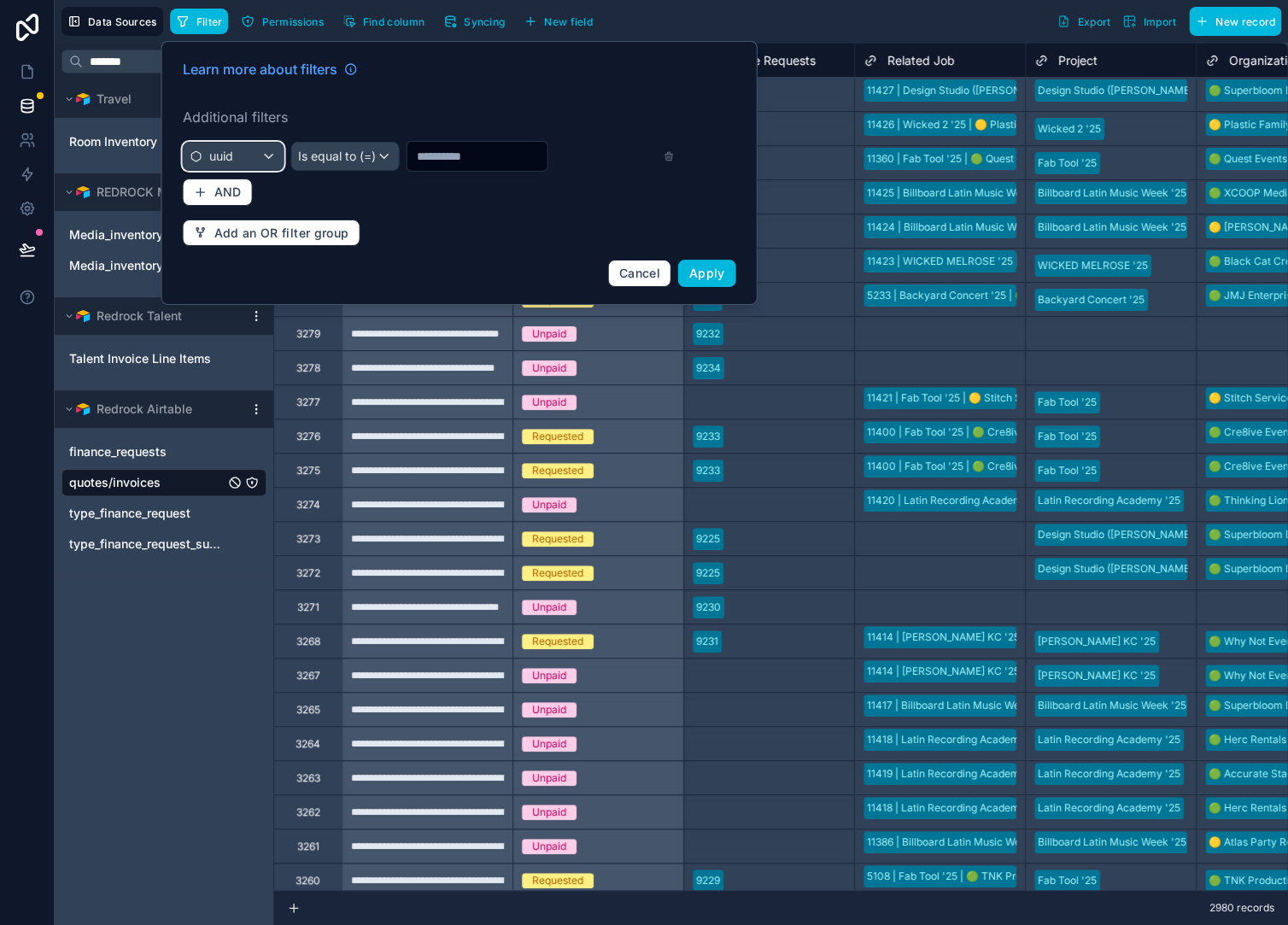
click at [242, 148] on div "uuid" at bounding box center [234, 156] width 100 height 27
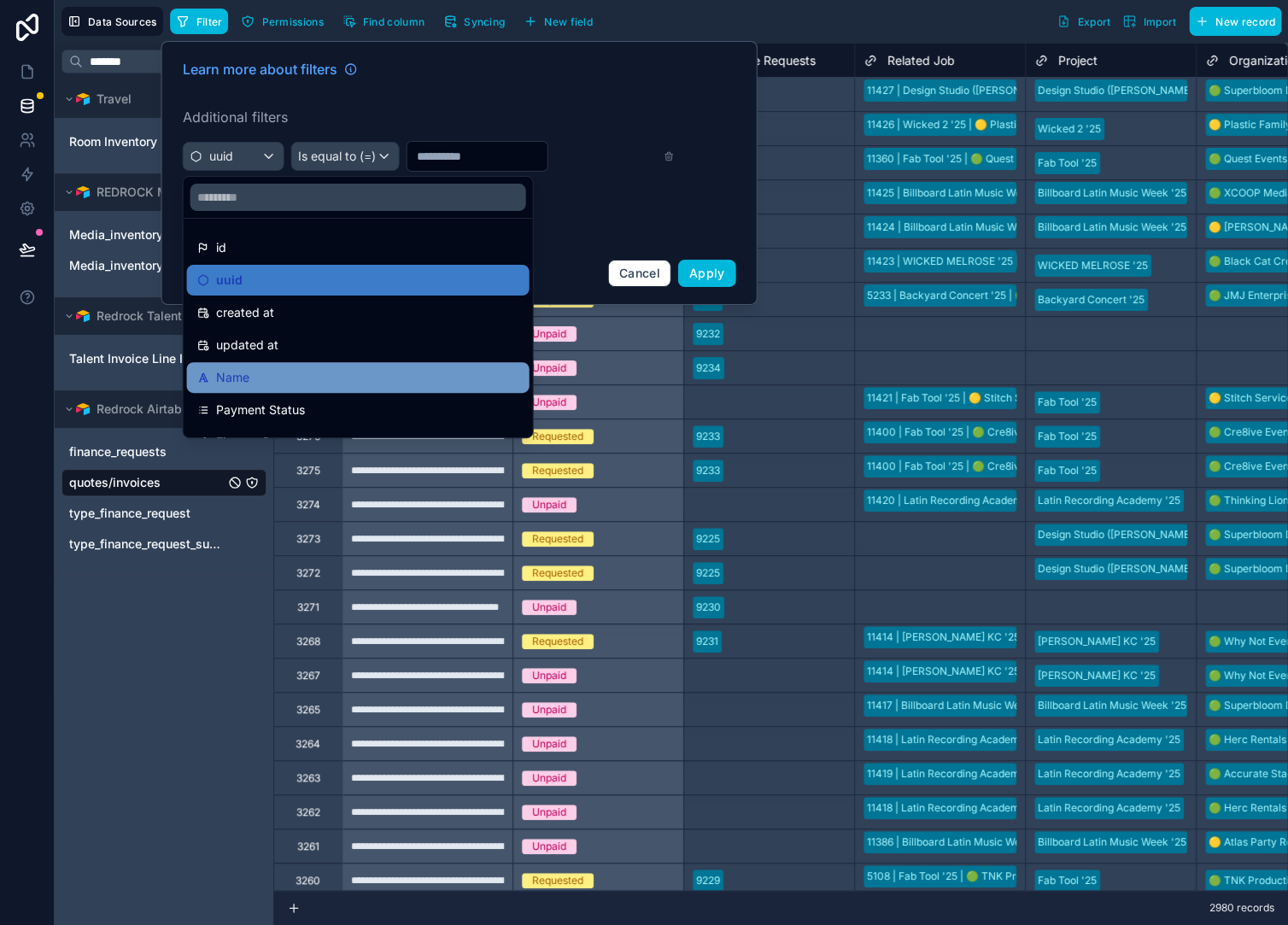
click at [266, 371] on div "Name" at bounding box center [358, 377] width 322 height 21
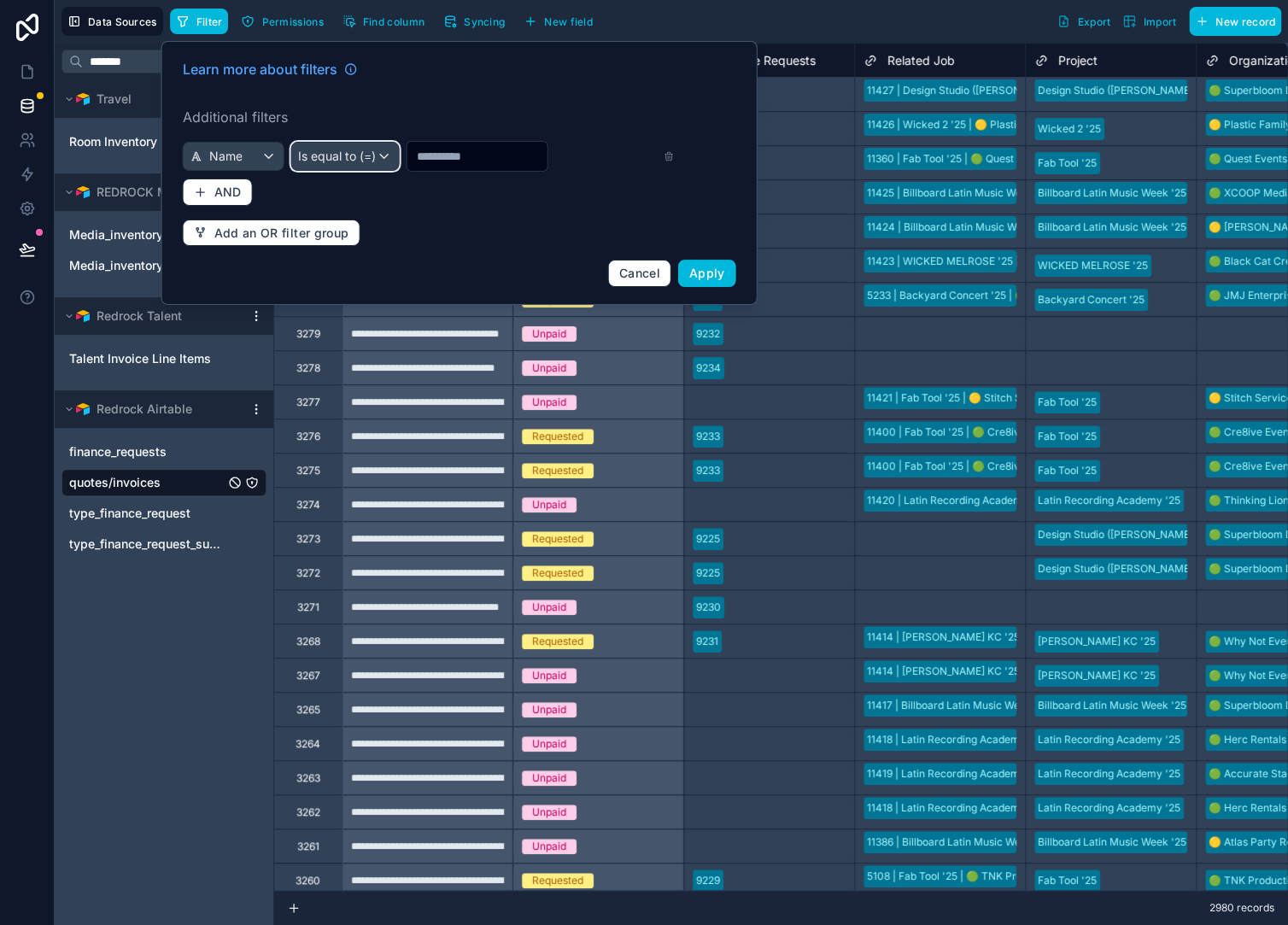
click at [340, 167] on div "Is equal to (=)" at bounding box center [344, 156] width 107 height 27
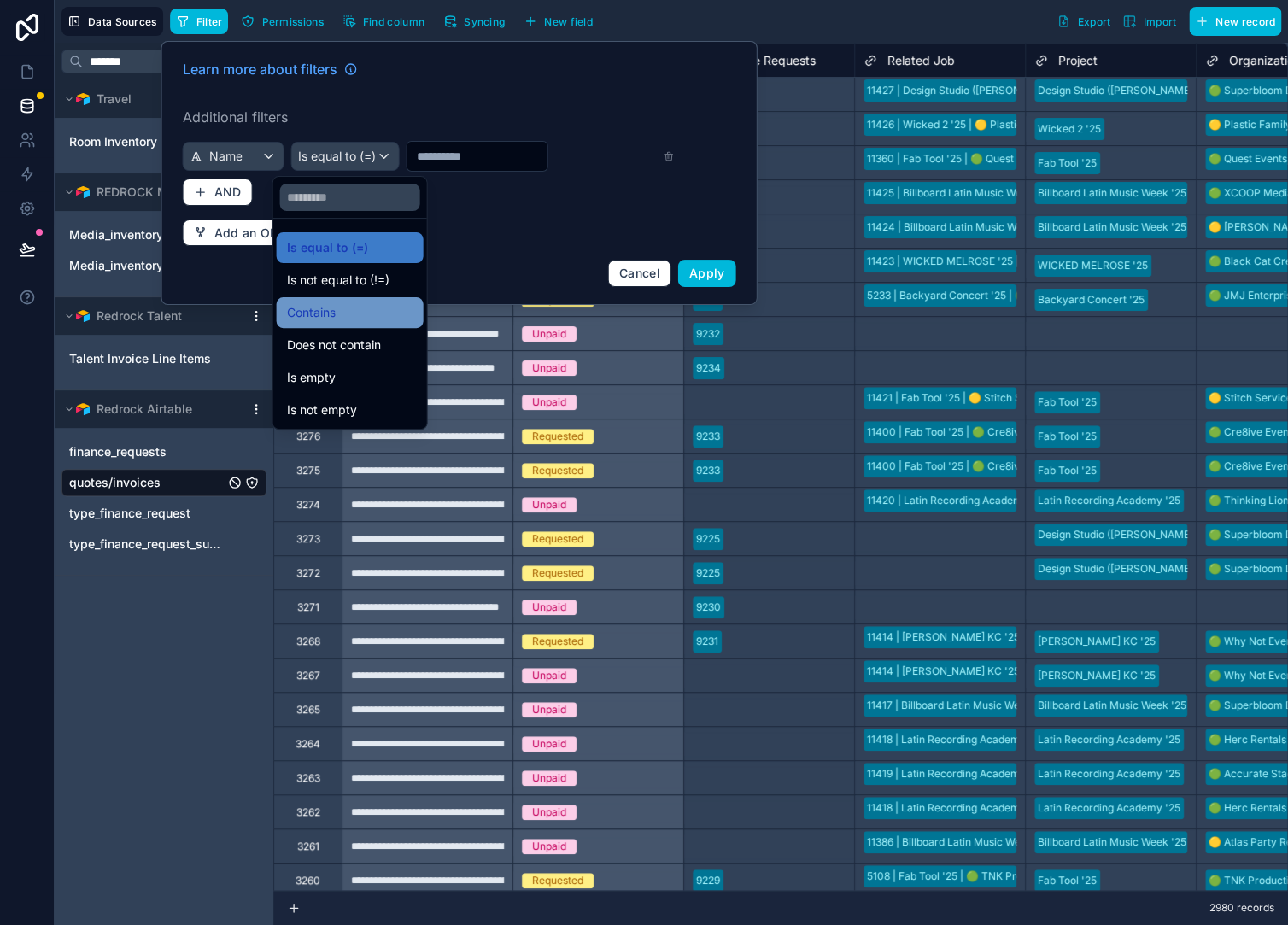
click at [351, 302] on div "Contains" at bounding box center [350, 312] width 147 height 31
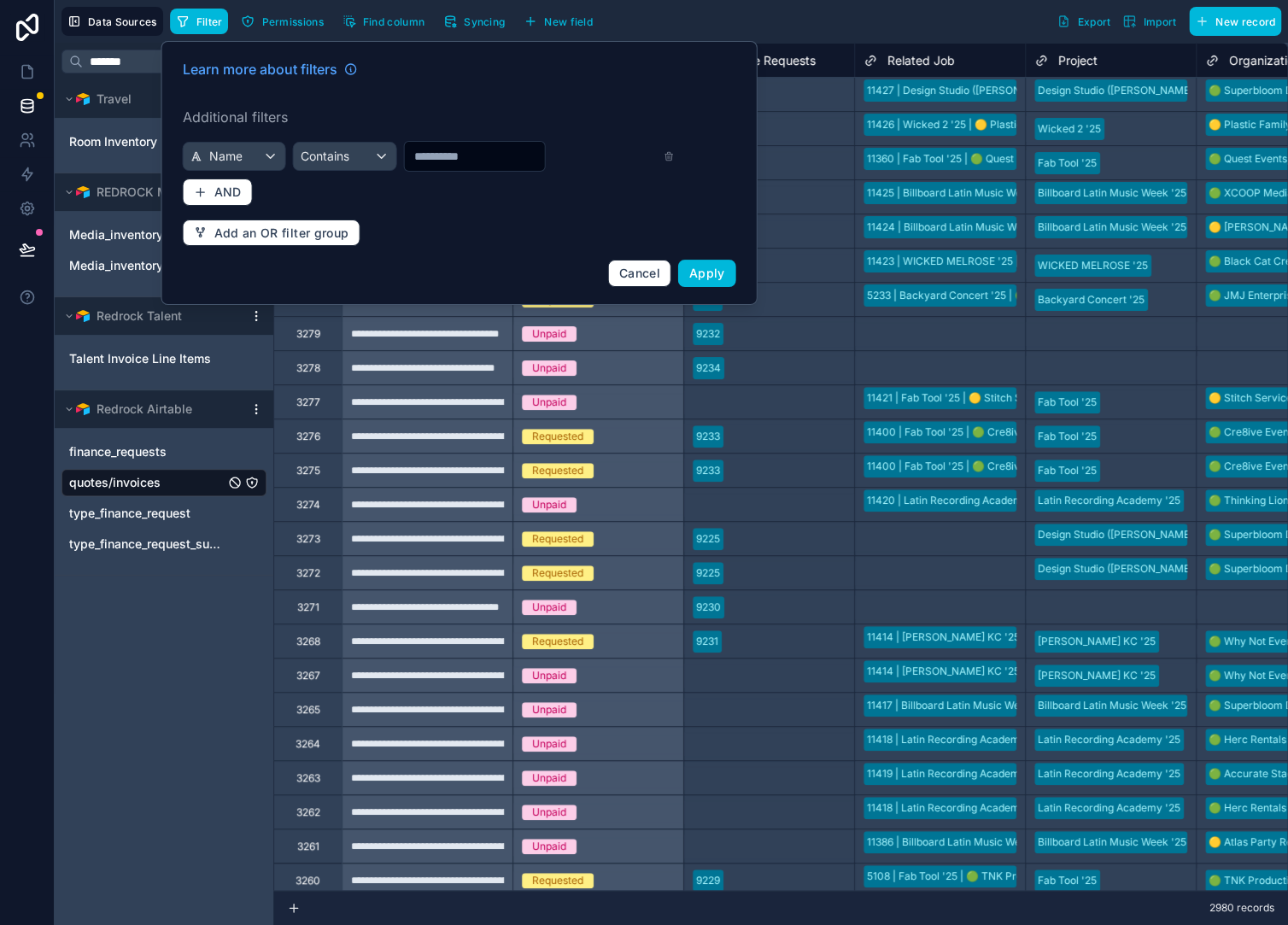
click at [441, 164] on input "text" at bounding box center [474, 156] width 140 height 24
type input "****"
click at [722, 268] on span "Apply" at bounding box center [707, 272] width 36 height 14
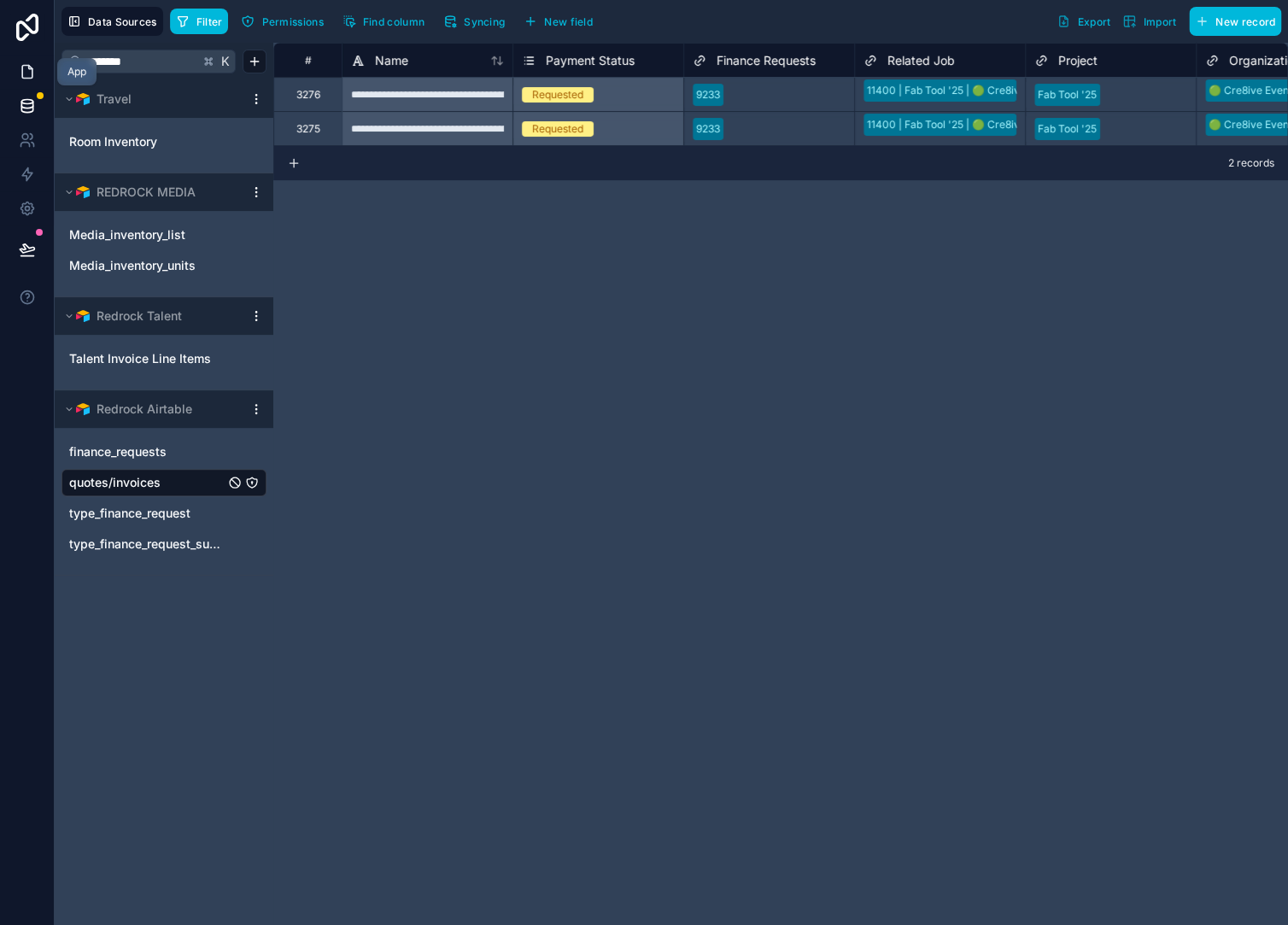
click at [31, 64] on icon at bounding box center [27, 72] width 17 height 17
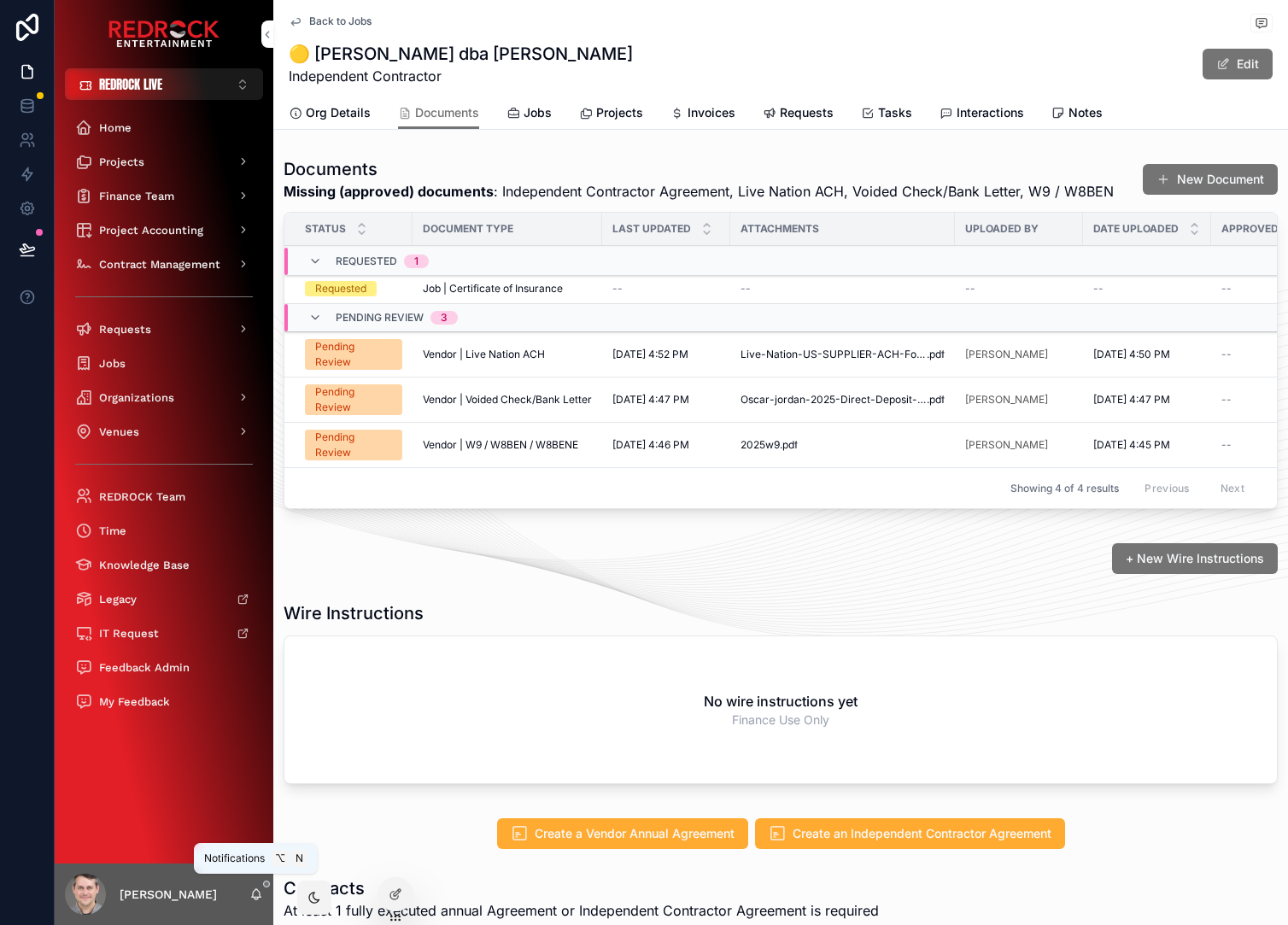
click at [257, 895] on icon "scrollable content" at bounding box center [256, 894] width 13 height 13
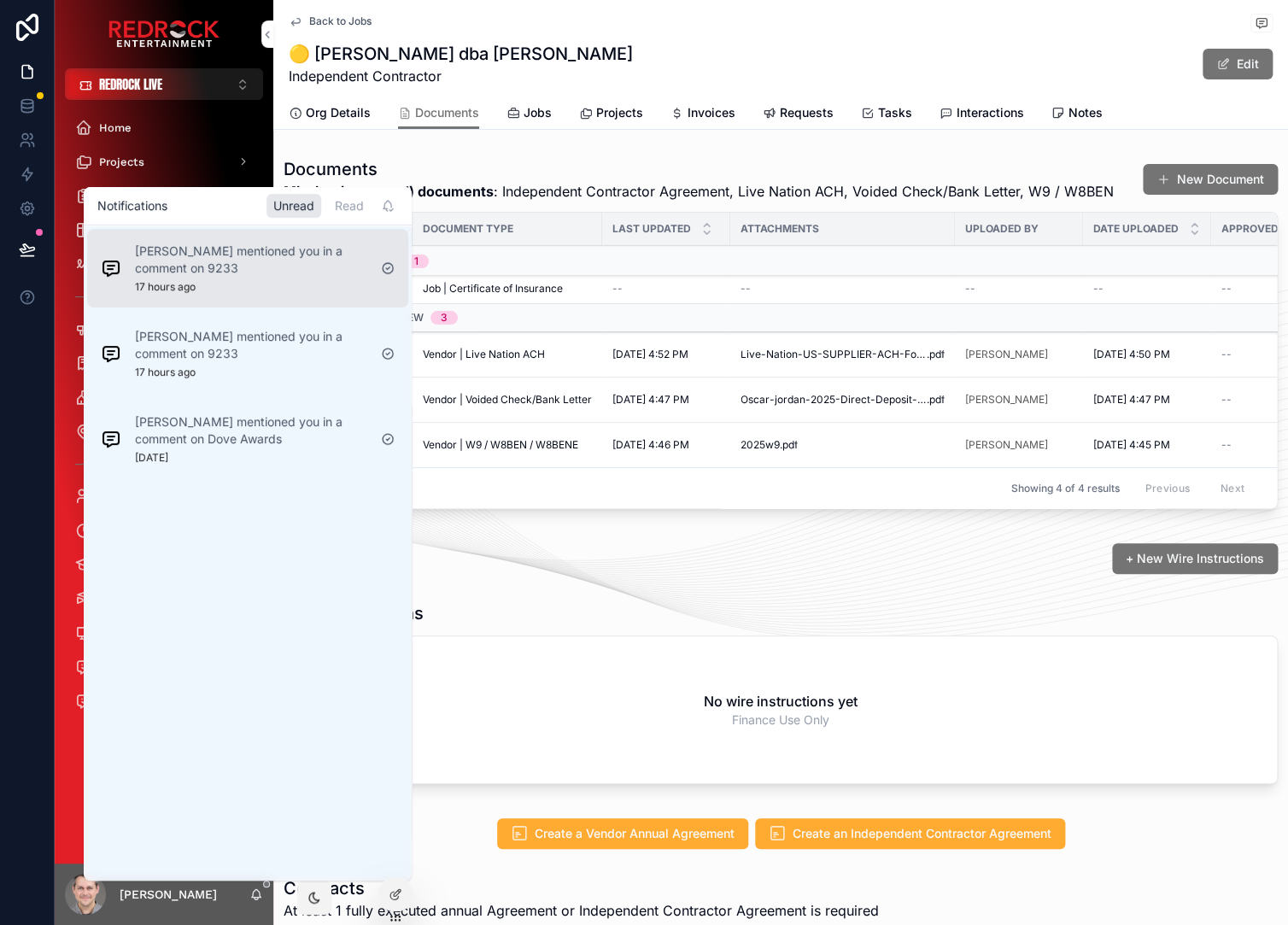
click at [270, 268] on p "Steffi Barrios mentioned you in a comment on 9233" at bounding box center [252, 259] width 233 height 34
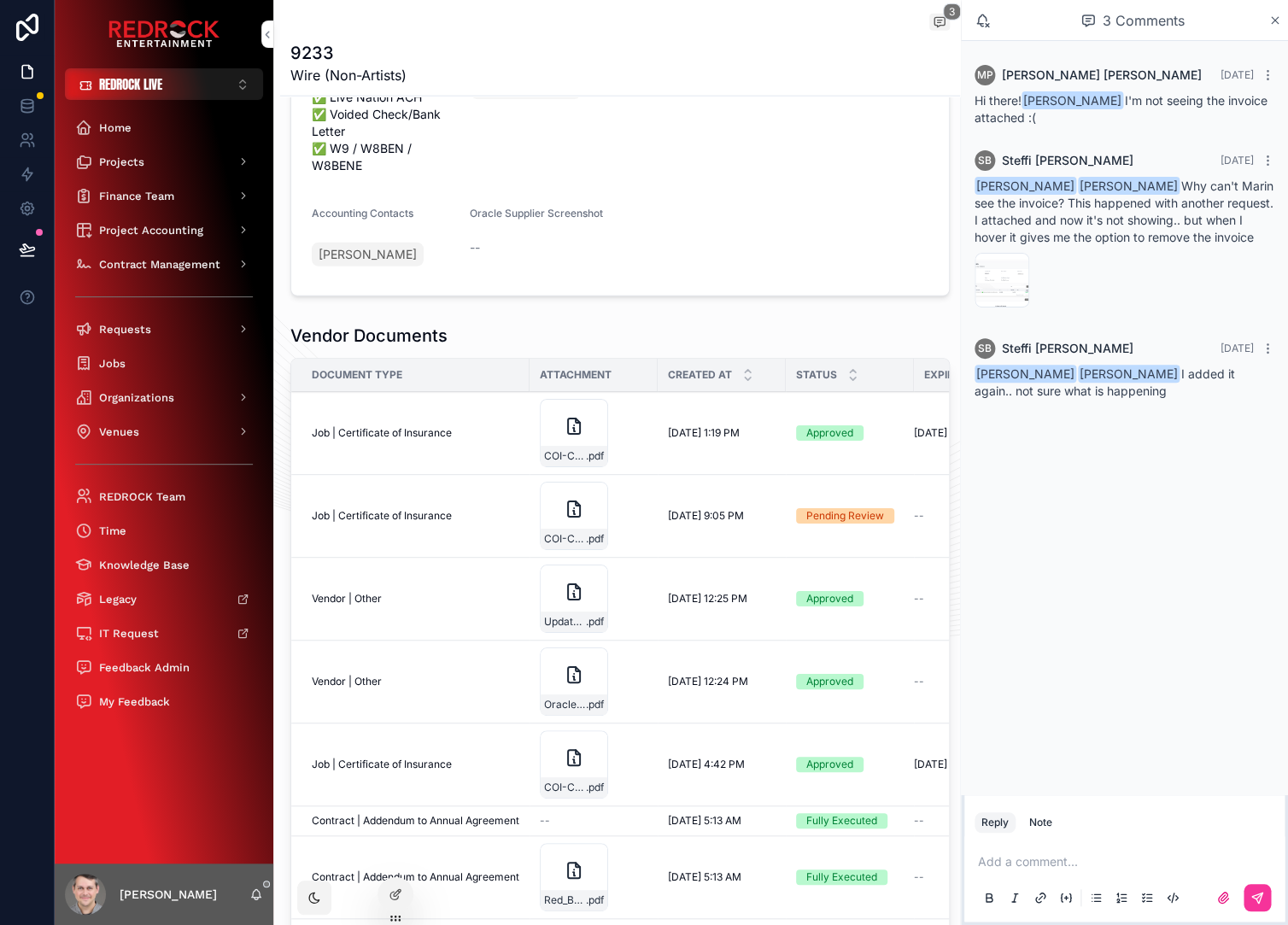
scroll to position [1608, 0]
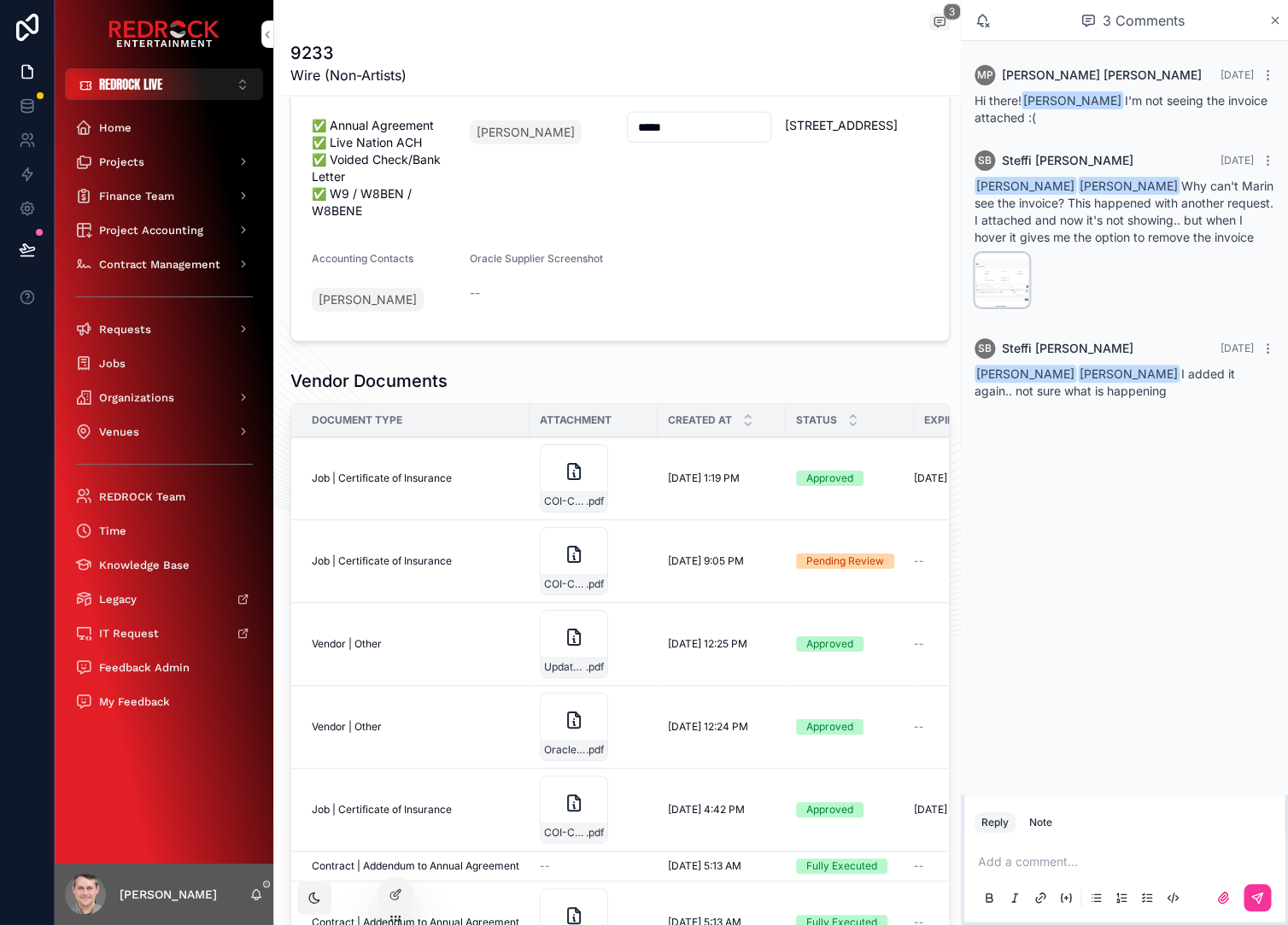
click at [1005, 305] on div "Screenshot-2025-10-08-at-4.35.24-PM .png" at bounding box center [1001, 280] width 55 height 55
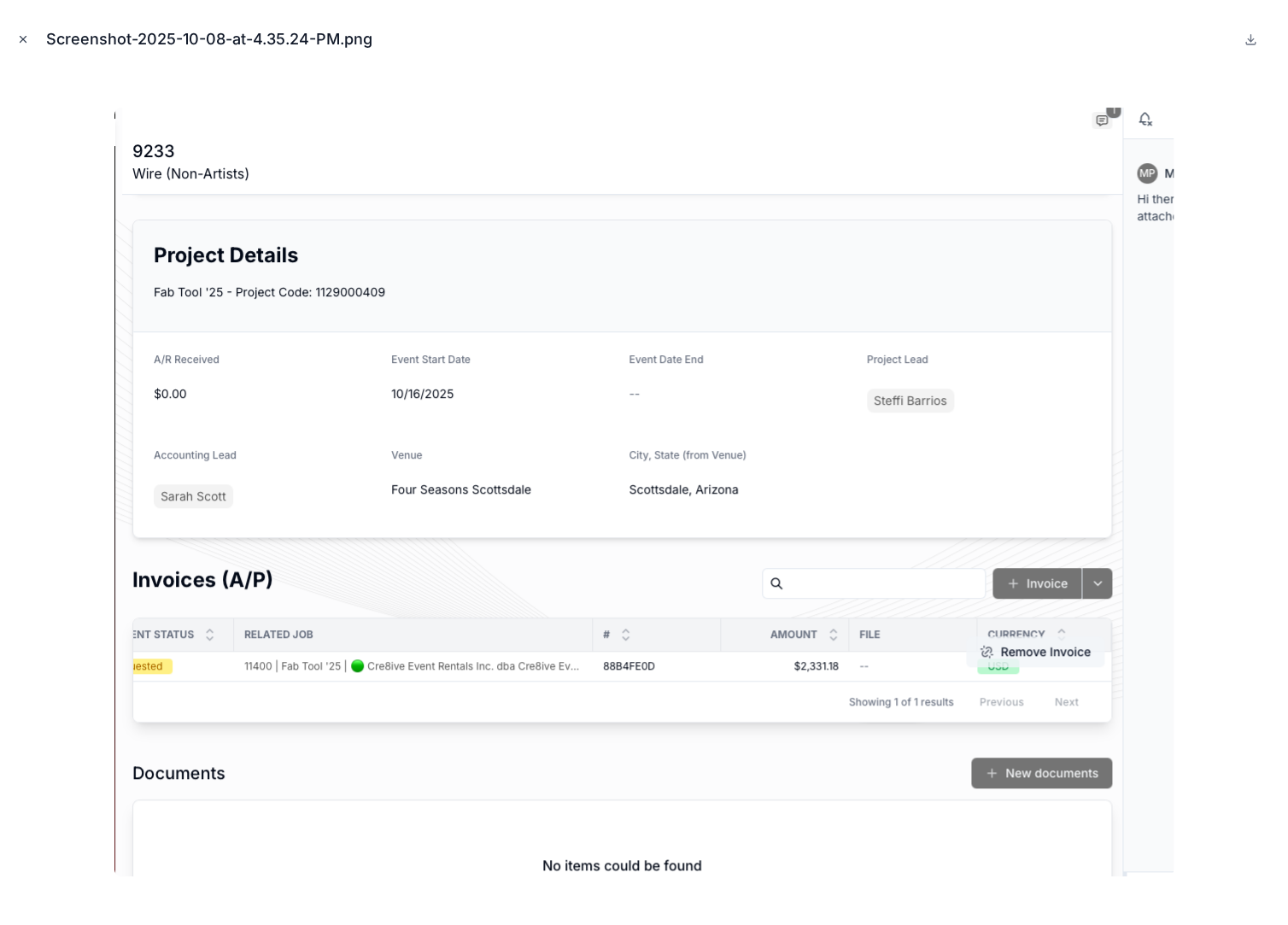
click at [27, 42] on icon "Close modal" at bounding box center [23, 39] width 12 height 12
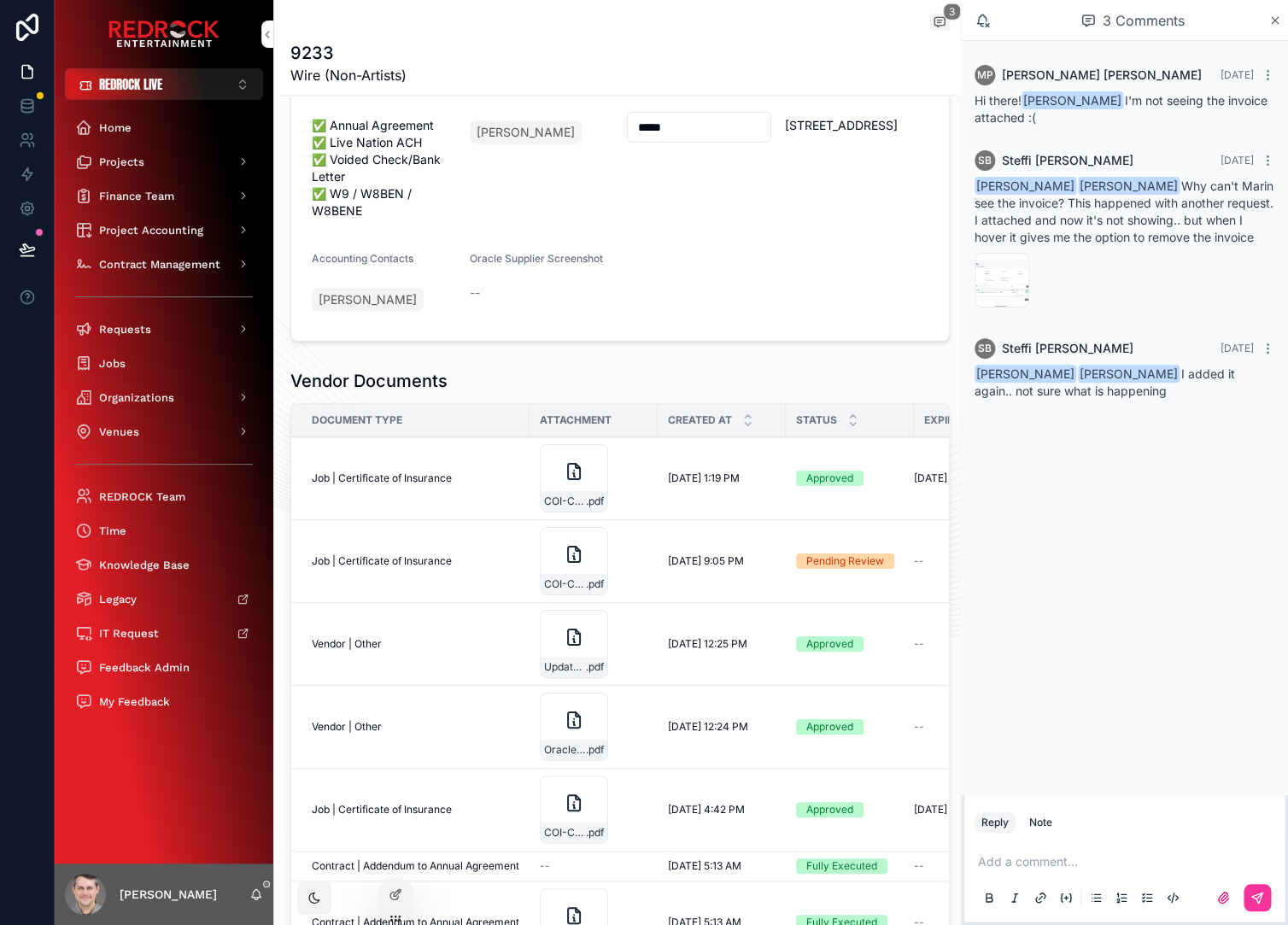
click at [1064, 859] on p "scrollable content" at bounding box center [1127, 862] width 300 height 17
click at [1042, 864] on span "**********" at bounding box center [1030, 862] width 104 height 12
click at [1178, 872] on div "**********" at bounding box center [1123, 845] width 300 height 140
click at [1176, 865] on p "**********" at bounding box center [1127, 828] width 300 height 85
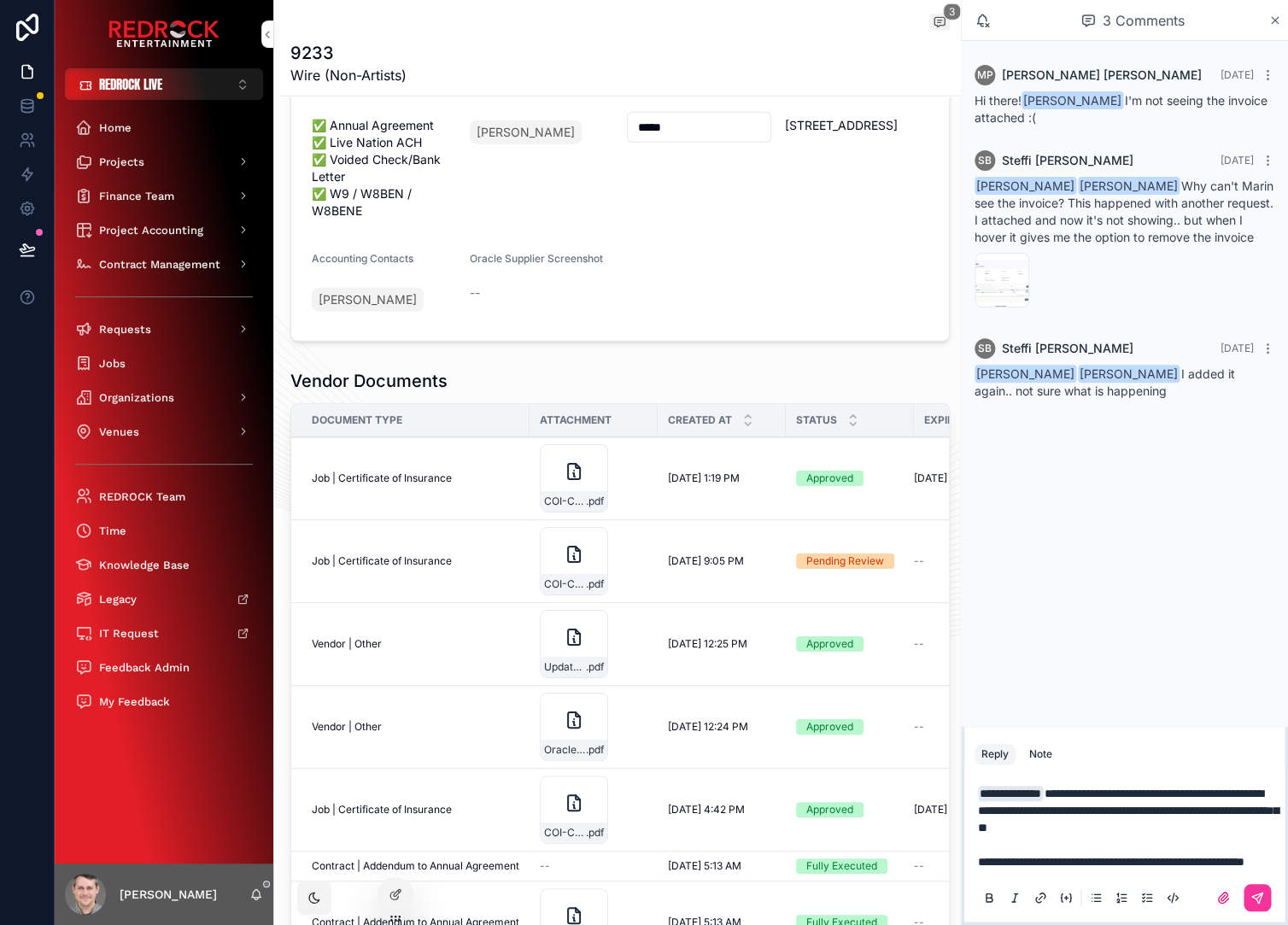
click at [1202, 810] on p "**********" at bounding box center [1127, 828] width 300 height 85
click at [1136, 868] on p "**********" at bounding box center [1127, 828] width 300 height 85
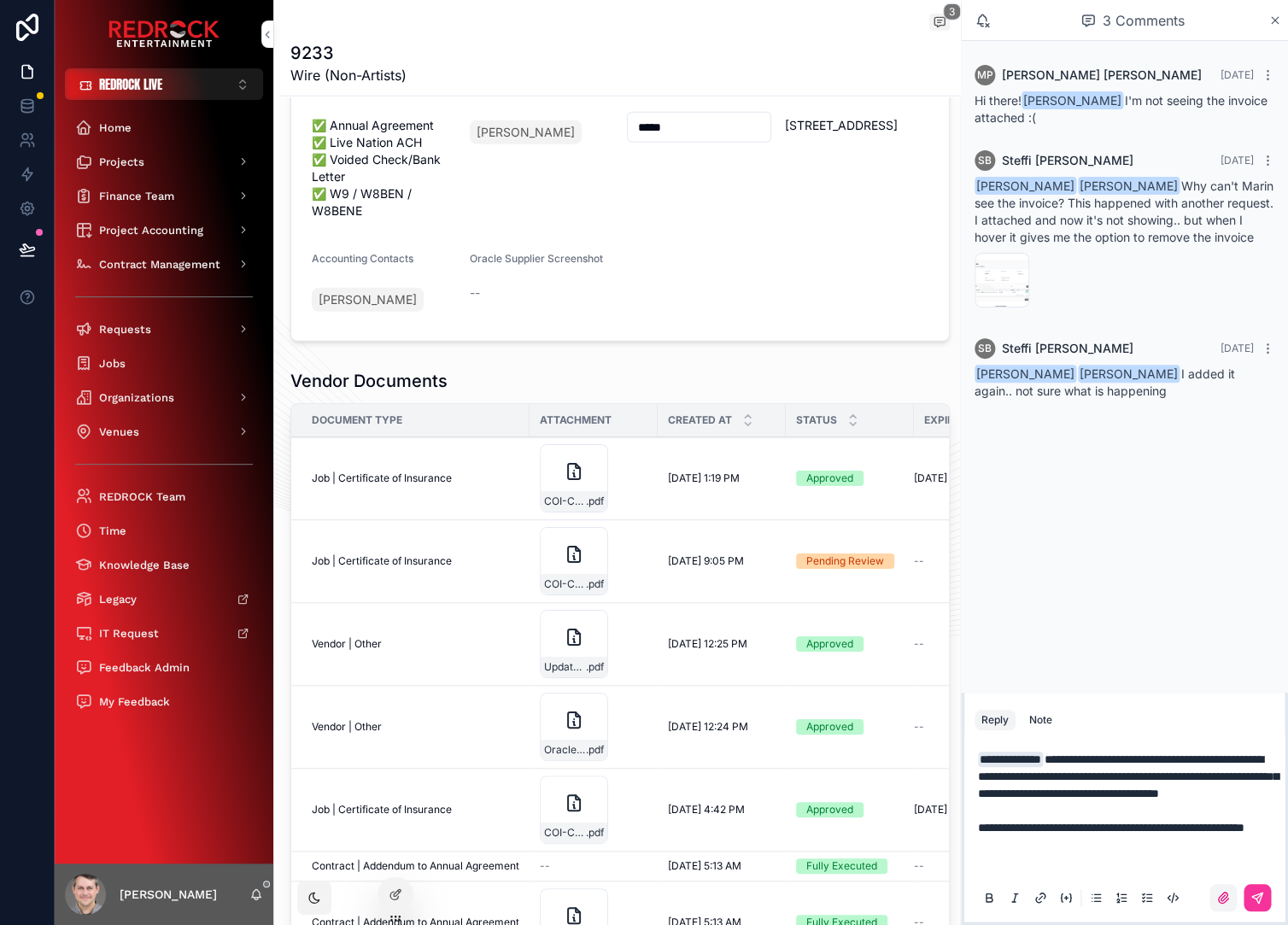
click at [1227, 895] on icon "scrollable content" at bounding box center [1223, 898] width 10 height 10
click at [0, 0] on input "scrollable content" at bounding box center [0, 0] width 0 height 0
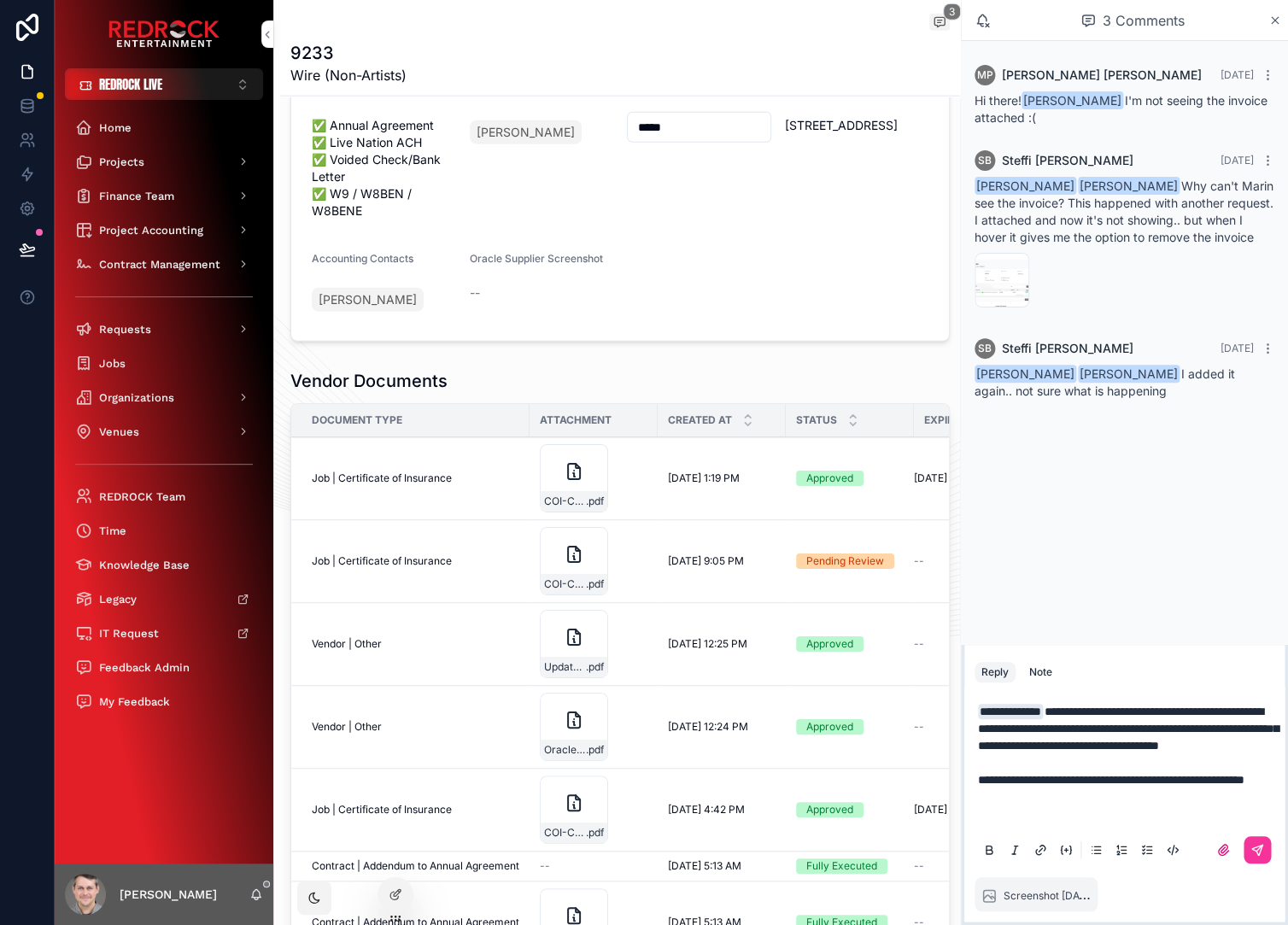
click at [1096, 797] on p "**********" at bounding box center [1127, 762] width 300 height 119
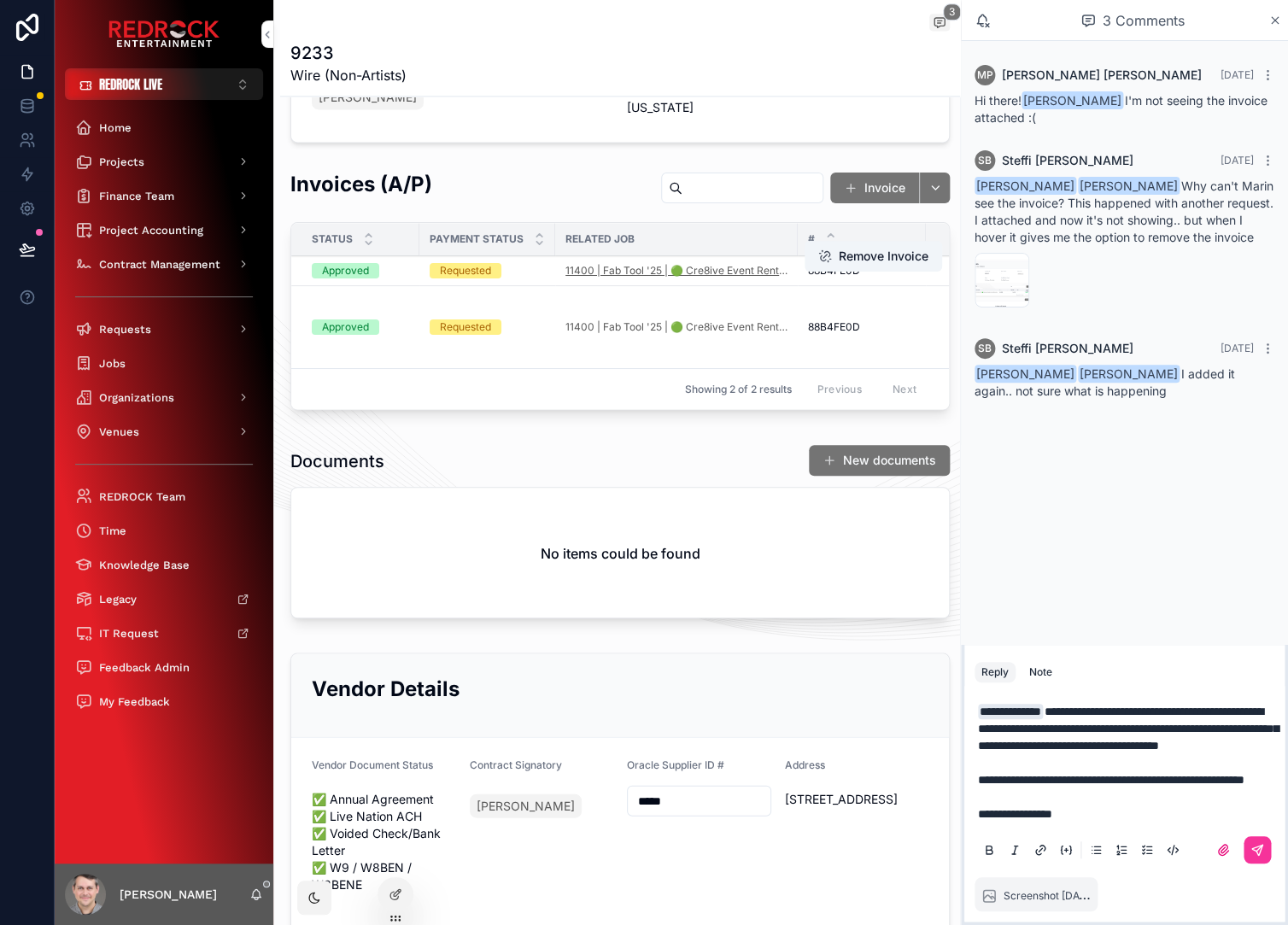
scroll to position [931, 0]
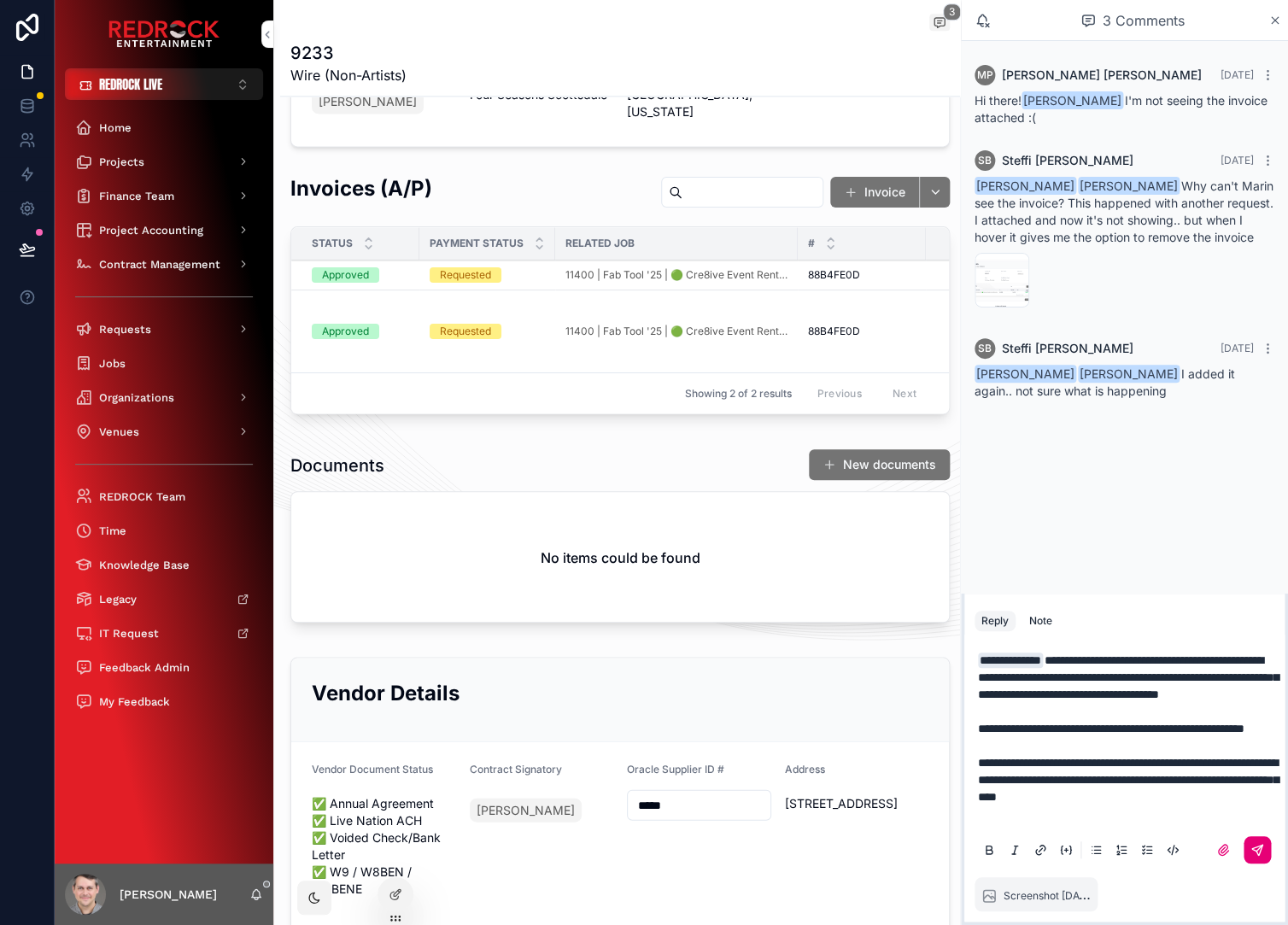
click at [1258, 856] on icon "scrollable content" at bounding box center [1257, 849] width 13 height 13
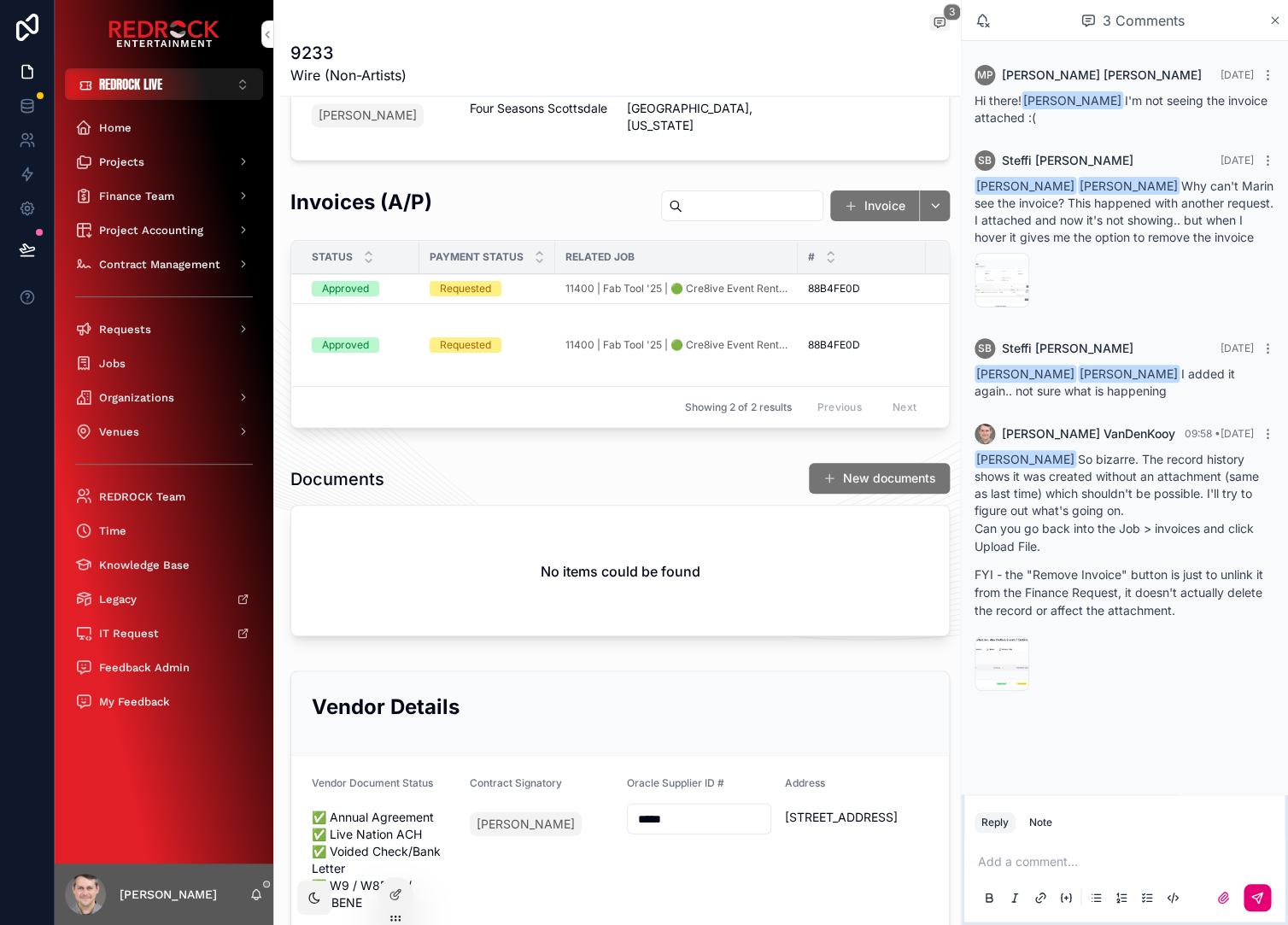
scroll to position [938, 0]
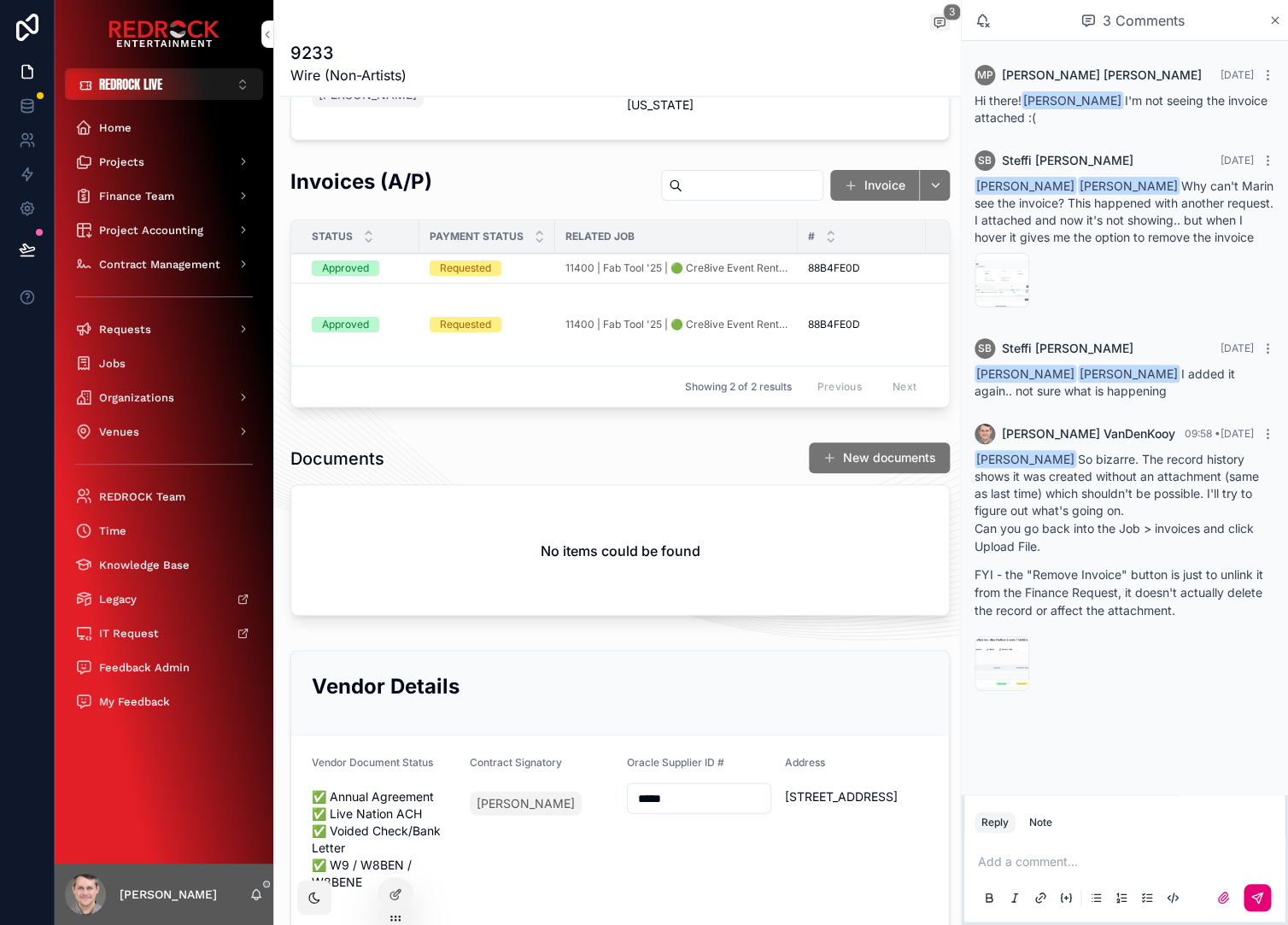
click at [517, 199] on div "Invoices (A/P) Invoice" at bounding box center [619, 188] width 659 height 42
click at [1274, 22] on icon "scrollable content" at bounding box center [1275, 20] width 13 height 13
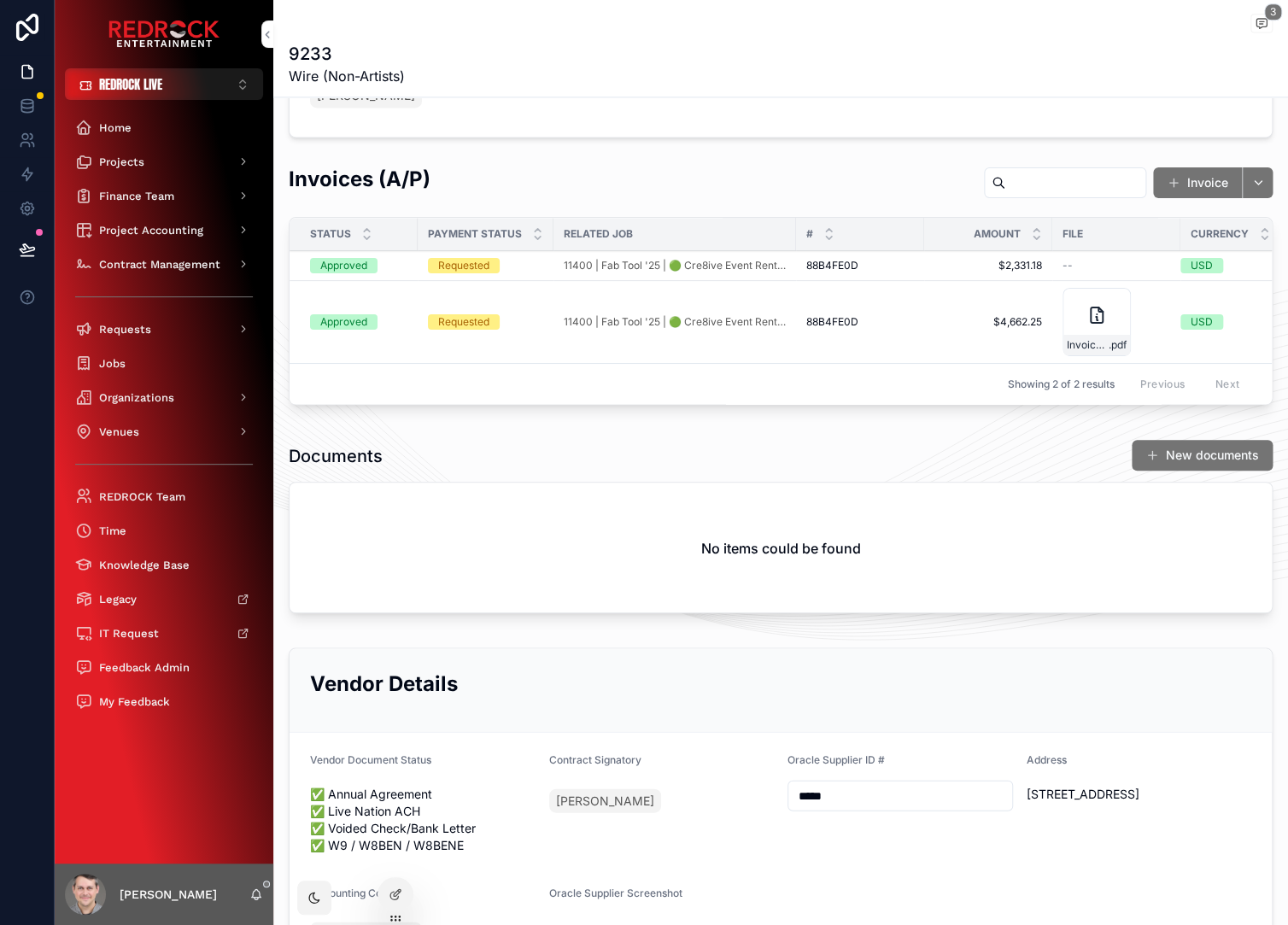
click at [680, 160] on div "Invoices (A/P) Invoice Status Payment Status Related Job # Amount File Currency…" at bounding box center [780, 288] width 1015 height 260
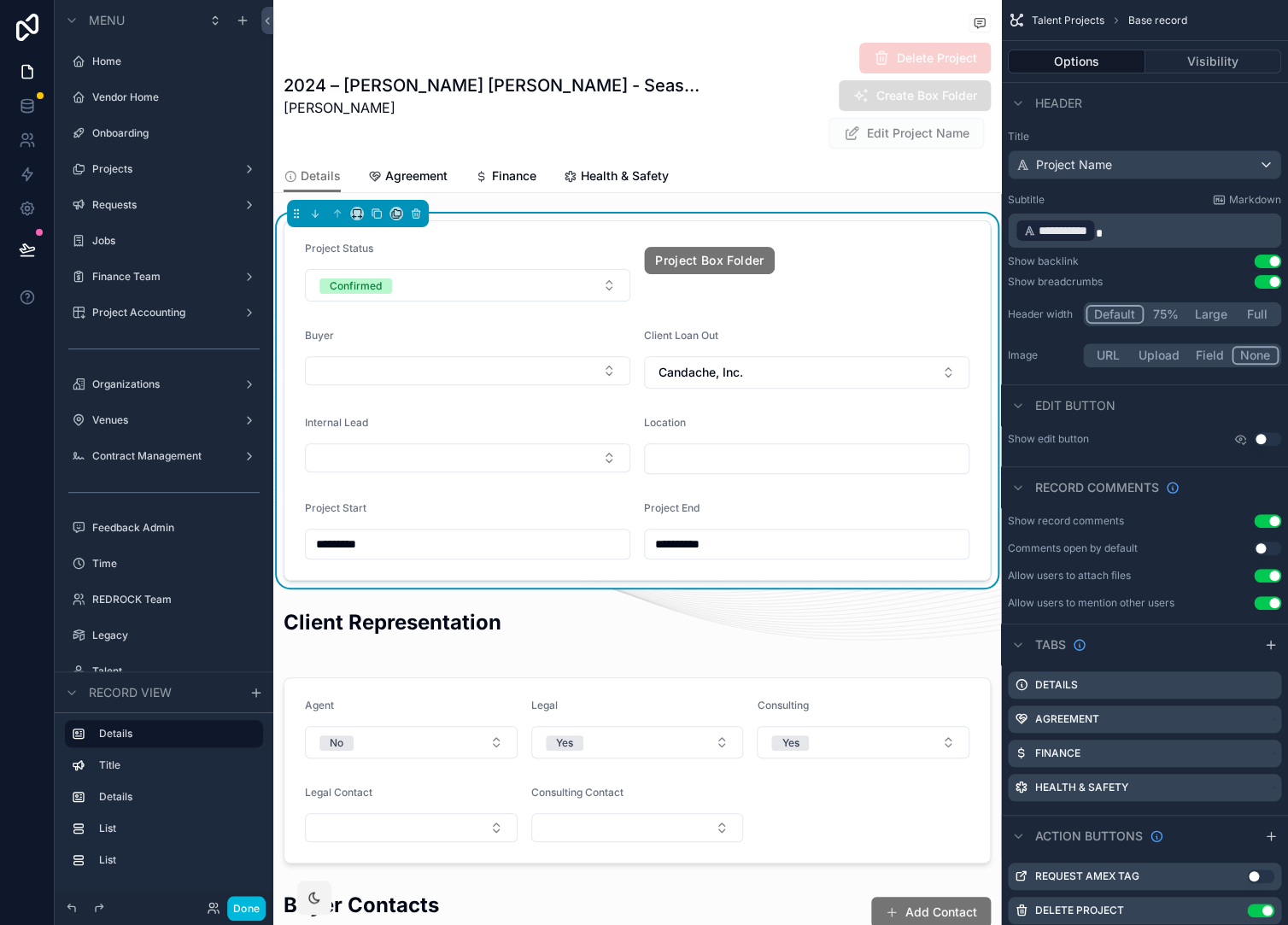
scroll to position [709, 0]
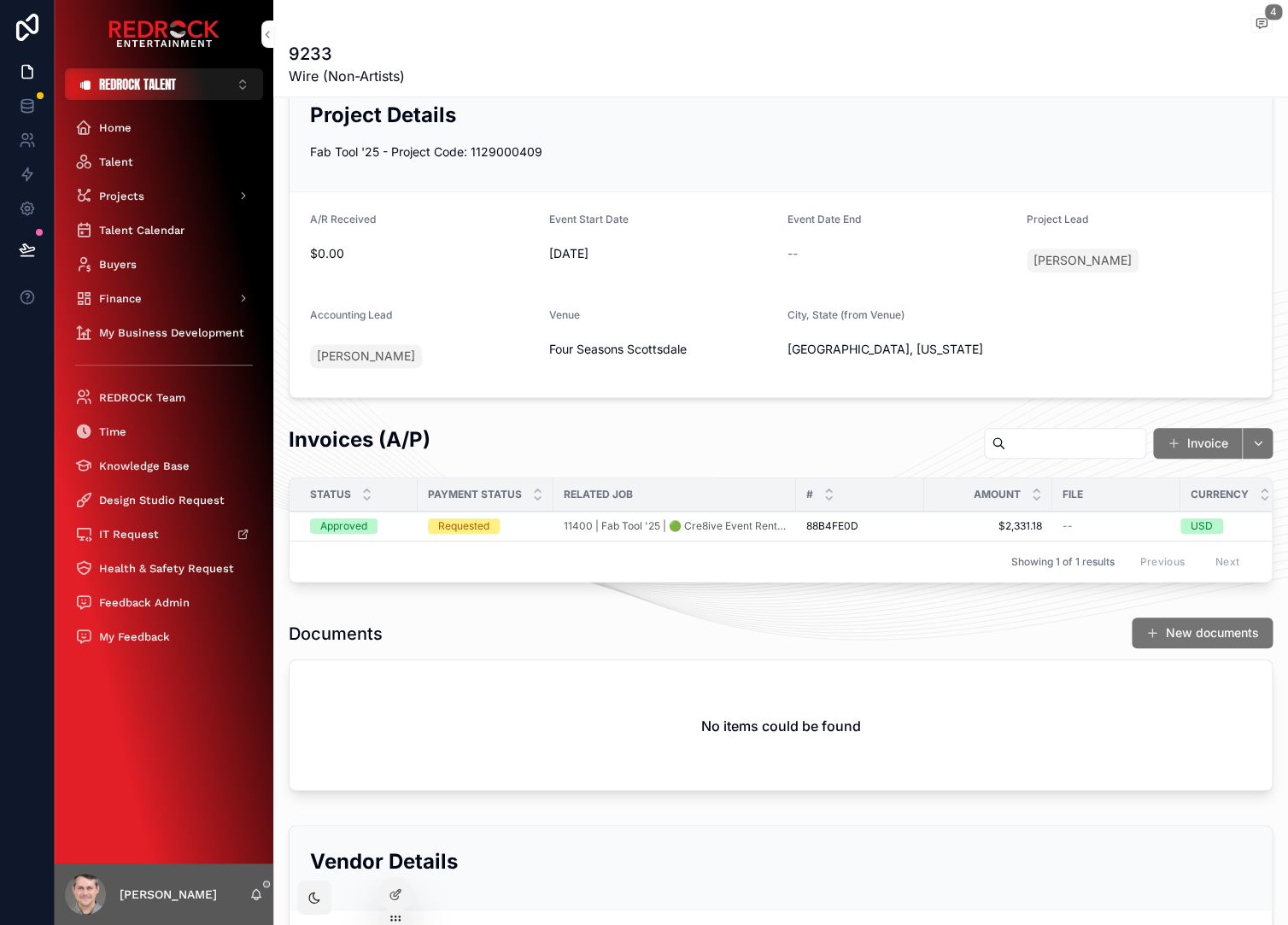
scroll to position [760, 0]
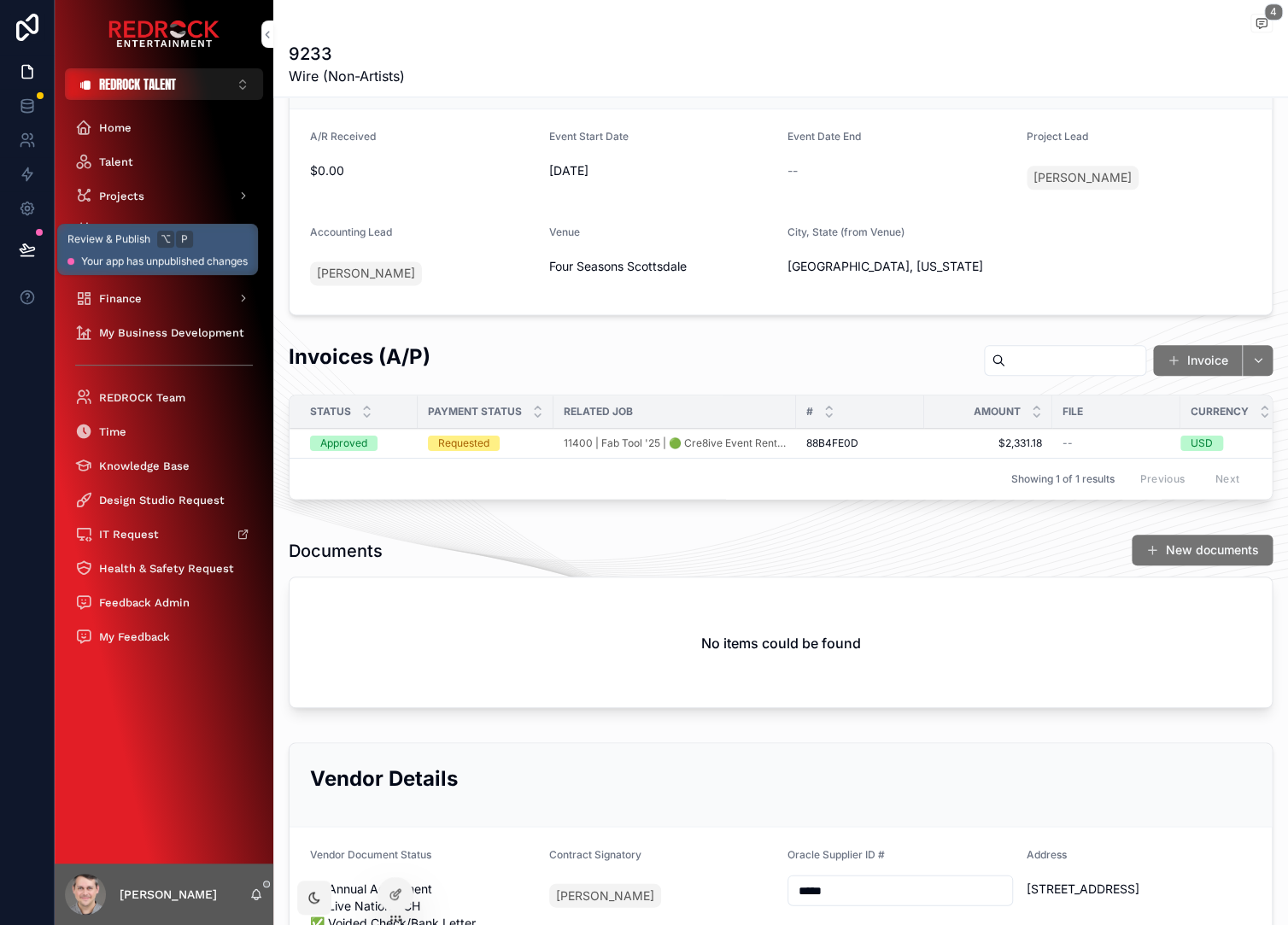
click at [27, 250] on icon at bounding box center [27, 250] width 17 height 17
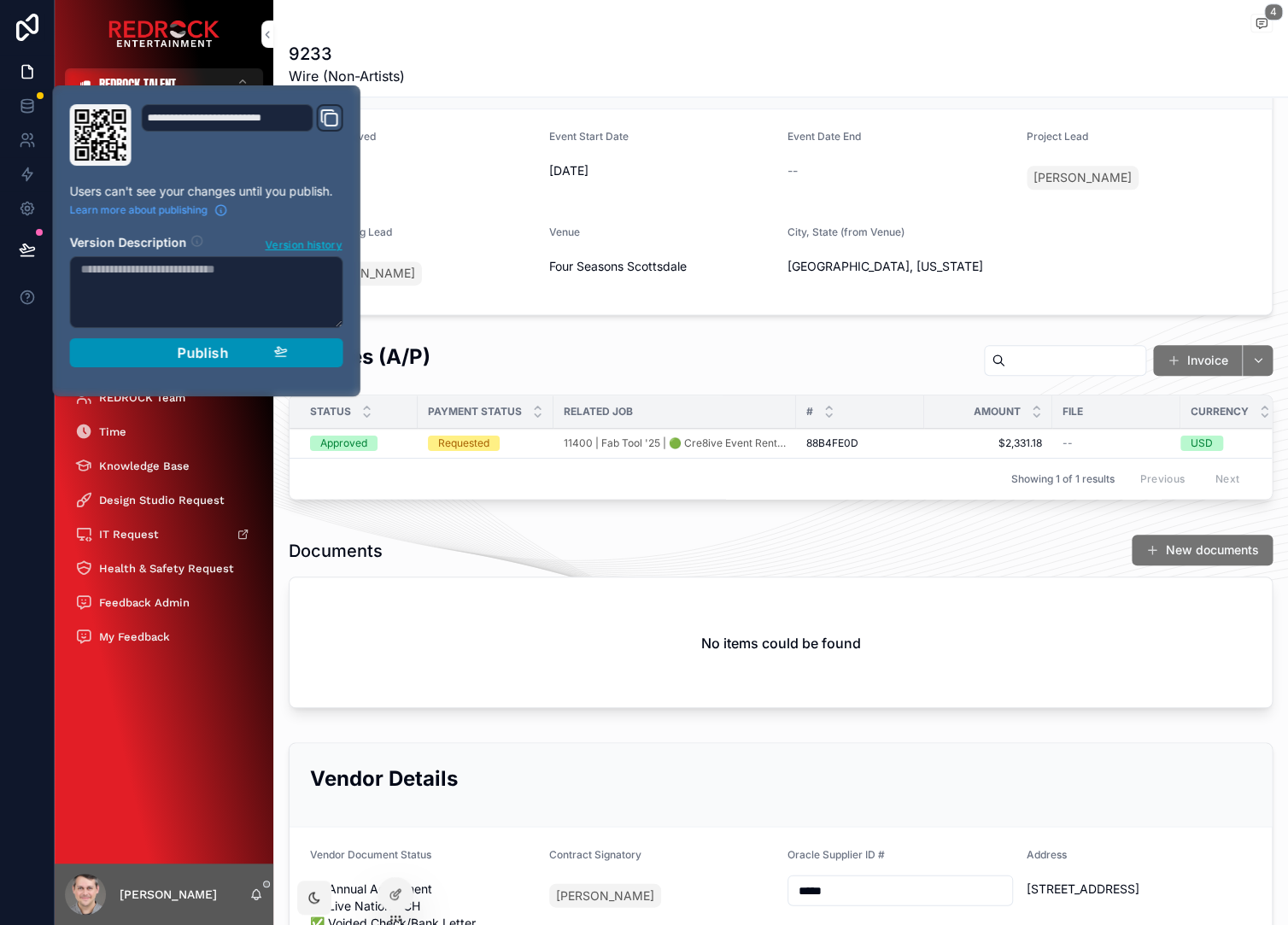
click at [219, 358] on span "Publish" at bounding box center [203, 353] width 51 height 17
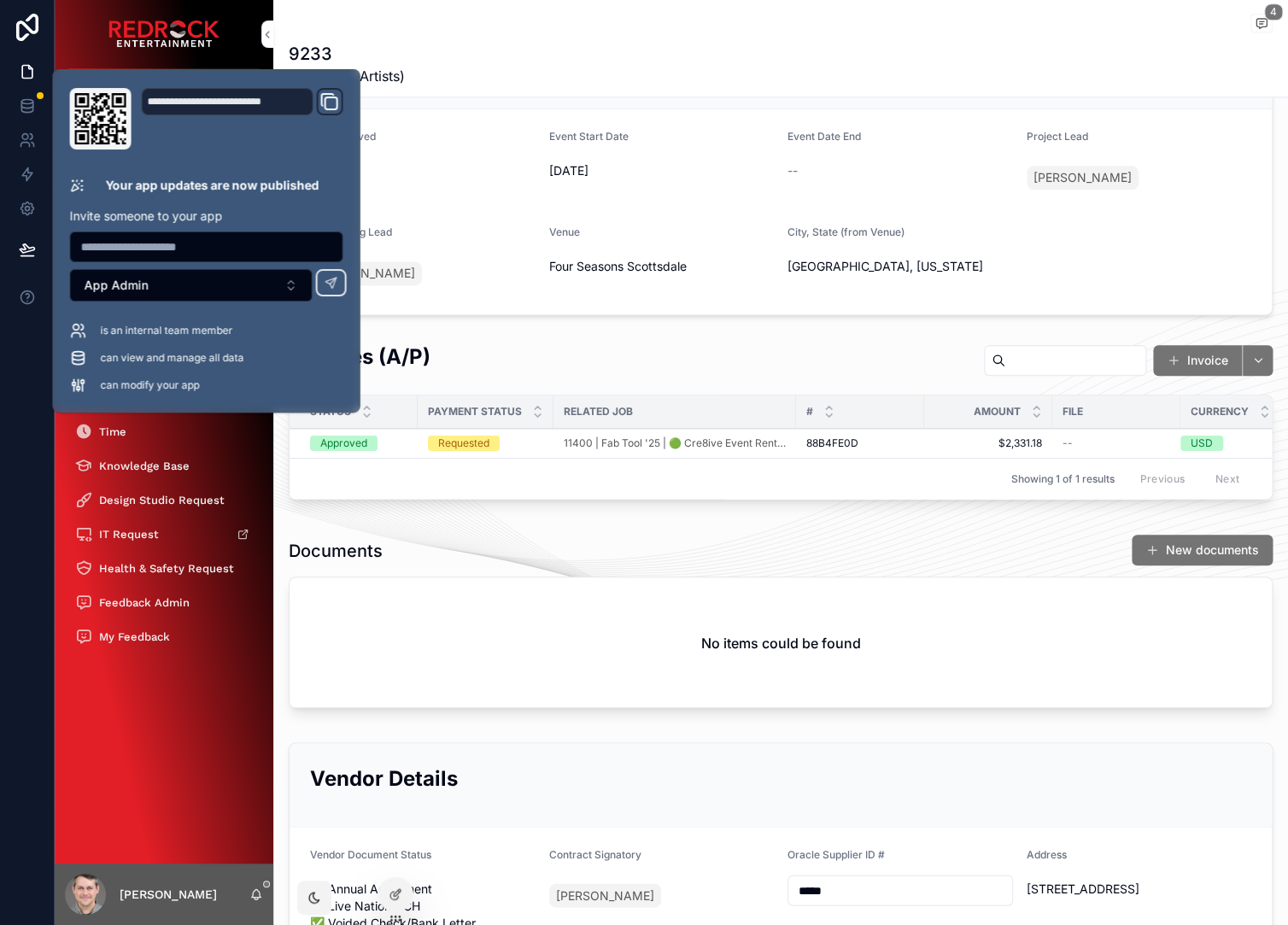
click at [612, 366] on div "Invoices (A/P) Invoice" at bounding box center [780, 363] width 983 height 42
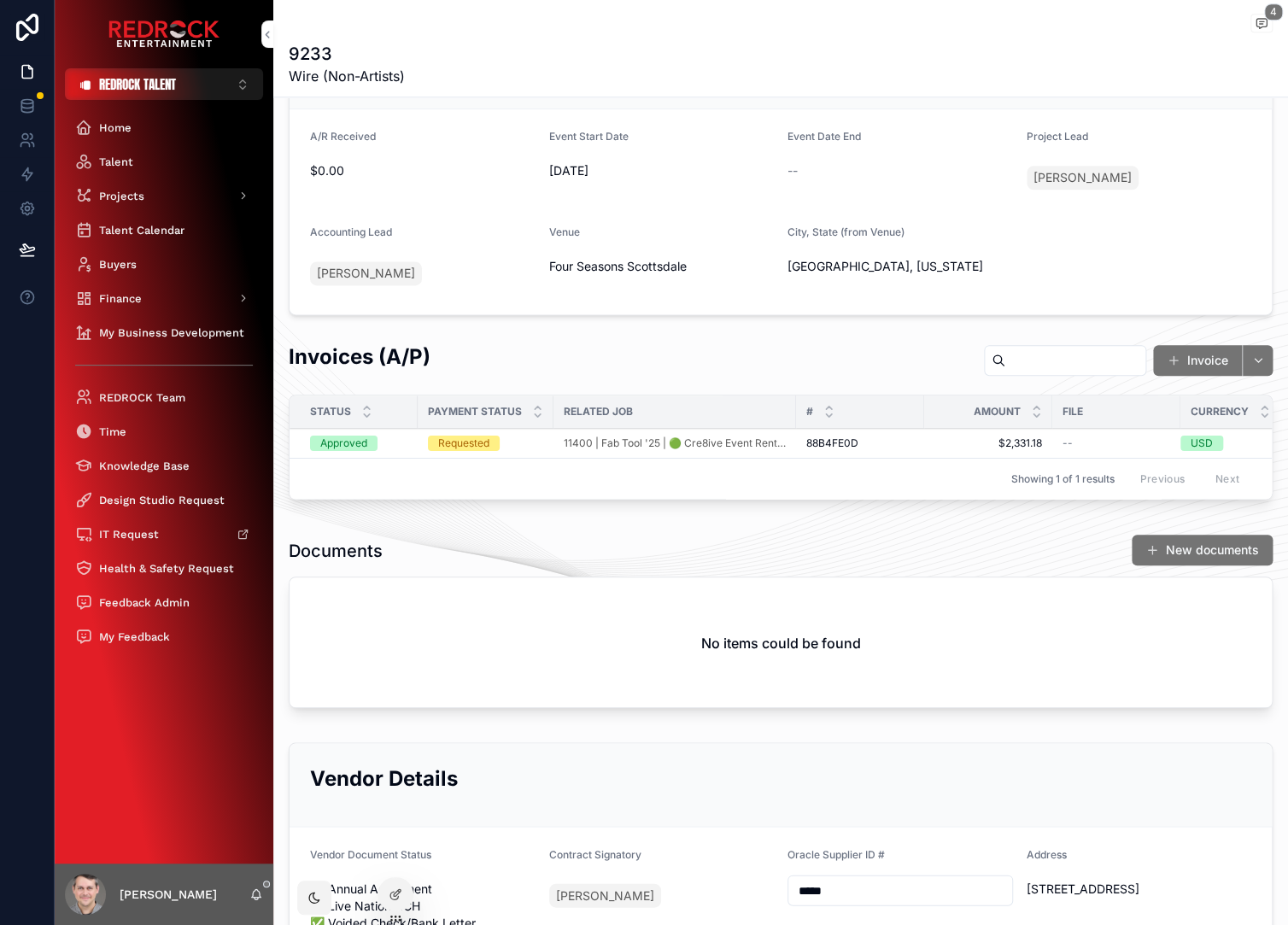
scroll to position [743, 0]
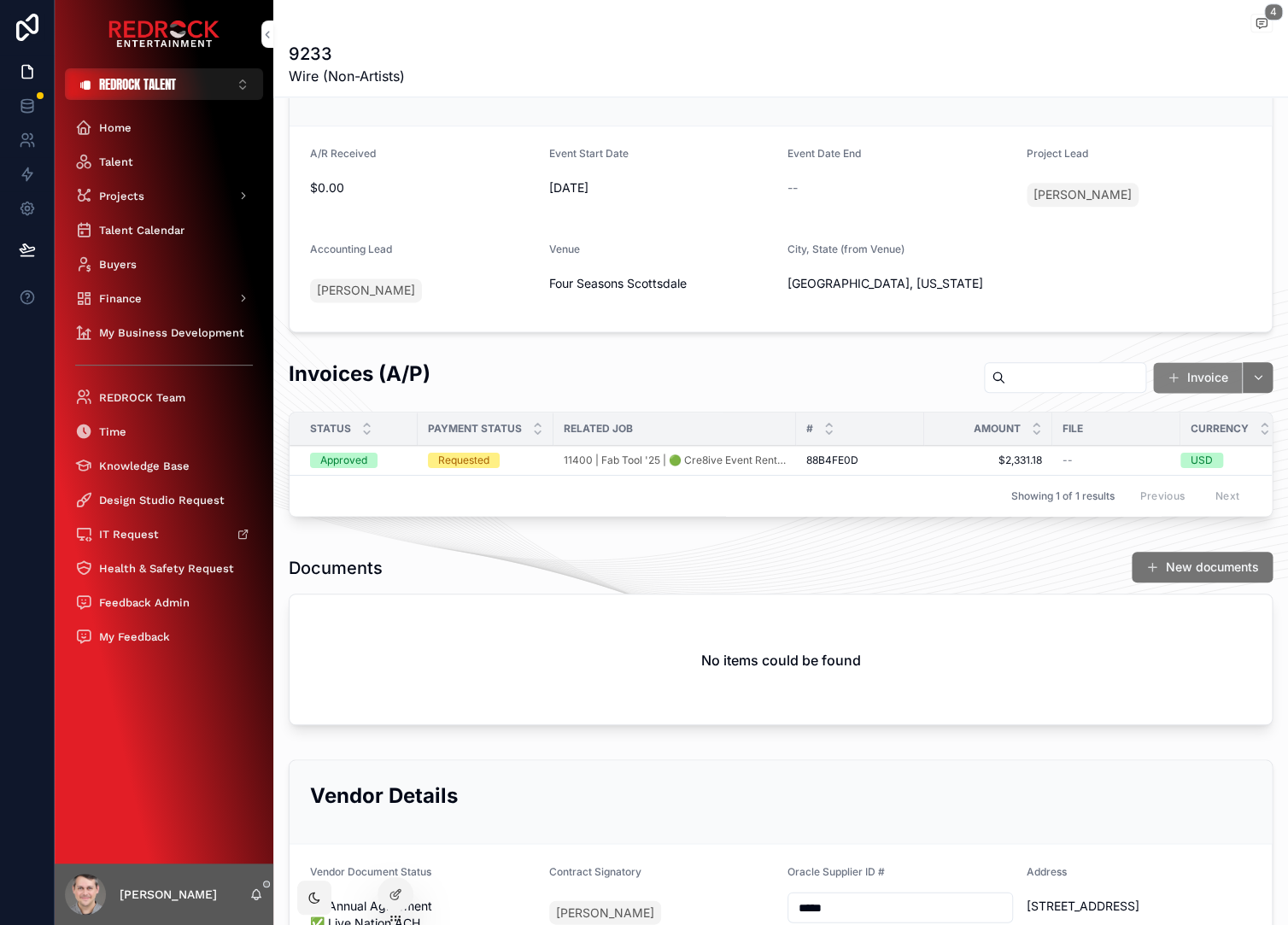
click at [1185, 366] on button "Invoice" at bounding box center [1197, 377] width 89 height 31
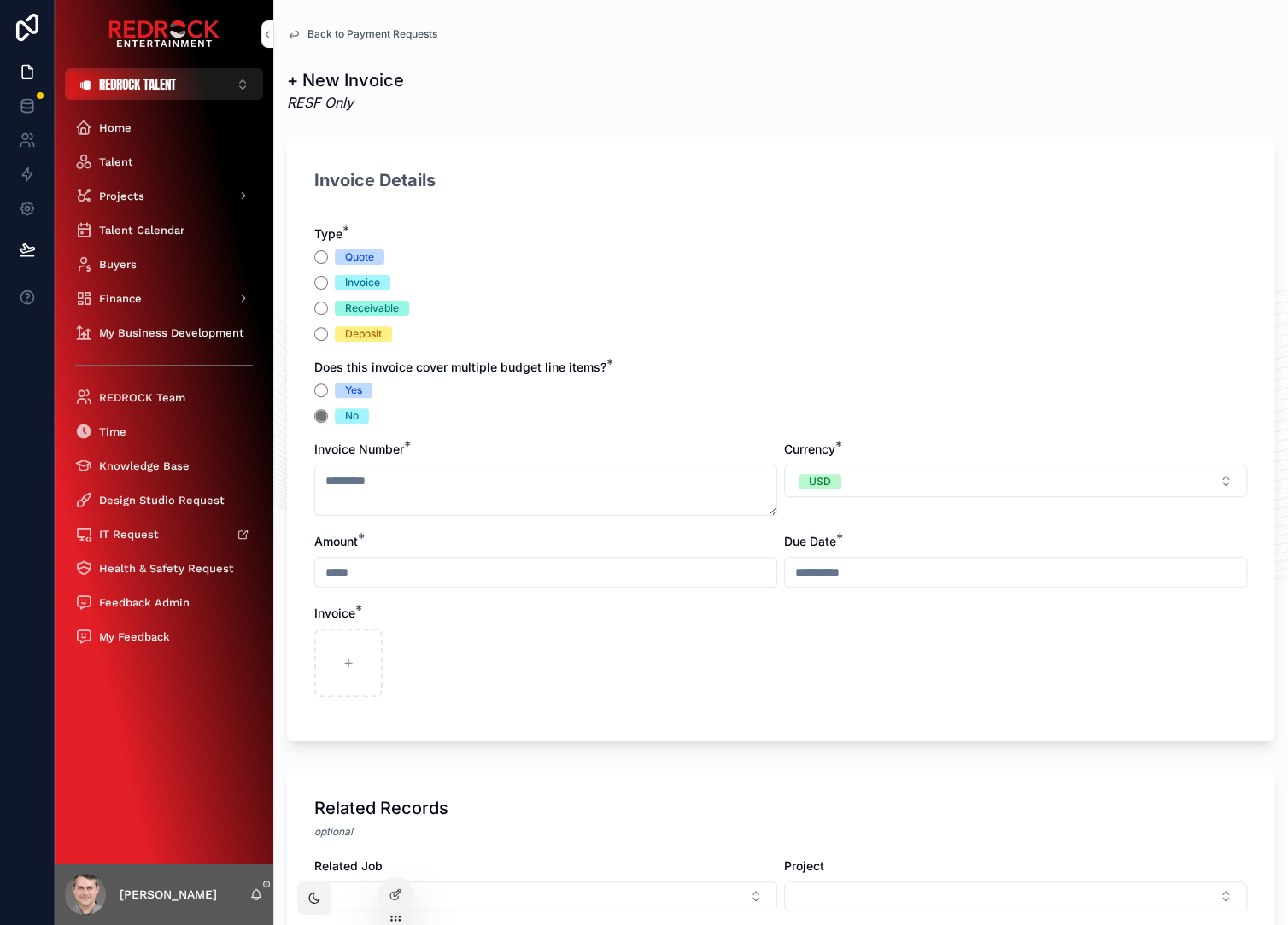
click at [463, 653] on div "scrollable content" at bounding box center [780, 663] width 932 height 68
click at [336, 657] on div "scrollable content" at bounding box center [348, 663] width 68 height 68
click at [691, 172] on div "Invoice Details" at bounding box center [780, 187] width 932 height 41
click at [614, 86] on div "+ New Invoice RESF Only" at bounding box center [780, 90] width 987 height 44
